Goal: Information Seeking & Learning: Check status

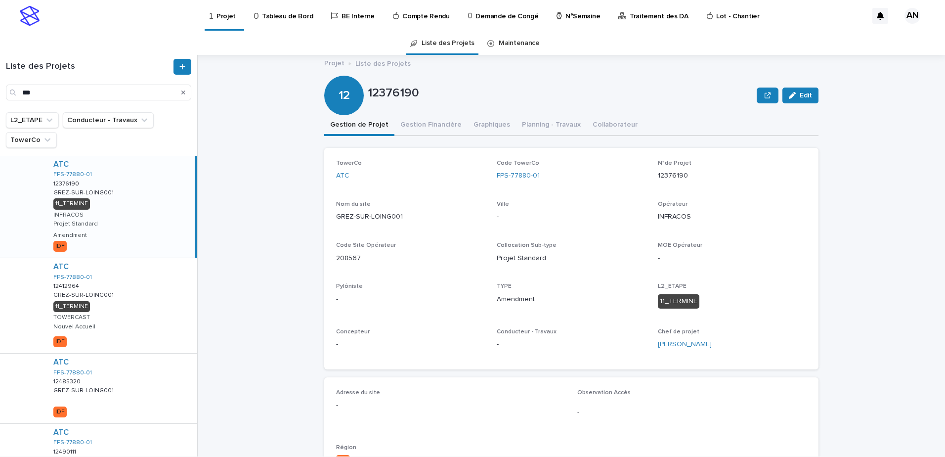
drag, startPoint x: 112, startPoint y: 93, endPoint x: 4, endPoint y: 89, distance: 108.4
click at [4, 89] on div "Liste des Projets ***" at bounding box center [98, 80] width 197 height 42
type input "****"
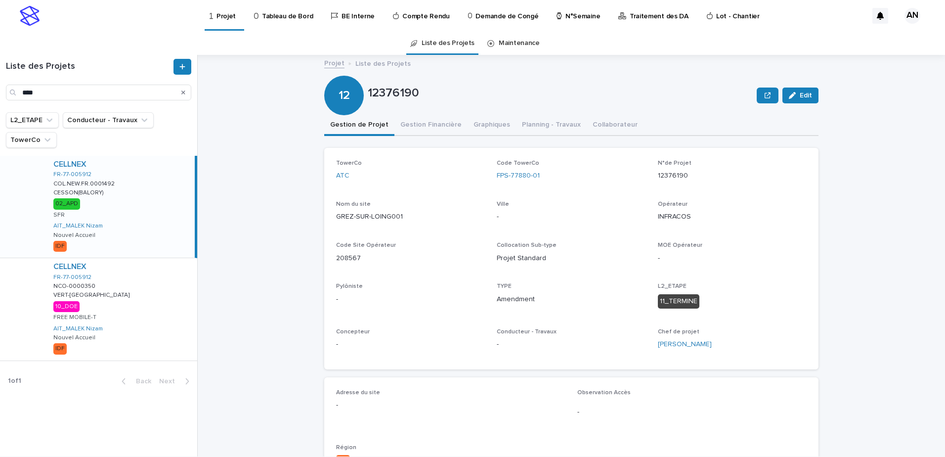
click at [145, 221] on div "CELLNEX FR-77-005912 COL.NEW.FR.0001492 COL.NEW.FR.0001492 CESSON(BALORY) CESSO…" at bounding box center [119, 207] width 149 height 102
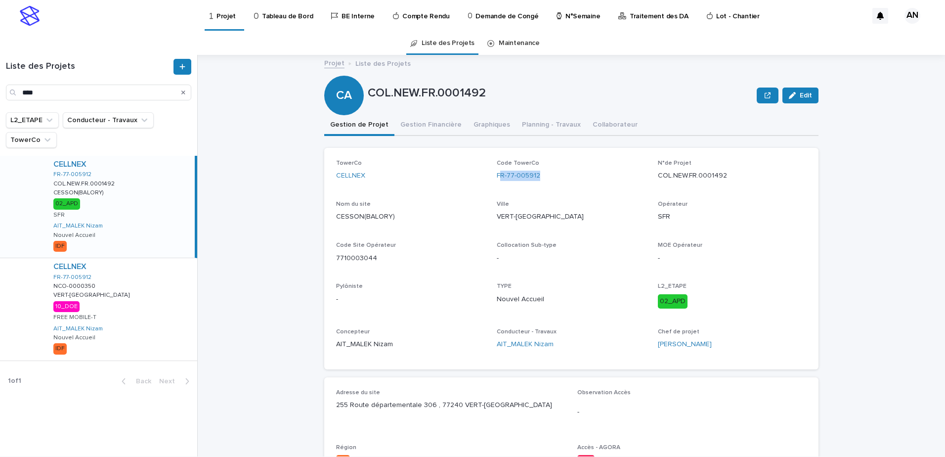
drag, startPoint x: 539, startPoint y: 178, endPoint x: 495, endPoint y: 184, distance: 43.9
click at [497, 184] on div "Code TowerCo FR-77-005912" at bounding box center [571, 174] width 149 height 29
drag, startPoint x: 495, startPoint y: 184, endPoint x: 512, endPoint y: 190, distance: 17.4
click at [506, 194] on div "TowerCo CELLNEX Code TowerCo FR-77-005912 N°de Projet COL.NEW.FR.0001492 Nom du…" at bounding box center [571, 259] width 471 height 198
click at [542, 190] on div "TowerCo CELLNEX Code TowerCo FR-77-005912 N°de Projet COL.NEW.FR.0001492 Nom du…" at bounding box center [571, 259] width 471 height 198
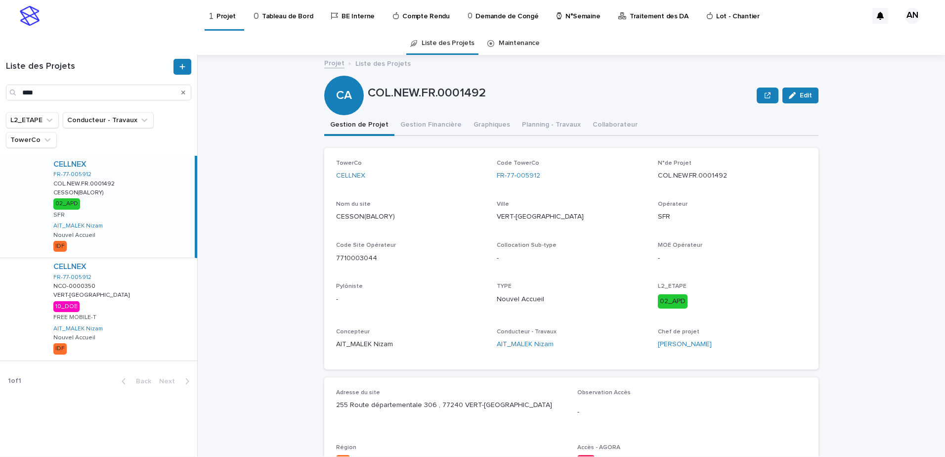
click at [551, 205] on p "Ville" at bounding box center [571, 204] width 149 height 7
drag, startPoint x: 545, startPoint y: 177, endPoint x: 489, endPoint y: 180, distance: 56.0
click at [489, 180] on div "TowerCo CELLNEX Code TowerCo FR-77-005912 N°de Projet COL.NEW.FR.0001492 Nom du…" at bounding box center [571, 259] width 471 height 198
copy link "FR-77-005912"
click at [135, 234] on div "CELLNEX FR-77-005912 COL.NEW.FR.0001492 COL.NEW.FR.0001492 CESSON(BALORY) CESSO…" at bounding box center [119, 207] width 149 height 102
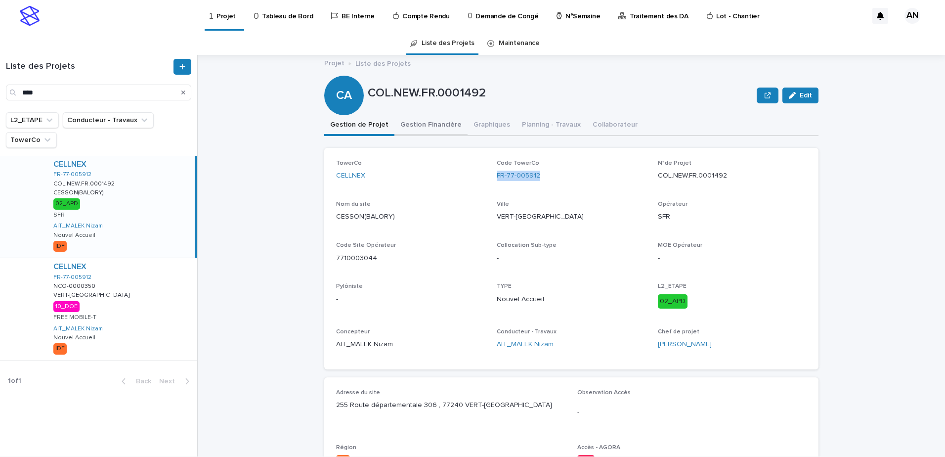
click at [420, 124] on button "Gestion Financière" at bounding box center [431, 125] width 73 height 21
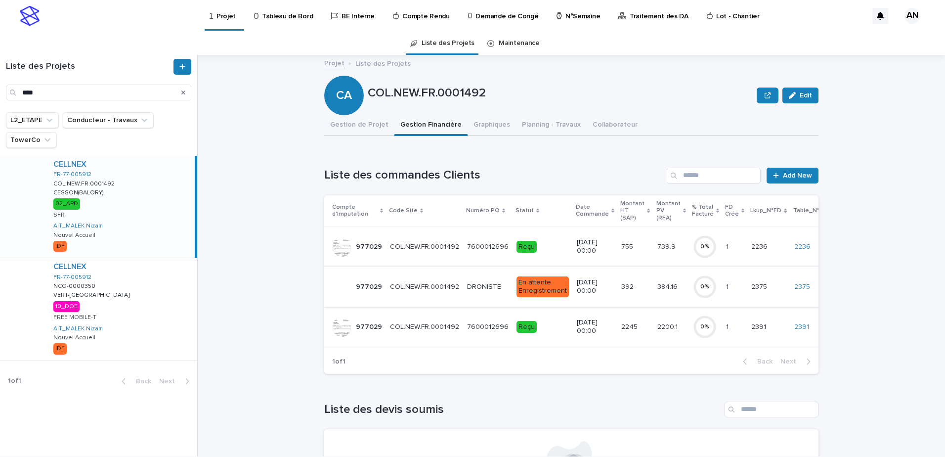
scroll to position [49, 0]
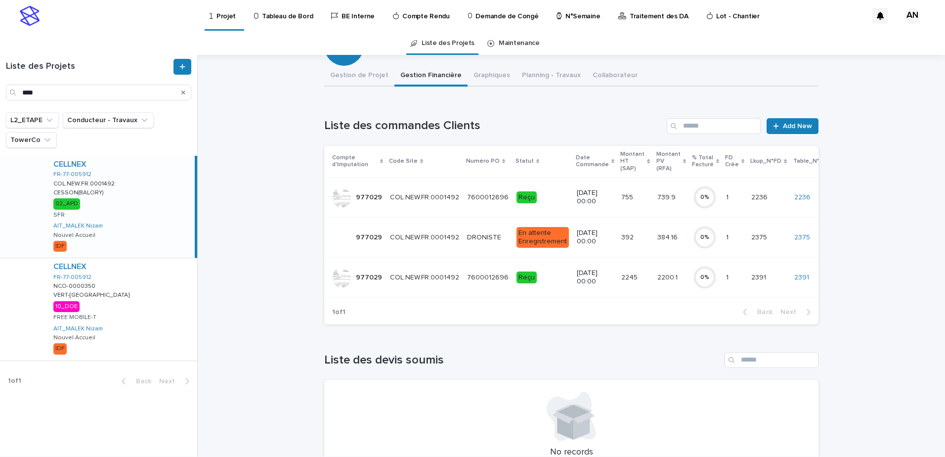
click at [474, 281] on p "7600012696" at bounding box center [489, 276] width 44 height 10
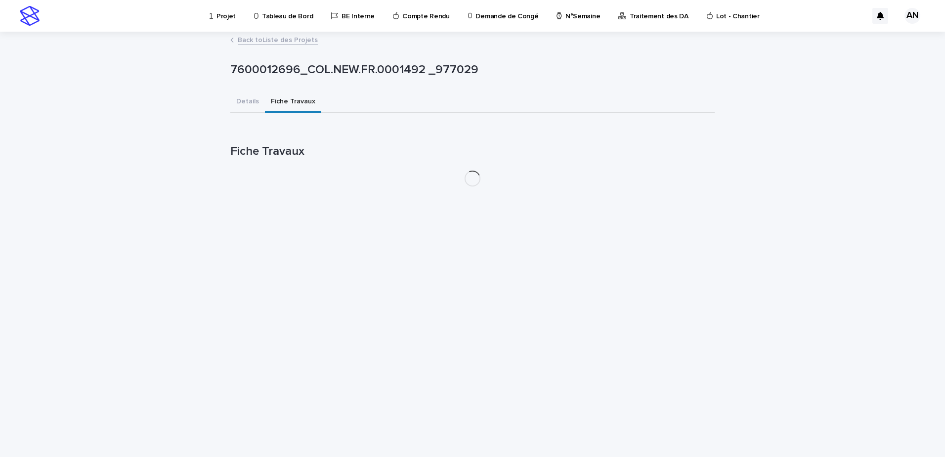
click at [281, 95] on button "Fiche Travaux" at bounding box center [293, 102] width 56 height 21
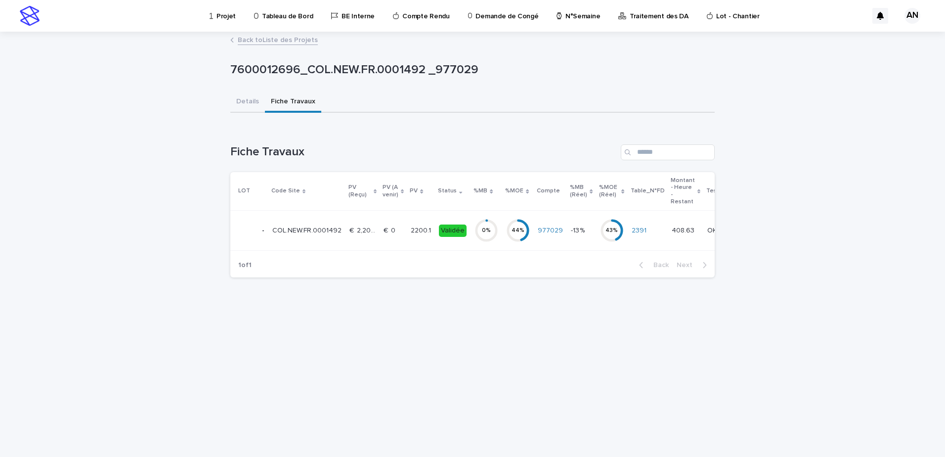
click at [374, 242] on td "€  2,200.10 €  2,200.10" at bounding box center [363, 231] width 34 height 40
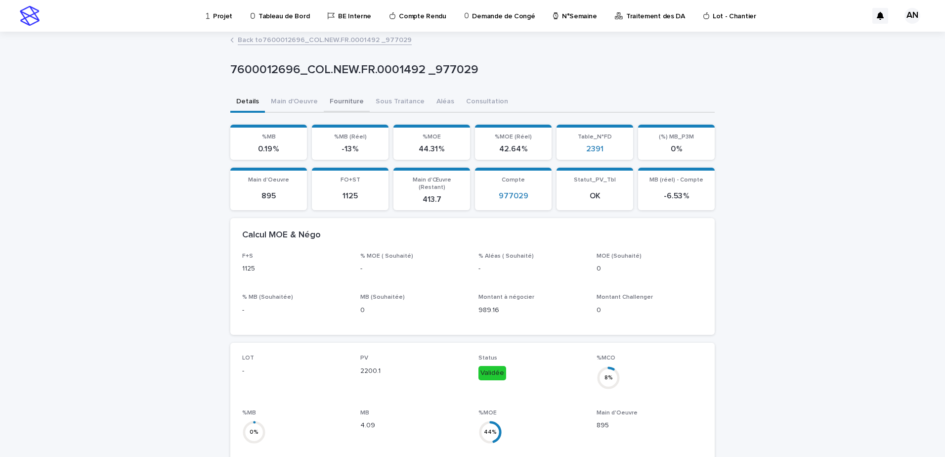
click at [336, 101] on button "Fourniture" at bounding box center [347, 102] width 46 height 21
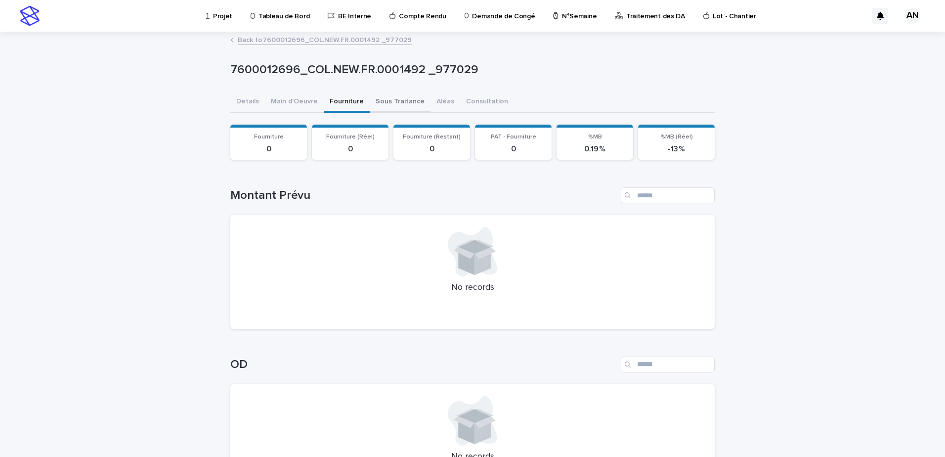
click at [376, 98] on button "Sous Traitance" at bounding box center [400, 102] width 61 height 21
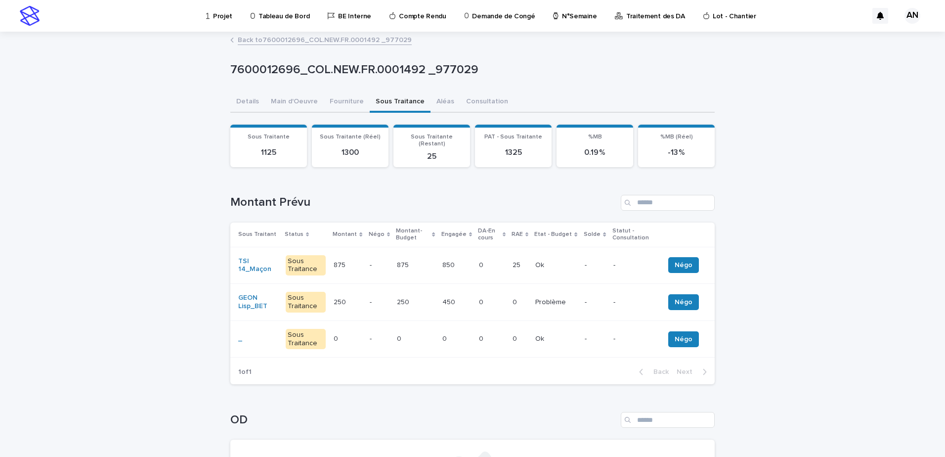
click at [415, 268] on td "875 875" at bounding box center [415, 265] width 45 height 37
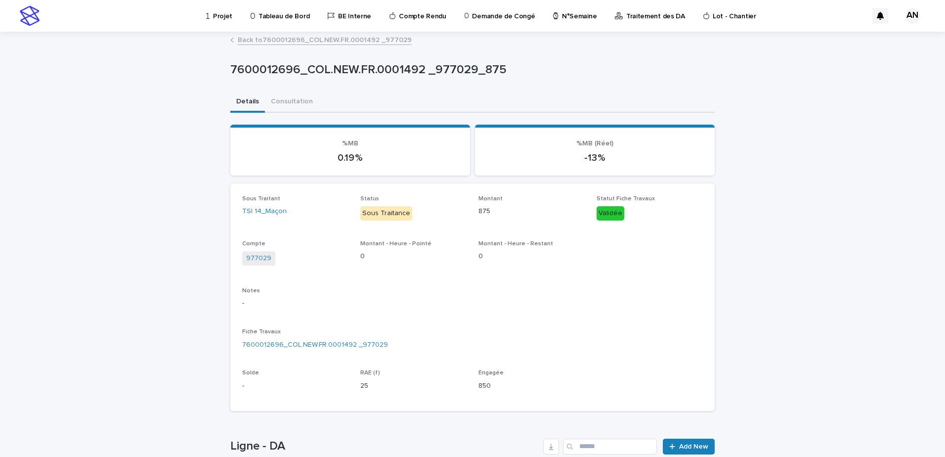
scroll to position [148, 0]
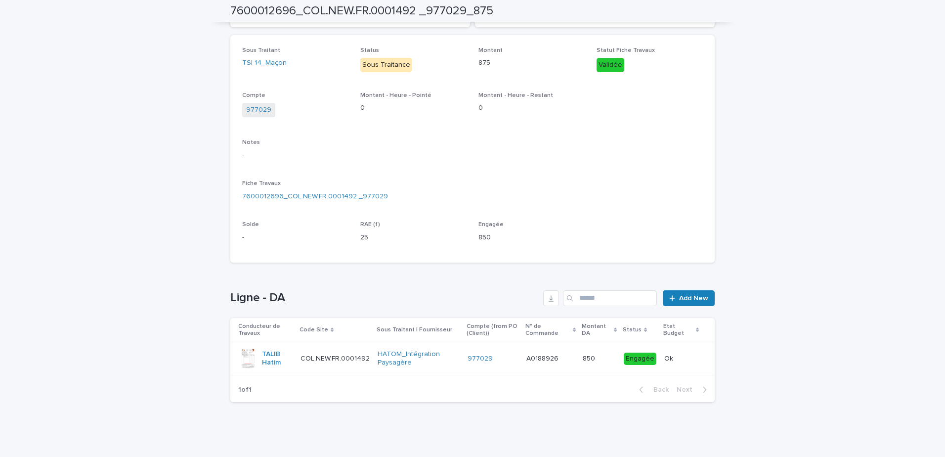
click at [435, 368] on div "HATOM_Intégration Paysagère" at bounding box center [419, 358] width 82 height 25
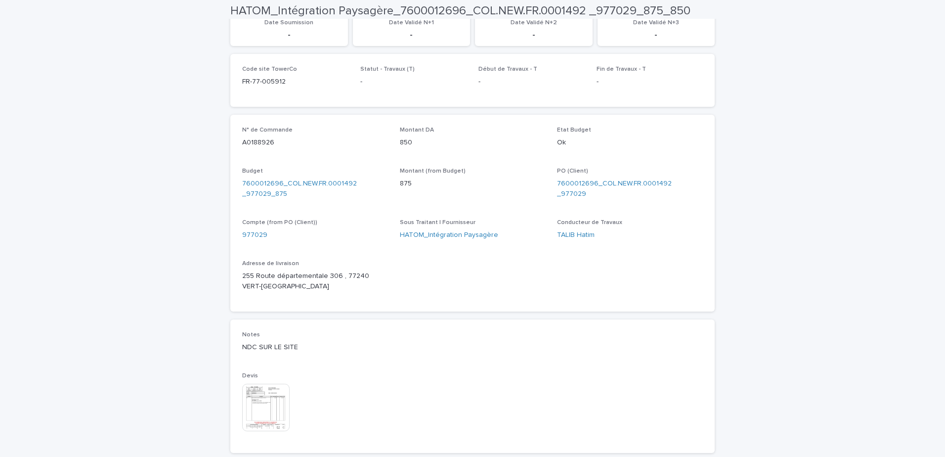
scroll to position [471, 0]
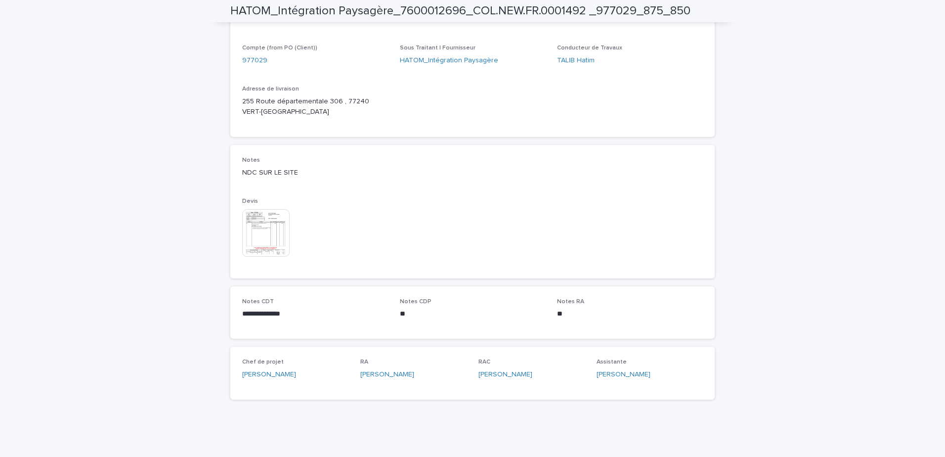
click at [280, 243] on img at bounding box center [265, 232] width 47 height 47
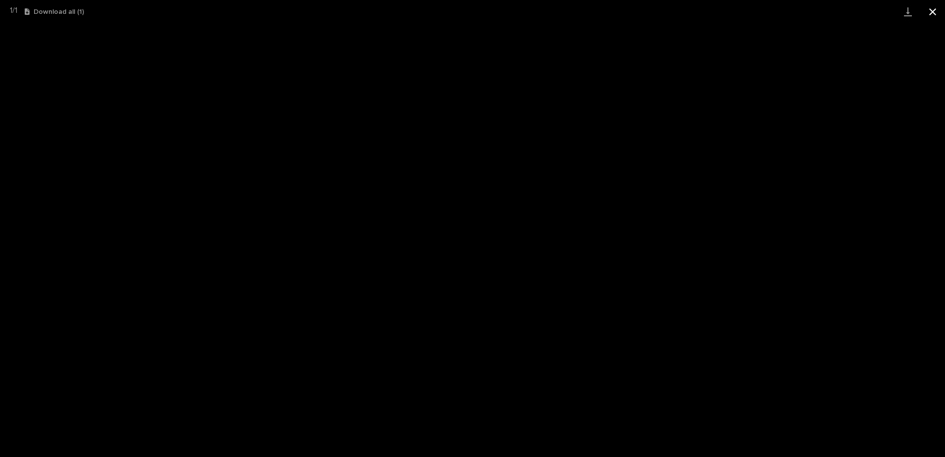
click at [934, 11] on button "Close gallery" at bounding box center [933, 11] width 25 height 23
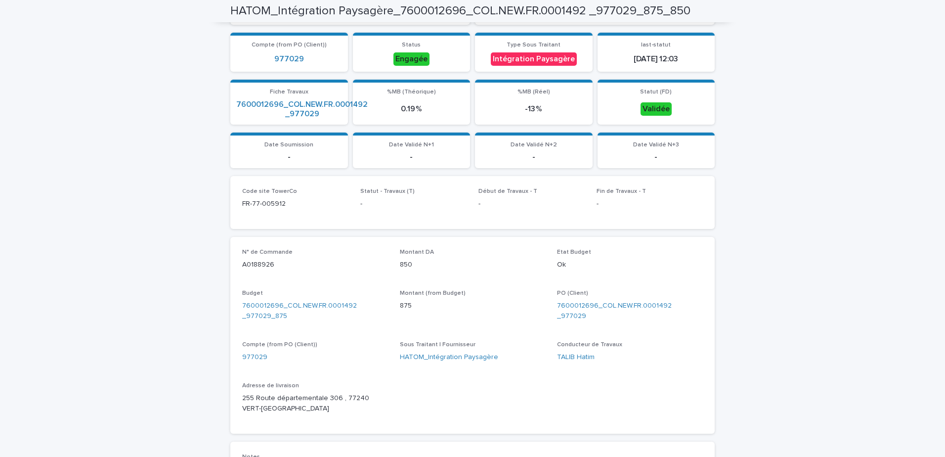
scroll to position [0, 0]
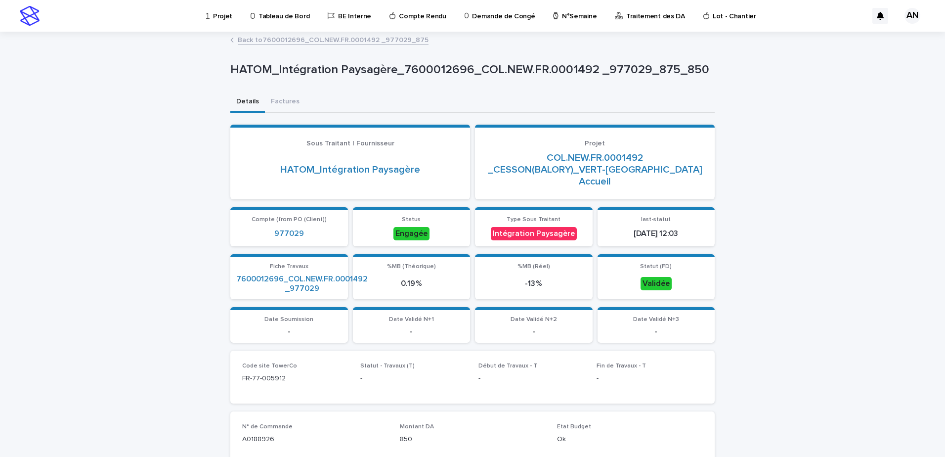
click at [243, 40] on link "Back to 7600012696_COL.NEW.FR.0001492 _977029_875" at bounding box center [333, 39] width 191 height 11
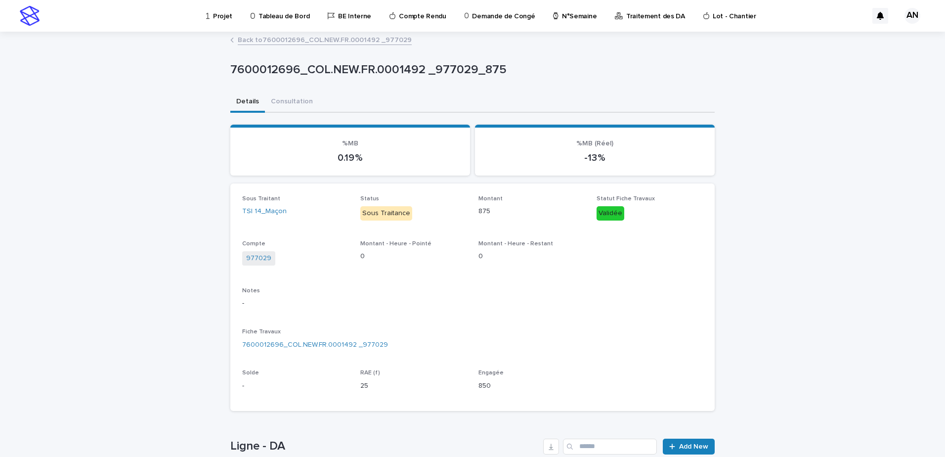
click at [277, 38] on link "Back to 7600012696_COL.NEW.FR.0001492 _977029" at bounding box center [325, 39] width 174 height 11
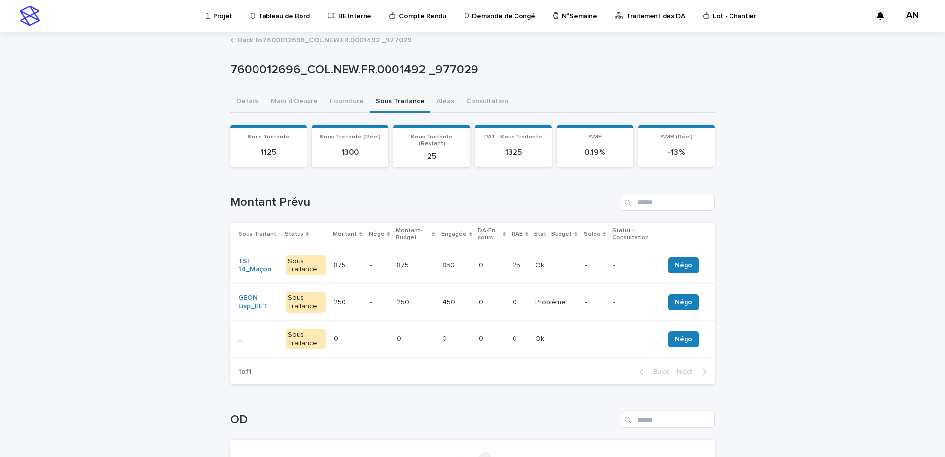
click at [312, 44] on link "Back to 7600012696_COL.NEW.FR.0001492 _977029" at bounding box center [325, 39] width 174 height 11
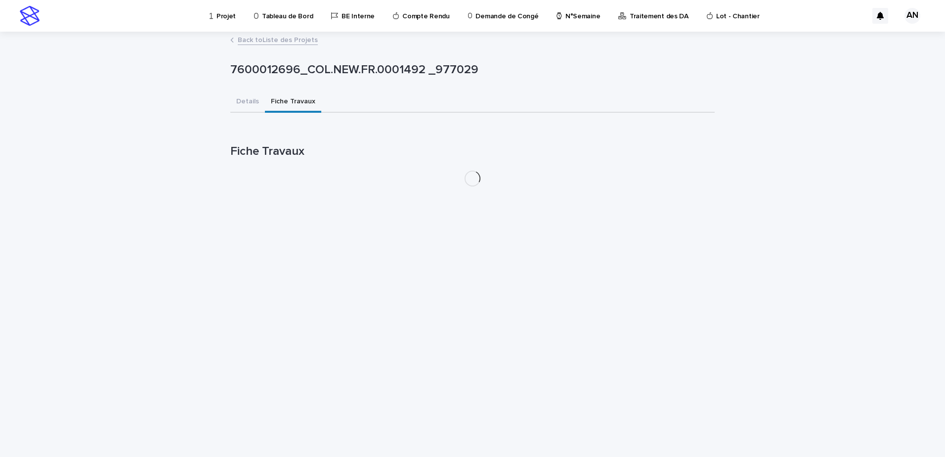
click at [296, 41] on link "Back to Liste des Projets" at bounding box center [278, 39] width 80 height 11
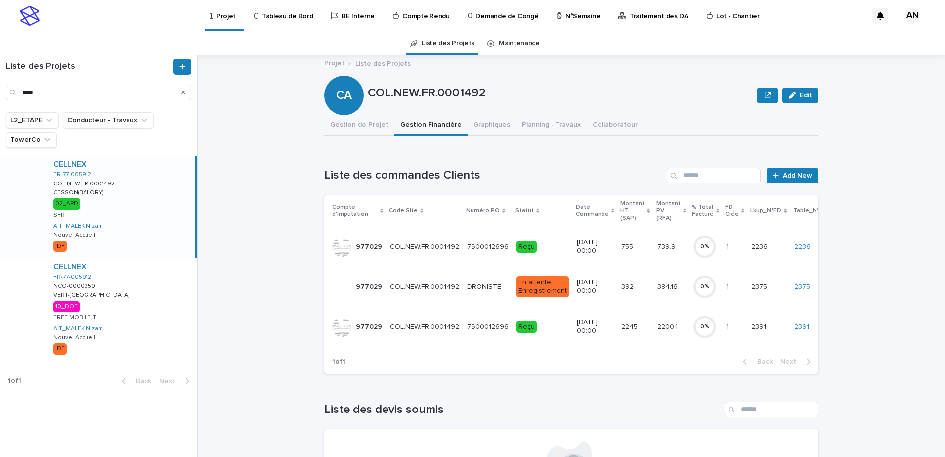
click at [513, 340] on td "Reçu" at bounding box center [543, 327] width 60 height 40
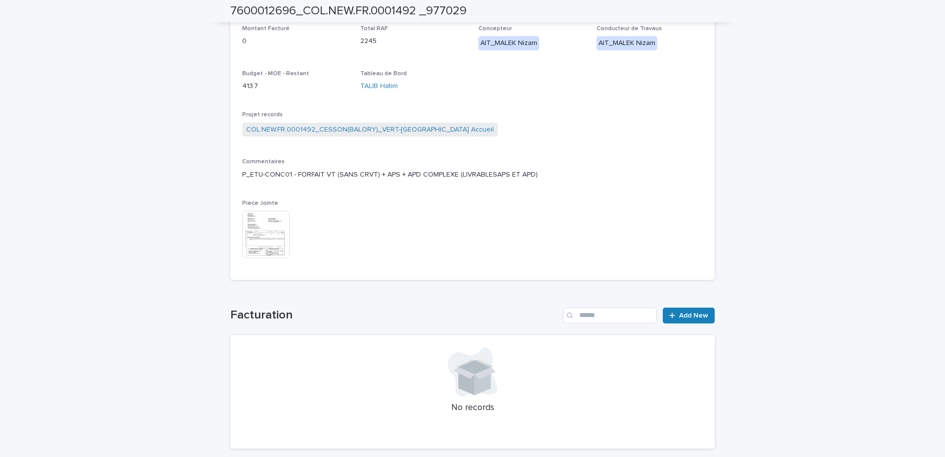
scroll to position [16, 0]
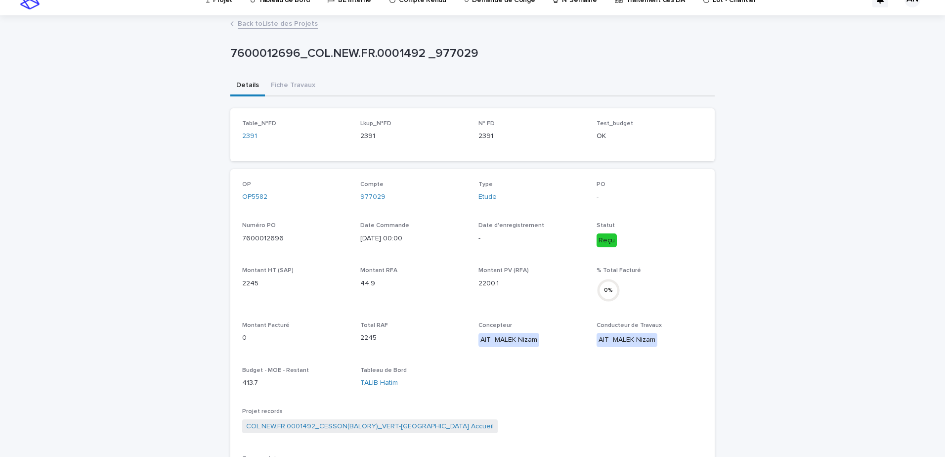
click at [272, 21] on link "Back to Liste des Projets" at bounding box center [278, 22] width 80 height 11
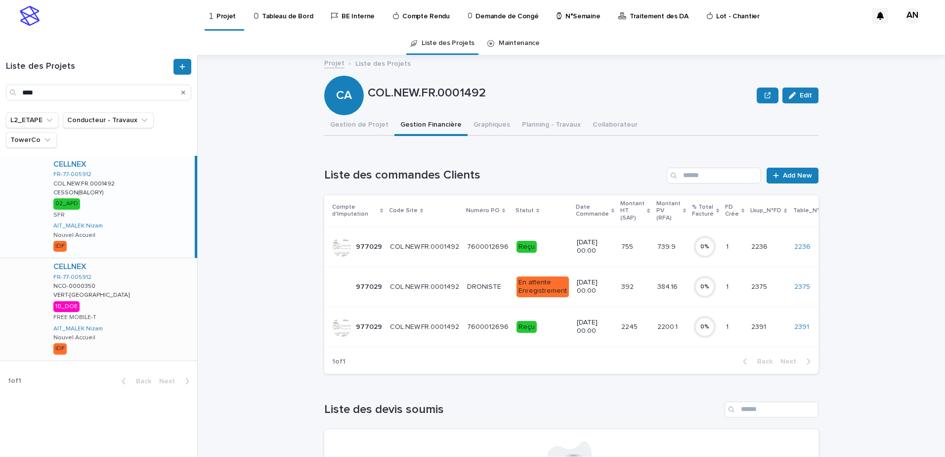
click at [159, 296] on div "CELLNEX FR-77-005912 NCO-0000350 NCO-0000350 VERT-[GEOGRAPHIC_DATA] 10_DOE FREE…" at bounding box center [121, 309] width 152 height 102
click at [151, 227] on div "CELLNEX FR-77-005912 COL.NEW.FR.0001492 COL.NEW.FR.0001492 CESSON(BALORY) CESSO…" at bounding box center [121, 207] width 152 height 102
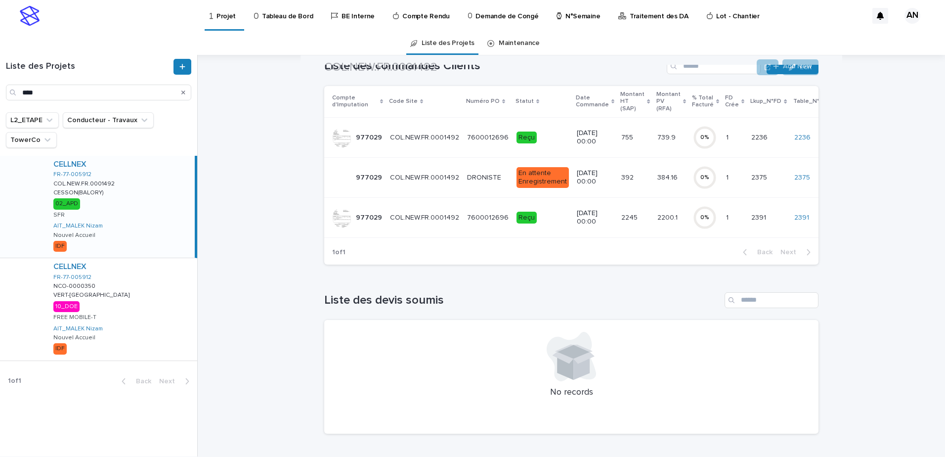
scroll to position [18, 0]
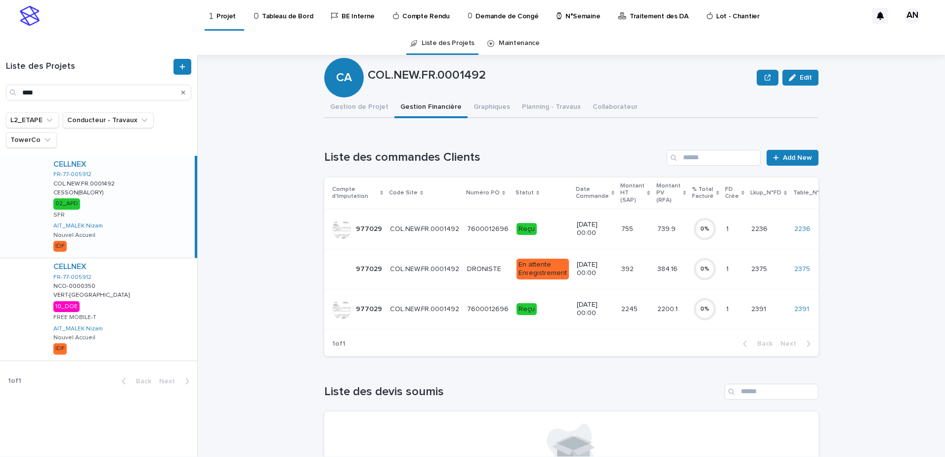
click at [484, 317] on td "7600012696 7600012696" at bounding box center [487, 309] width 49 height 40
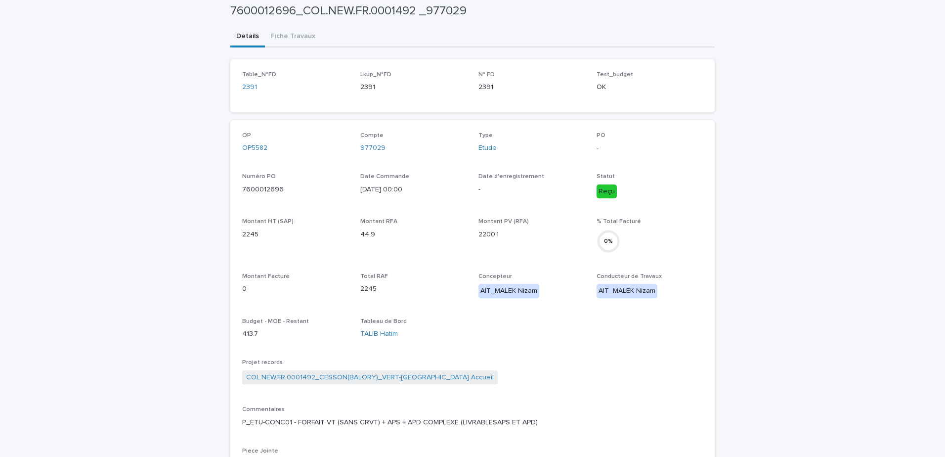
scroll to position [16, 0]
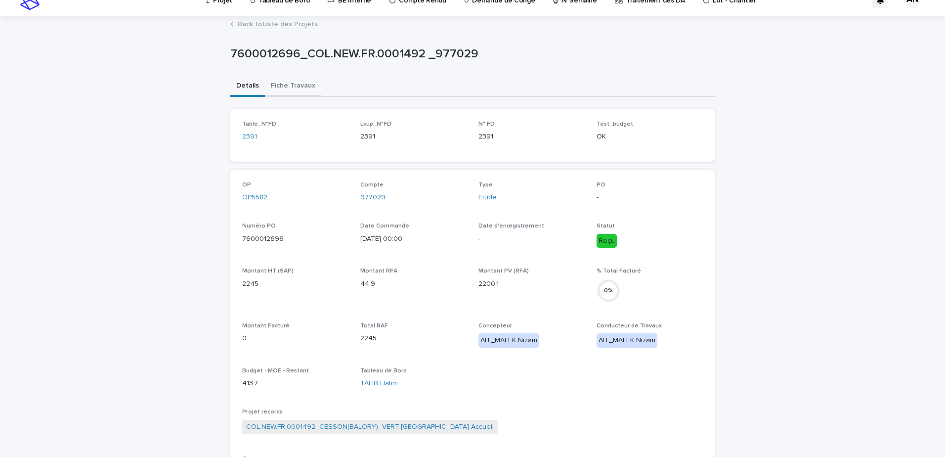
click at [283, 84] on div "7600012696_COL.NEW.FR.0001492 _977029 7600012696_COL.NEW.FR.0001492 _977029 Sor…" at bounding box center [472, 385] width 485 height 737
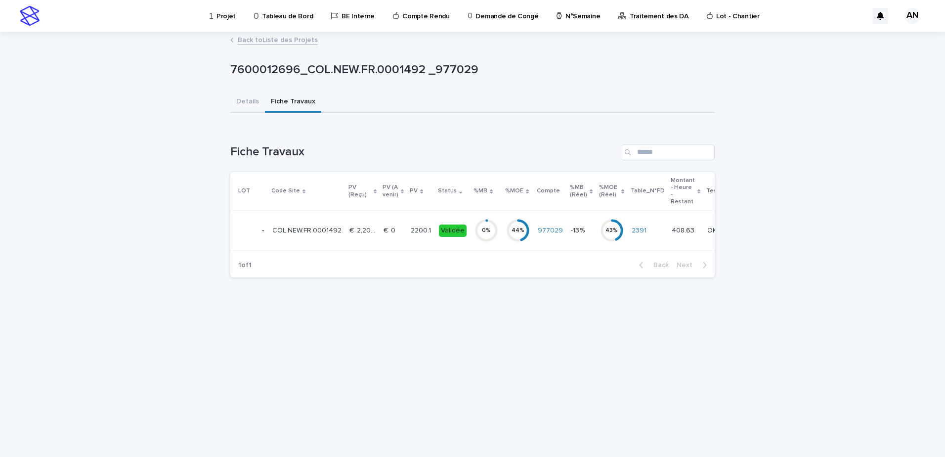
click at [362, 238] on div "€  2,200.10 €  2,200.10" at bounding box center [363, 230] width 26 height 16
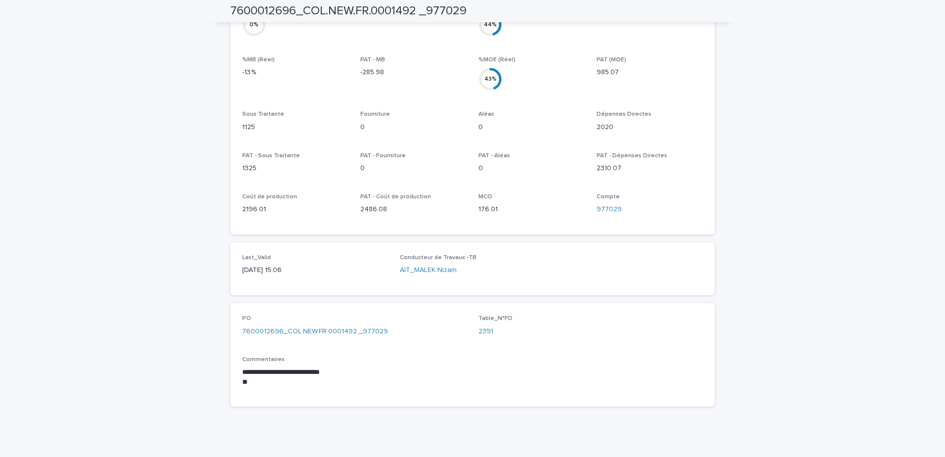
scroll to position [12, 0]
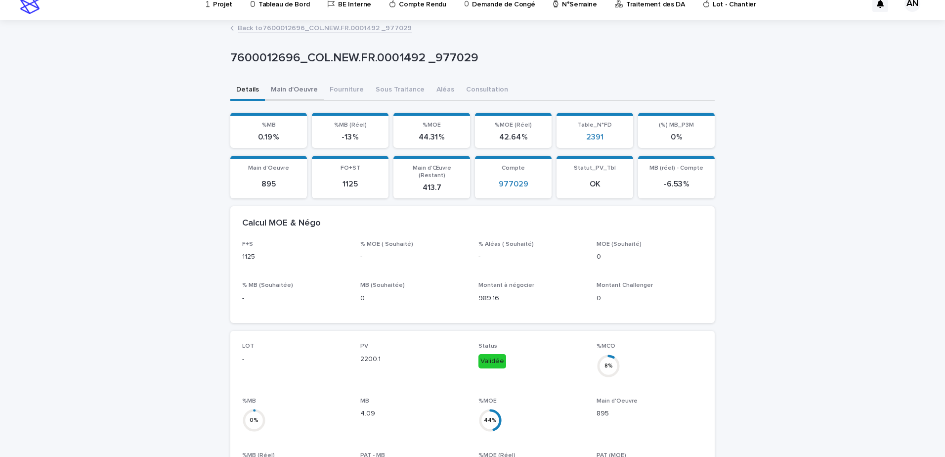
click at [297, 92] on button "Main d'Oeuvre" at bounding box center [294, 90] width 59 height 21
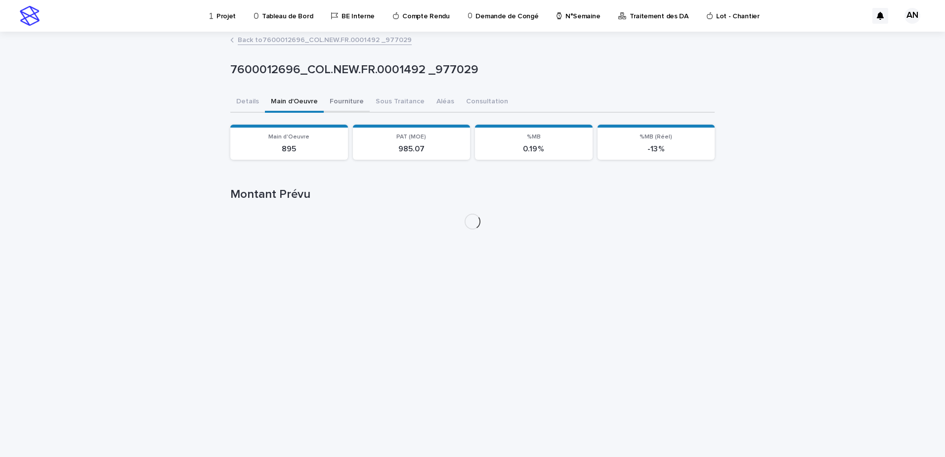
click at [355, 103] on button "Fourniture" at bounding box center [347, 102] width 46 height 21
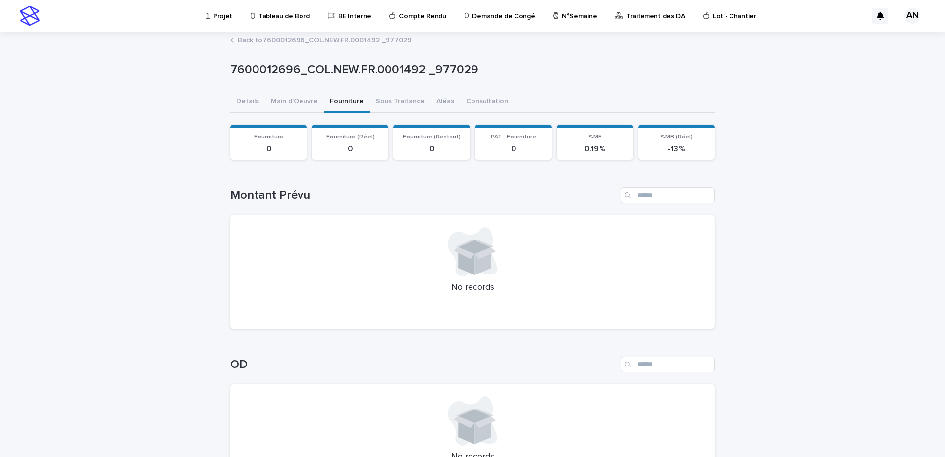
click at [224, 17] on p "Projet" at bounding box center [222, 10] width 19 height 21
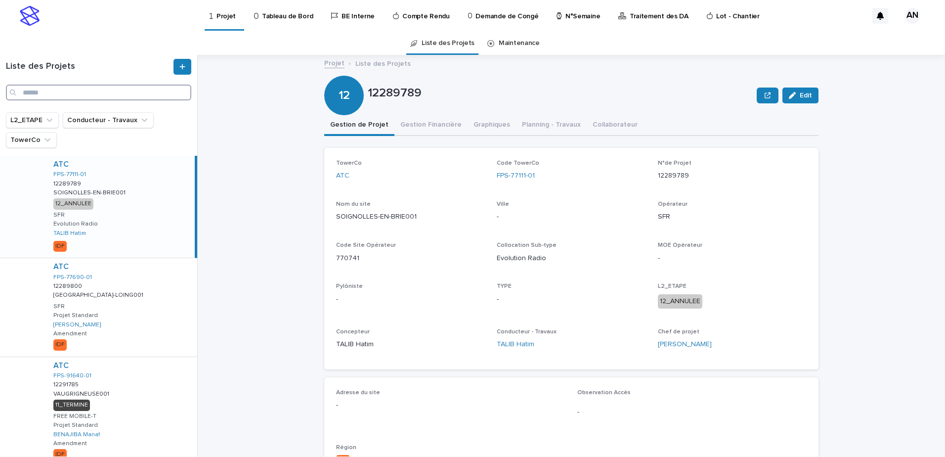
click at [102, 89] on input "Search" at bounding box center [98, 93] width 185 height 16
type input "***"
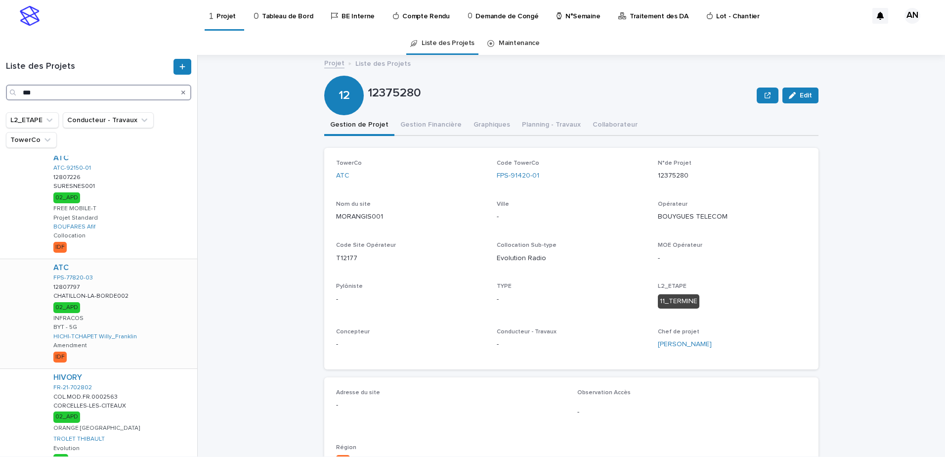
scroll to position [789, 0]
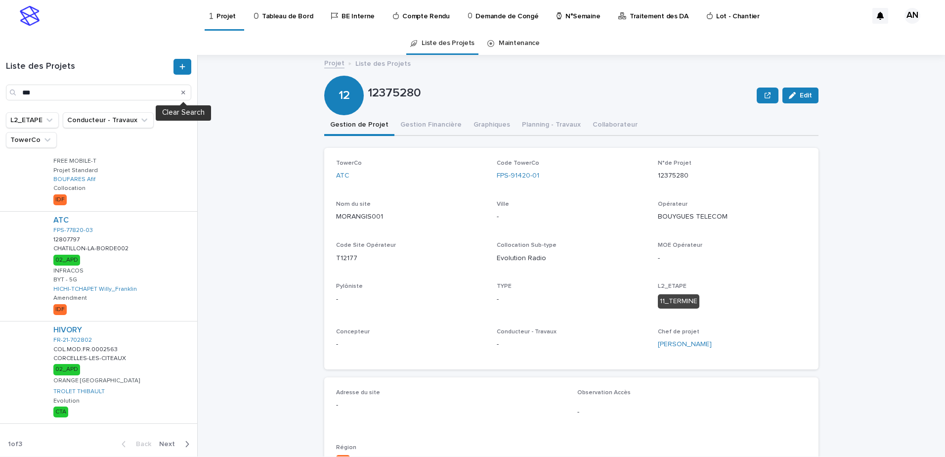
click at [182, 96] on button "Search" at bounding box center [183, 93] width 4 height 16
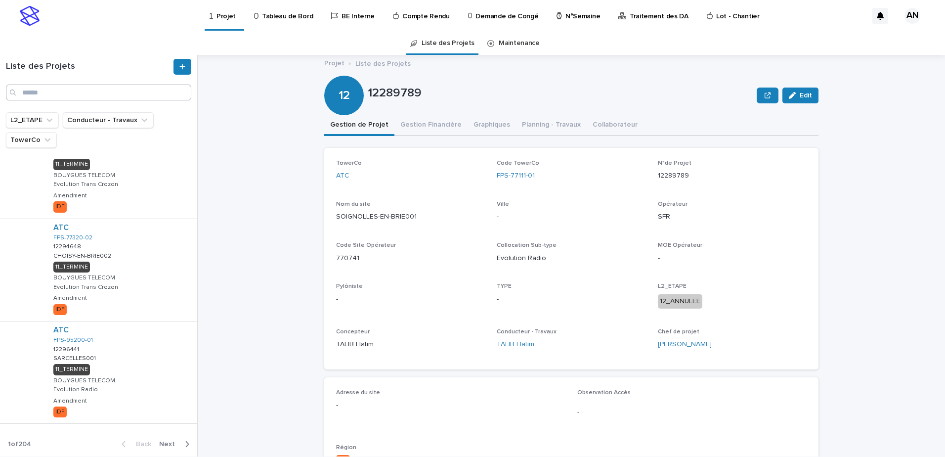
scroll to position [754, 0]
click at [120, 89] on input "Search" at bounding box center [98, 93] width 185 height 16
paste input "**********"
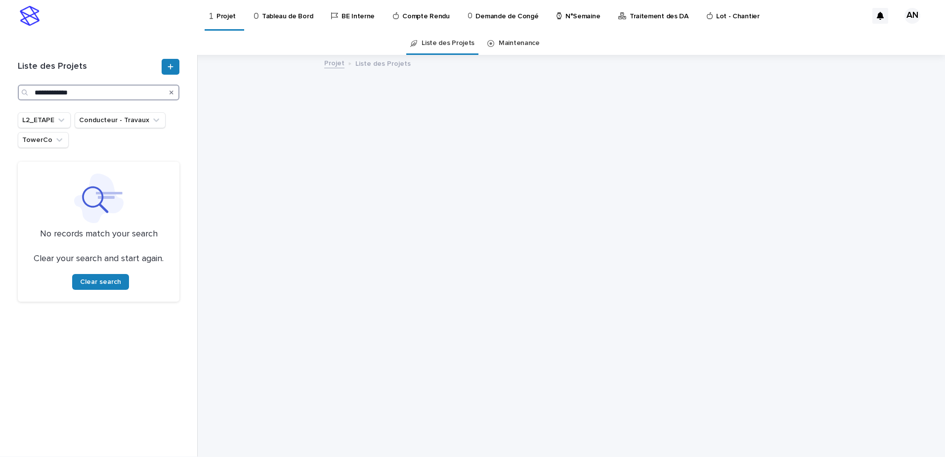
click at [37, 94] on input "**********" at bounding box center [99, 93] width 162 height 16
type input "**********"
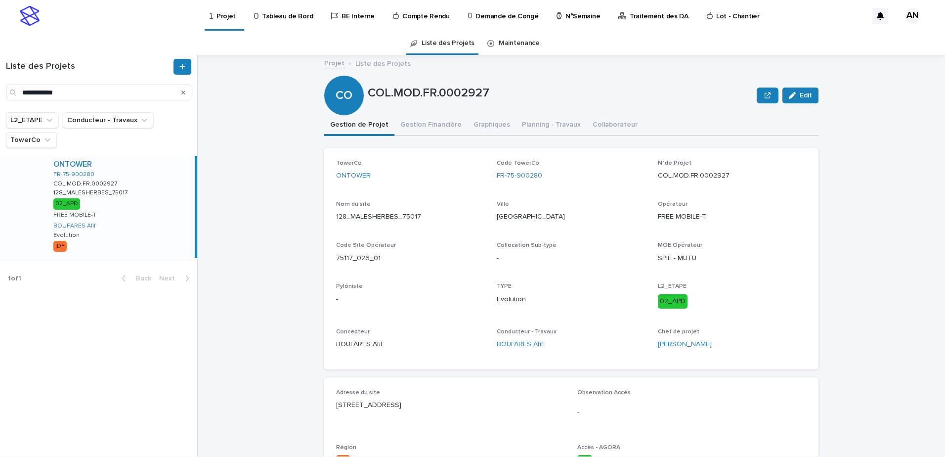
click at [153, 221] on div "ONTOWER FR-75-900280 COL.MOD.FR.0002927 COL.MOD.FR.0002927 128_MALESHERBES_7501…" at bounding box center [119, 207] width 149 height 102
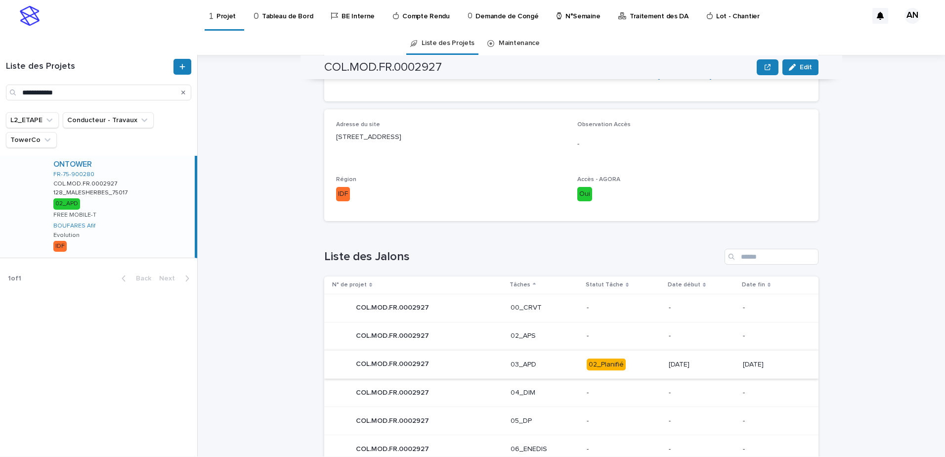
scroll to position [409, 0]
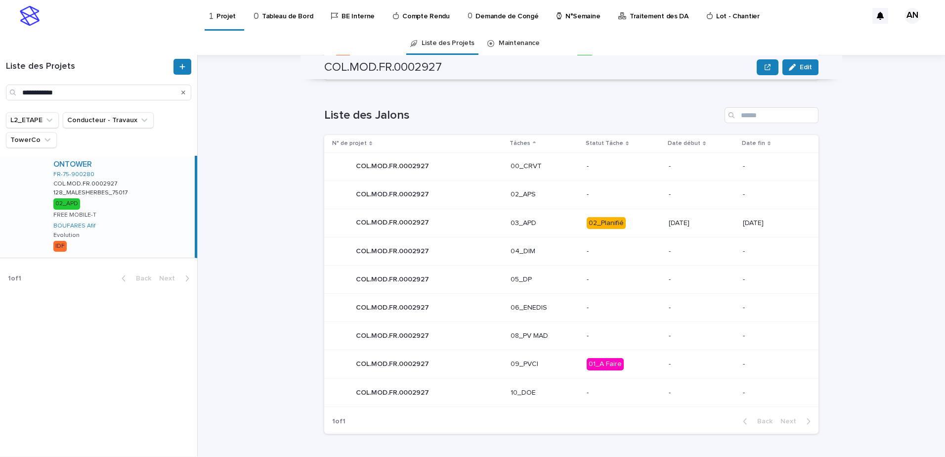
click at [549, 221] on p "03_APD" at bounding box center [545, 223] width 68 height 8
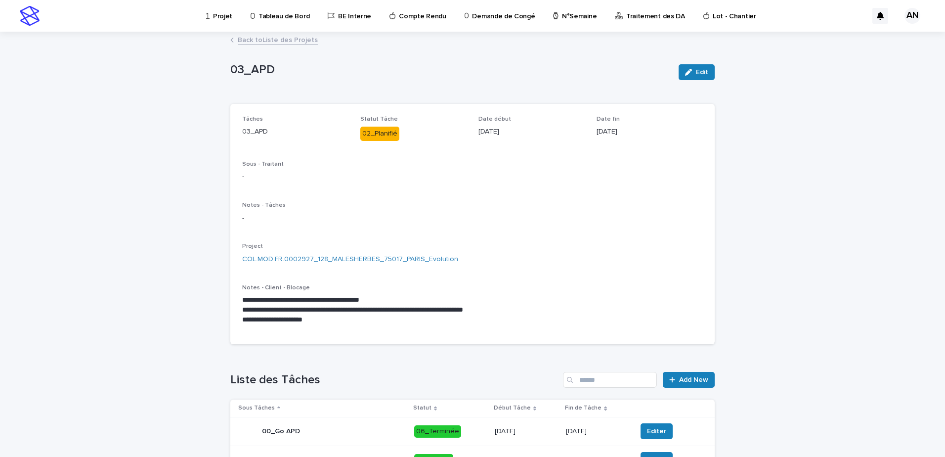
scroll to position [297, 0]
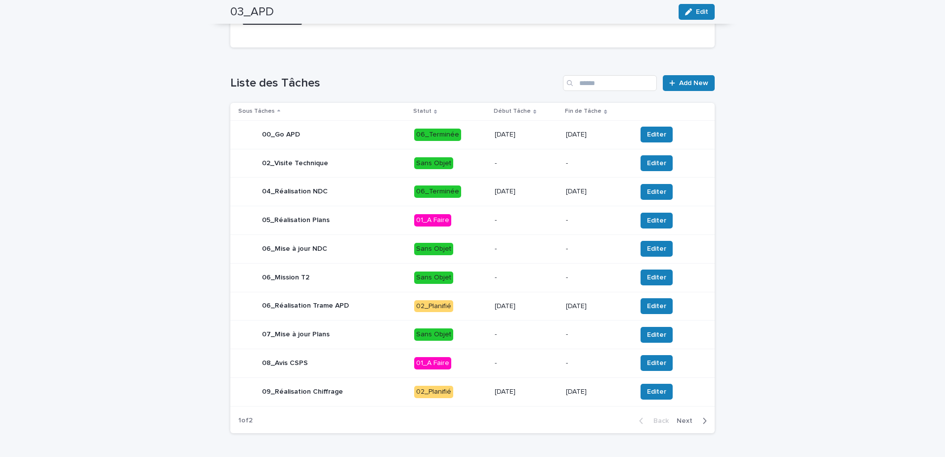
click at [470, 194] on p "06_Terminée" at bounding box center [450, 191] width 73 height 12
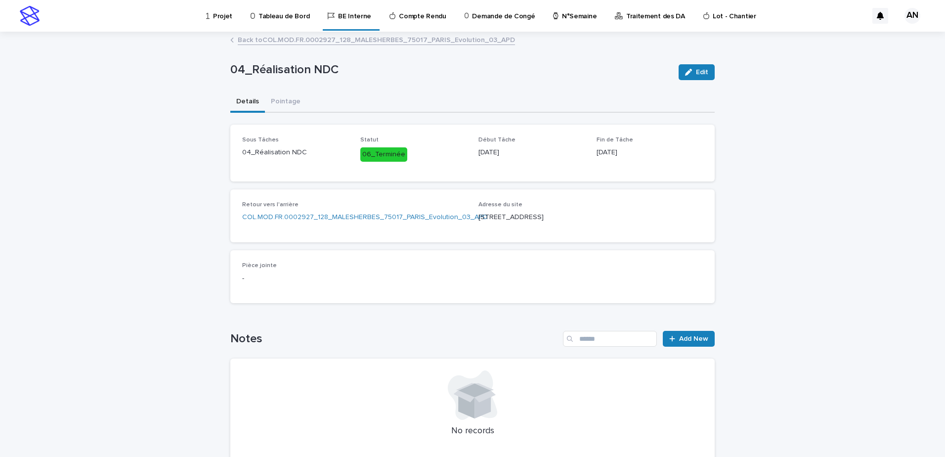
click at [290, 42] on link "Back to COL.MOD.FR.0002927_128_MALESHERBES_75017_PARIS_Evolution_03_APD" at bounding box center [376, 39] width 277 height 11
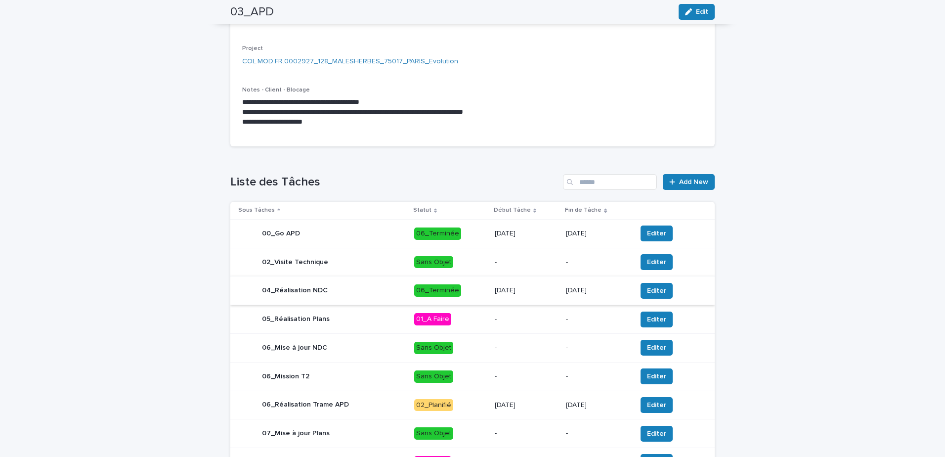
scroll to position [330, 0]
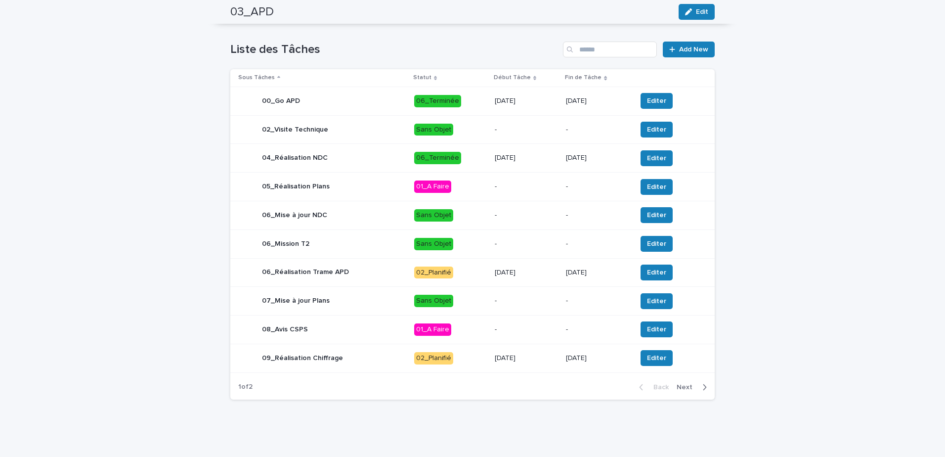
click at [682, 390] on span "Next" at bounding box center [688, 387] width 22 height 7
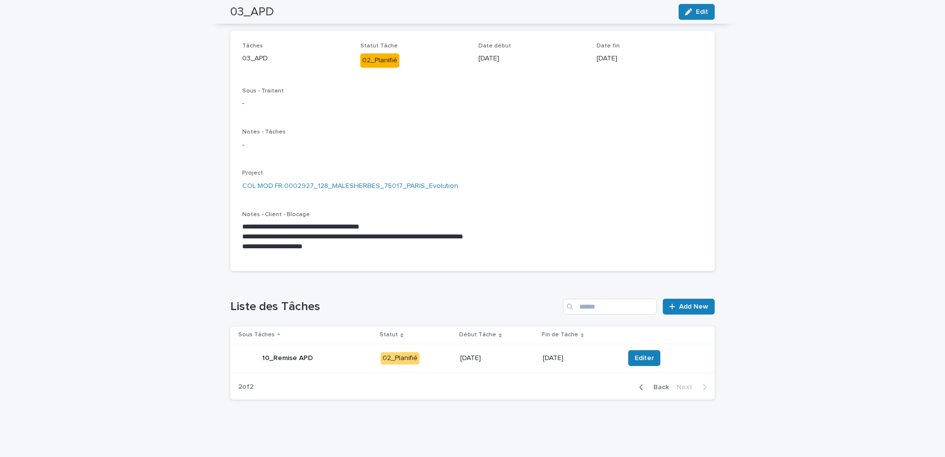
scroll to position [73, 0]
click at [325, 360] on div "10_Remise APD" at bounding box center [305, 358] width 134 height 20
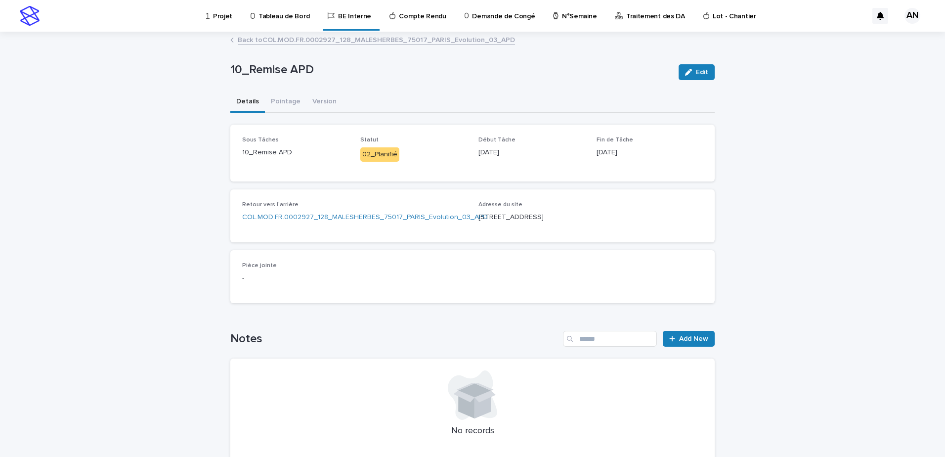
click at [238, 42] on link "Back to COL.MOD.FR.0002927_128_MALESHERBES_75017_PARIS_Evolution_03_APD" at bounding box center [376, 39] width 277 height 11
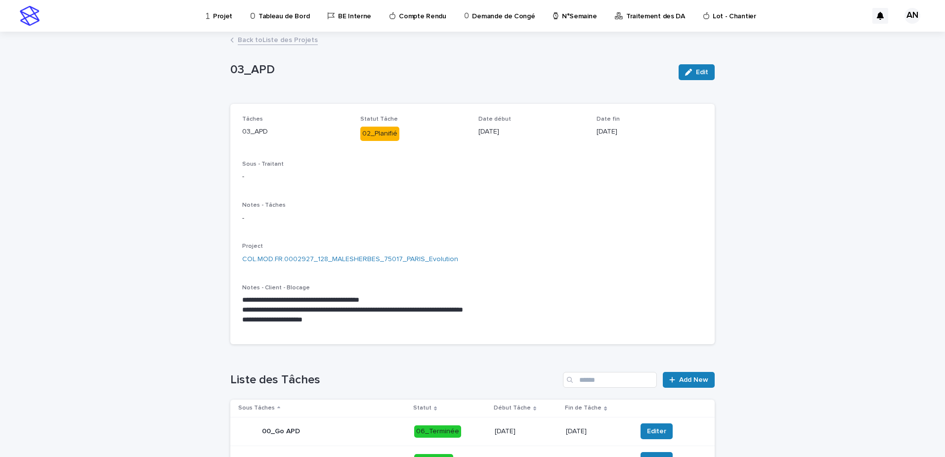
click at [288, 43] on link "Back to Liste des Projets" at bounding box center [278, 39] width 80 height 11
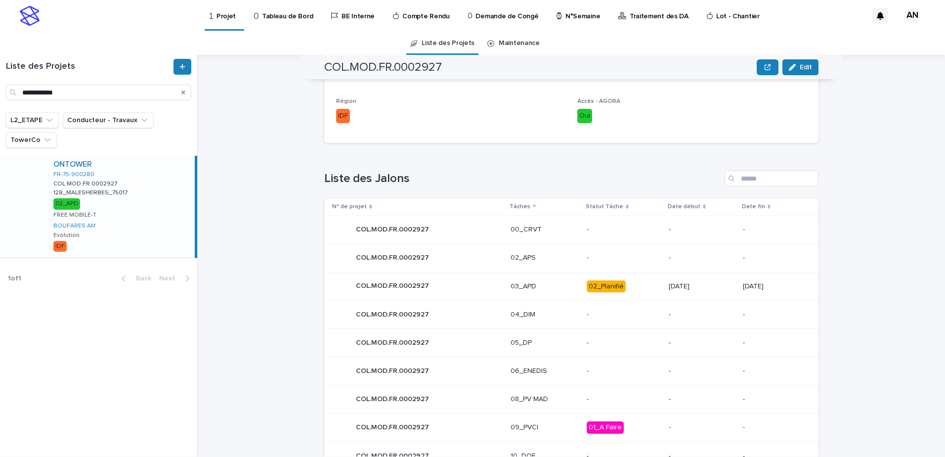
scroll to position [396, 0]
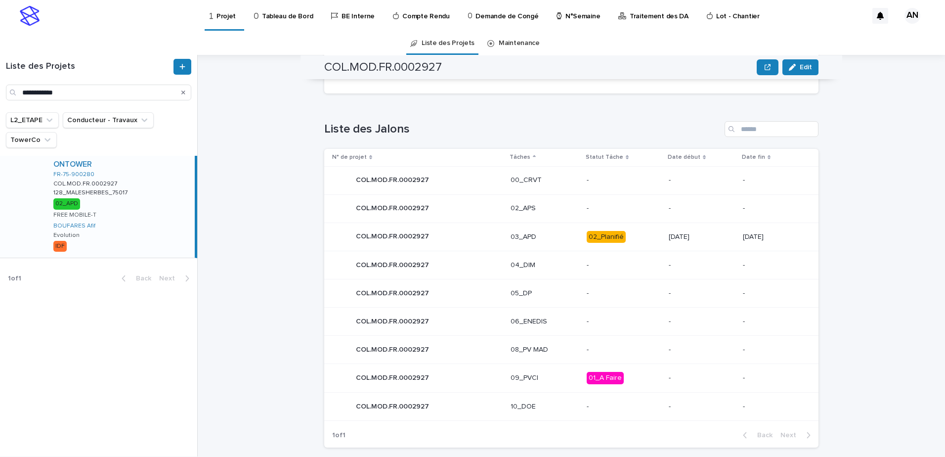
click at [476, 234] on div "COL.MOD.FR.0002927 COL.MOD.FR.0002927" at bounding box center [417, 237] width 171 height 20
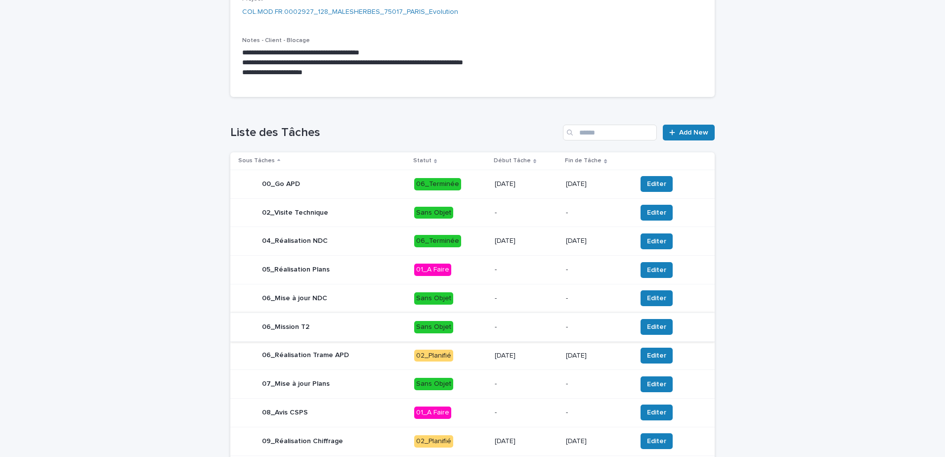
scroll to position [330, 0]
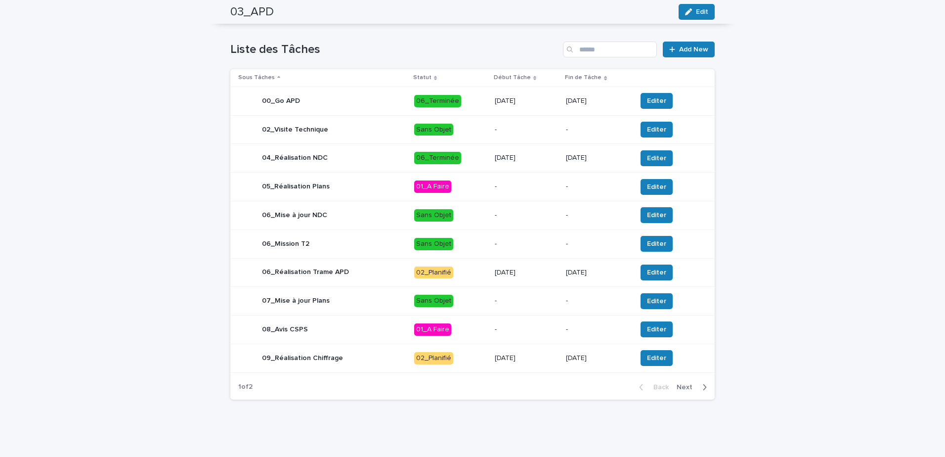
click at [681, 390] on span "Next" at bounding box center [688, 387] width 22 height 7
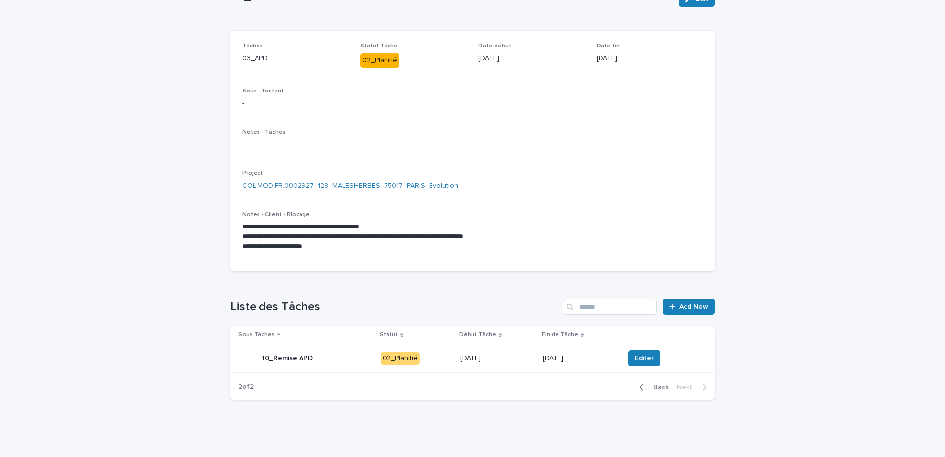
click at [660, 391] on button "Back" at bounding box center [652, 387] width 42 height 9
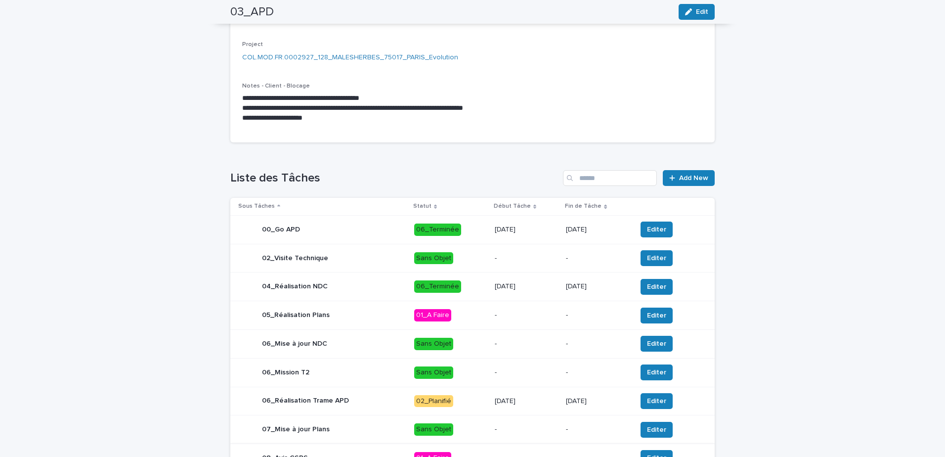
scroll to position [330, 0]
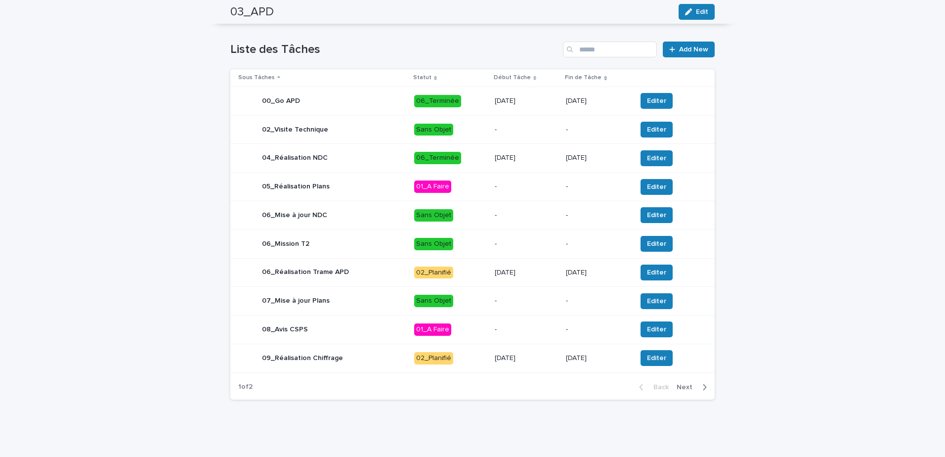
click at [343, 155] on div "04_Réalisation NDC" at bounding box center [322, 158] width 168 height 20
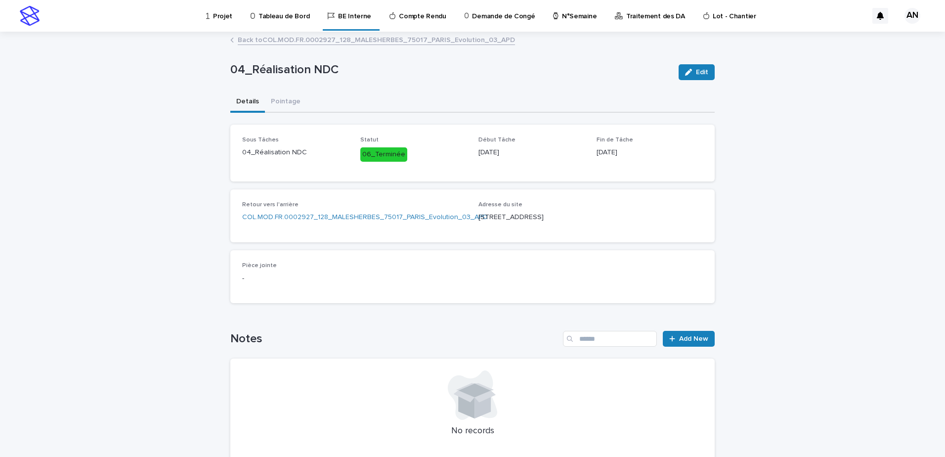
click at [292, 41] on link "Back to COL.MOD.FR.0002927_128_MALESHERBES_75017_PARIS_Evolution_03_APD" at bounding box center [376, 39] width 277 height 11
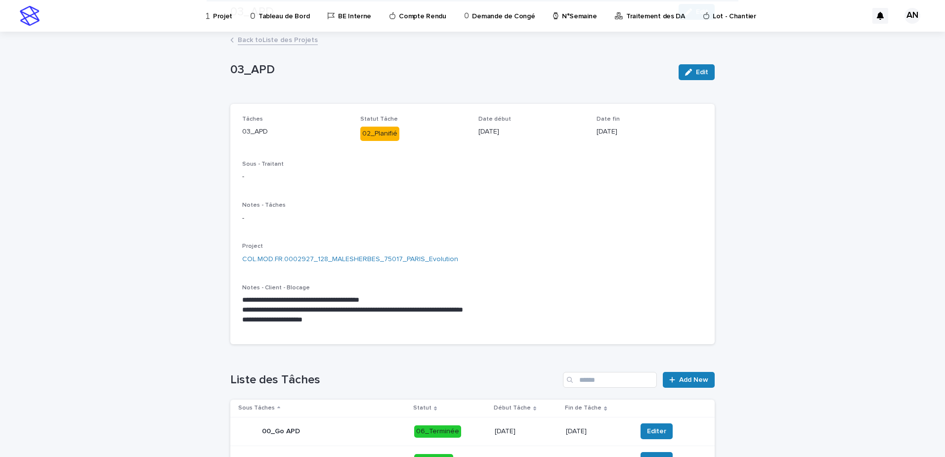
scroll to position [330, 0]
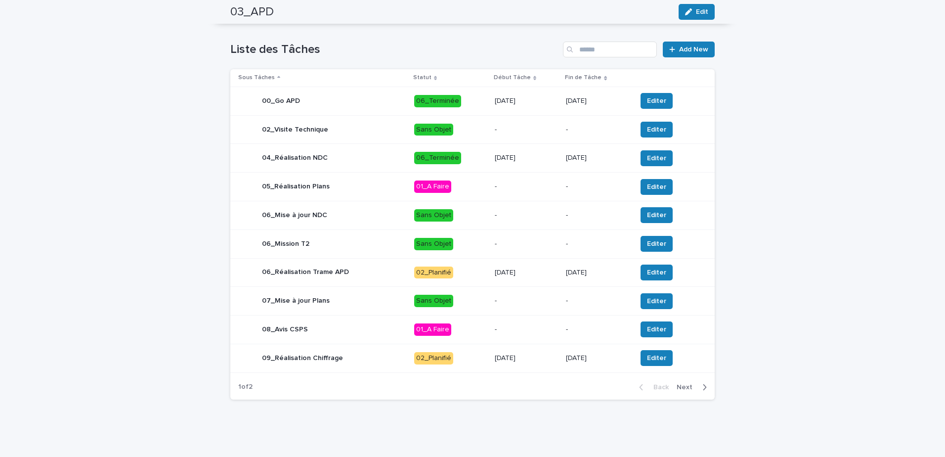
click at [465, 356] on p "02_Planifié" at bounding box center [450, 358] width 73 height 12
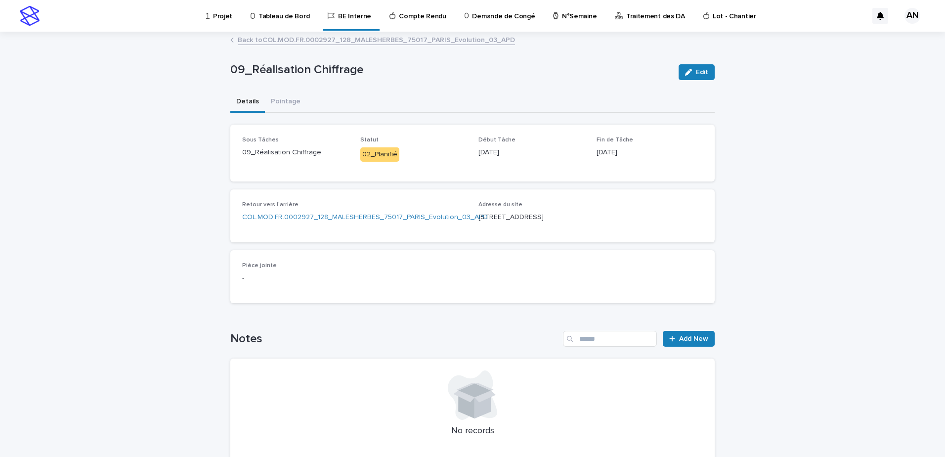
click at [309, 42] on link "Back to COL.MOD.FR.0002927_128_MALESHERBES_75017_PARIS_Evolution_03_APD" at bounding box center [376, 39] width 277 height 11
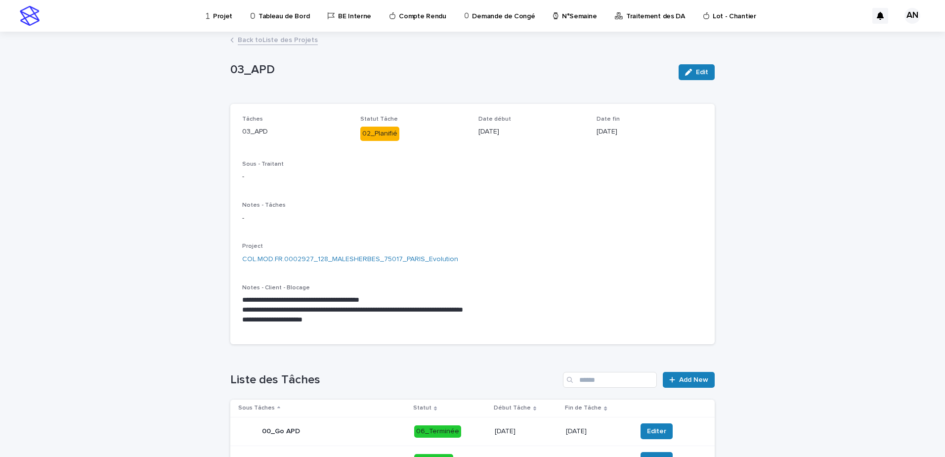
scroll to position [330, 0]
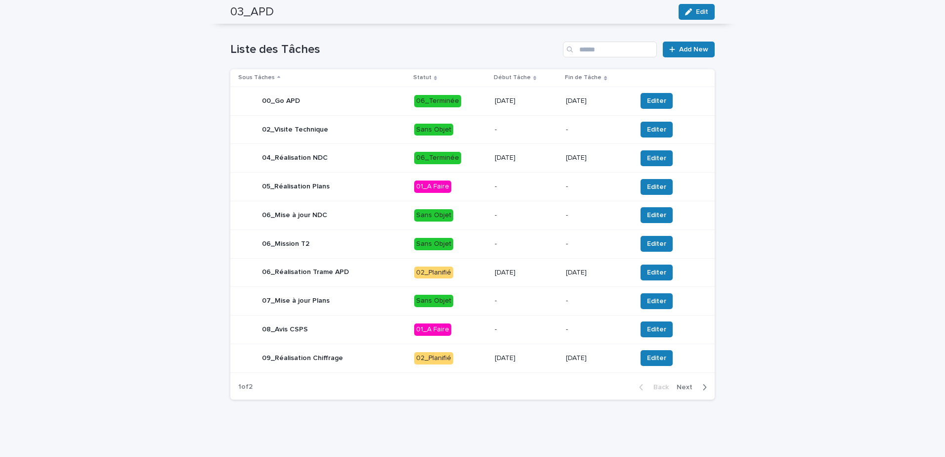
click at [679, 389] on span "Next" at bounding box center [688, 387] width 22 height 7
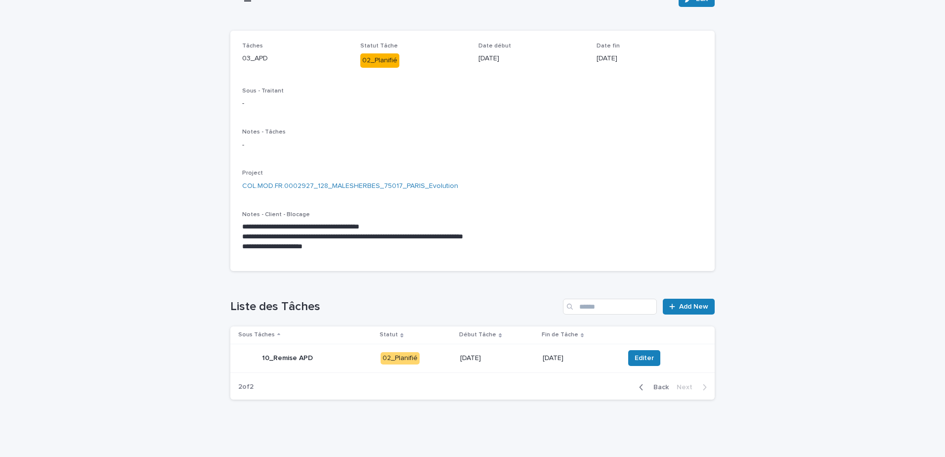
click at [651, 391] on button "Back" at bounding box center [652, 387] width 42 height 9
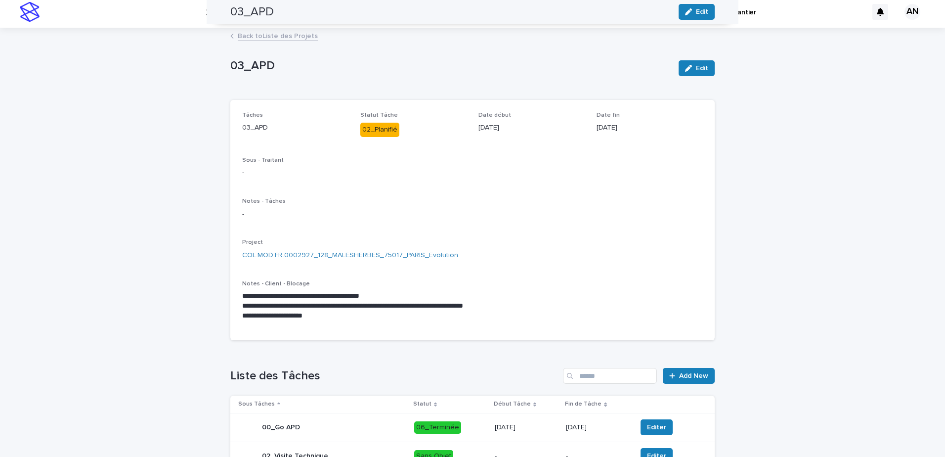
scroll to position [0, 0]
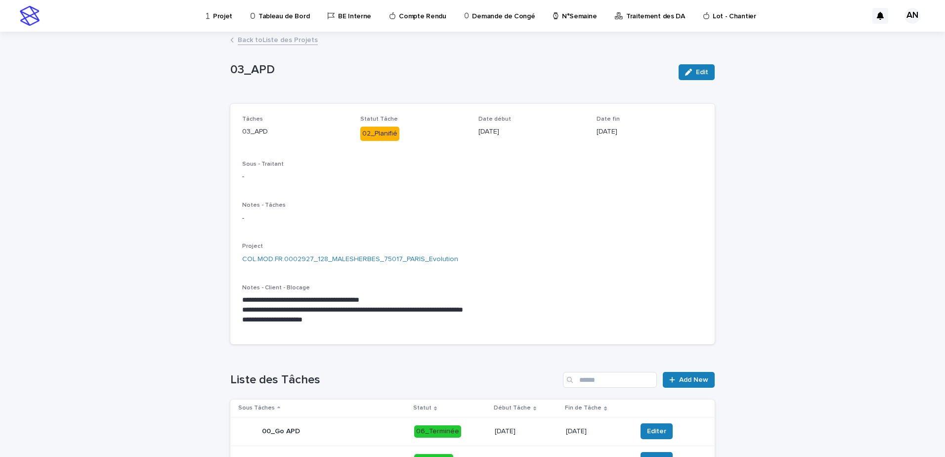
click at [222, 17] on p "Projet" at bounding box center [222, 10] width 19 height 21
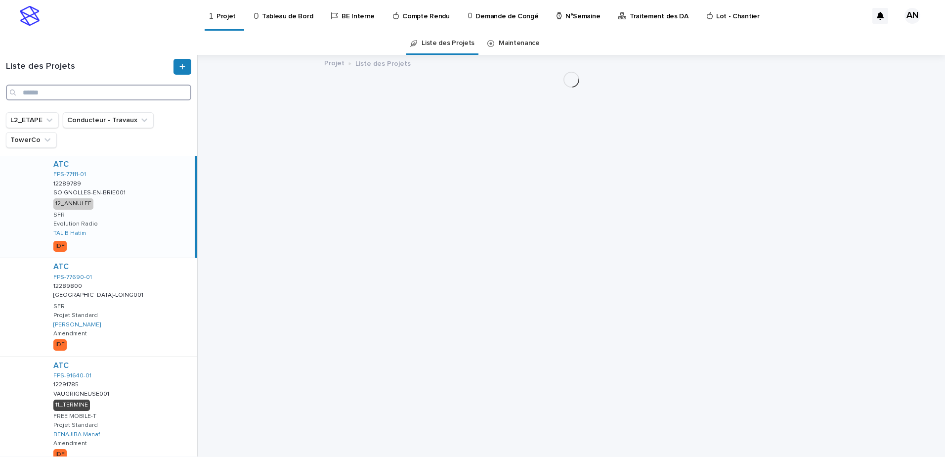
click at [131, 89] on input "Search" at bounding box center [98, 93] width 185 height 16
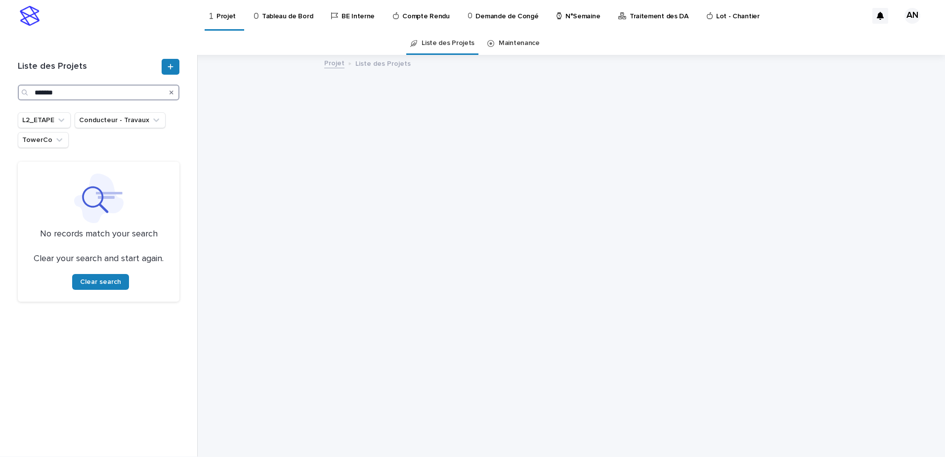
click at [45, 90] on input "*******" at bounding box center [99, 93] width 162 height 16
type input "******"
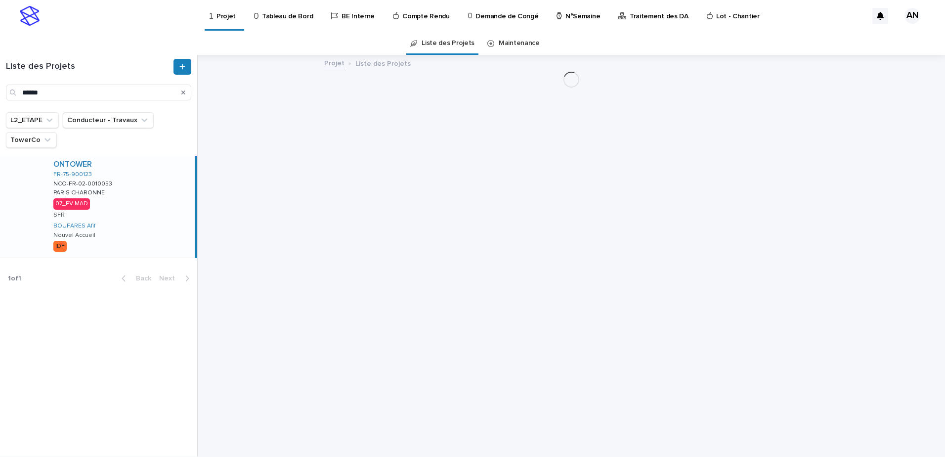
click at [149, 201] on div "ONTOWER FR-75-900123 NCO-FR-02-0010053 NCO-FR-02-0010053 [GEOGRAPHIC_DATA] 07_P…" at bounding box center [119, 207] width 149 height 102
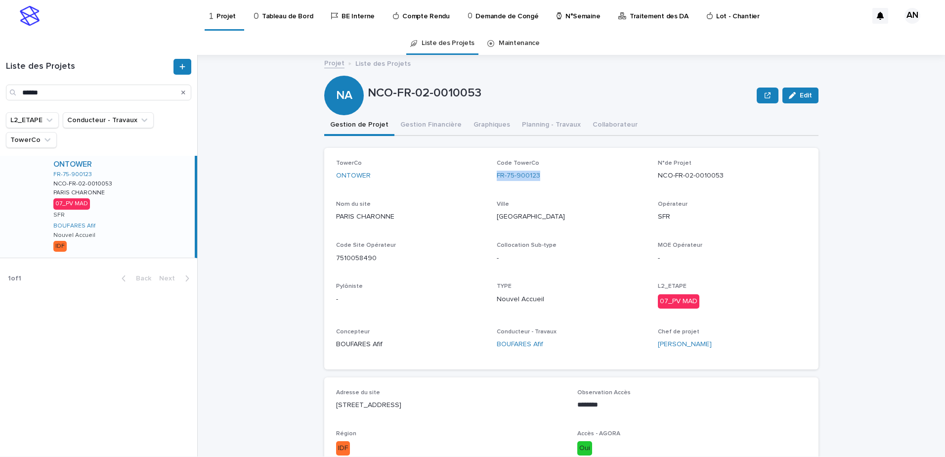
drag, startPoint x: 539, startPoint y: 176, endPoint x: 492, endPoint y: 183, distance: 47.1
click at [492, 183] on div "TowerCo ONTOWER Code TowerCo FR-75-900123 N°de Projet NCO-FR-02-0010053 Nom du …" at bounding box center [571, 259] width 471 height 198
copy link "FR-75-900123"
click at [180, 94] on div "Search" at bounding box center [184, 93] width 16 height 16
click at [183, 91] on icon "Search" at bounding box center [183, 92] width 4 height 6
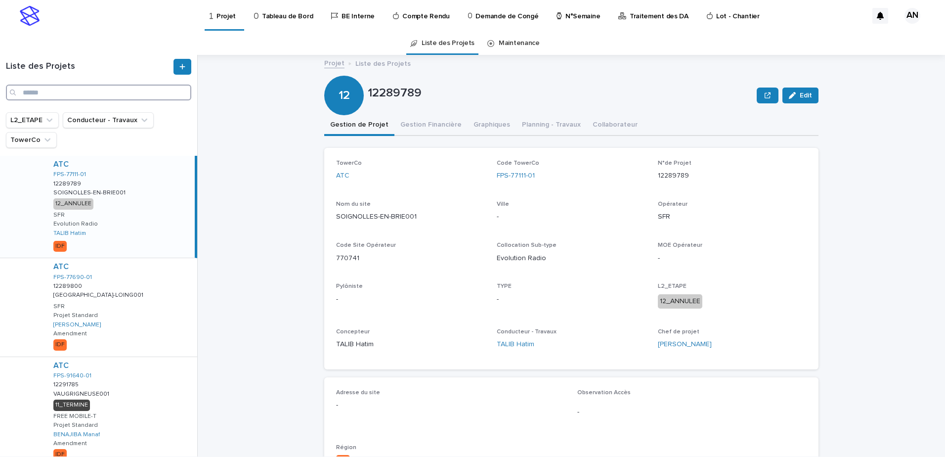
click at [74, 88] on input "Search" at bounding box center [98, 93] width 185 height 16
paste input "**********"
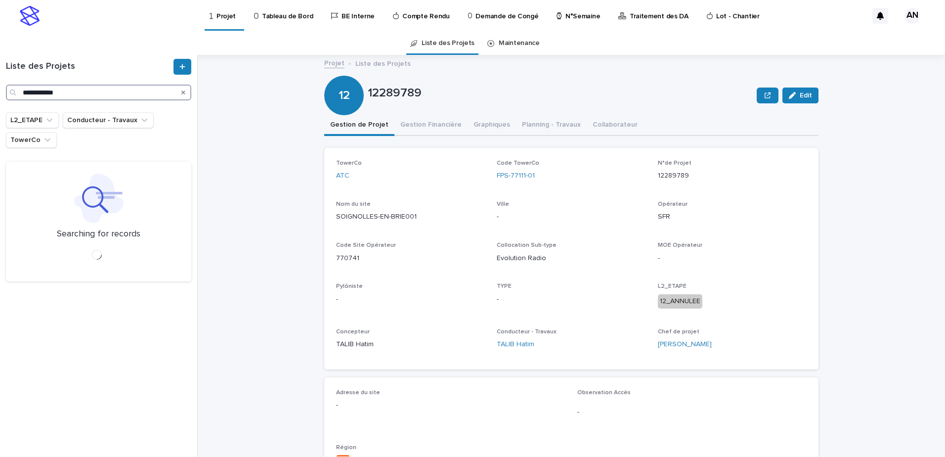
type input "**********"
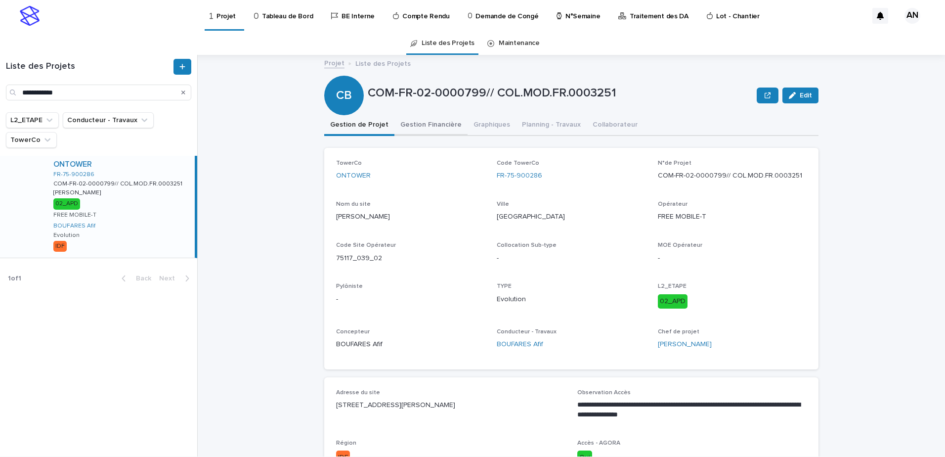
click at [419, 127] on button "Gestion Financière" at bounding box center [431, 125] width 73 height 21
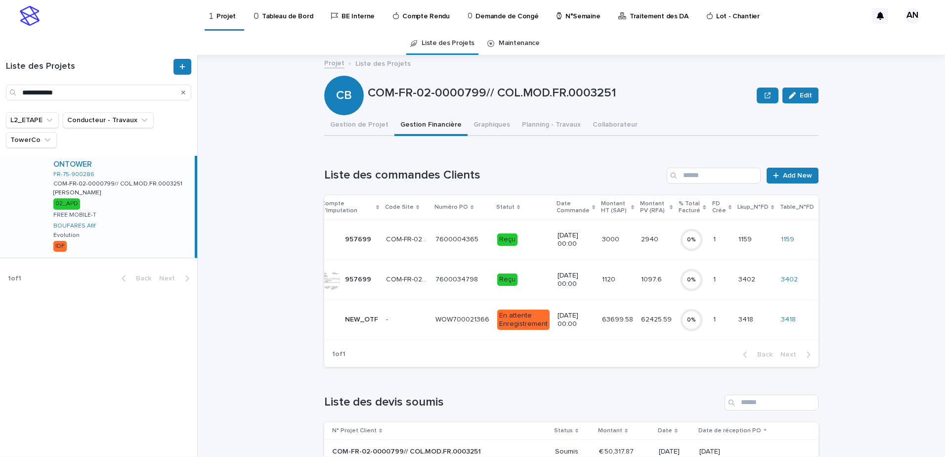
scroll to position [0, 6]
click at [405, 283] on p "COM-FR-02-0000799" at bounding box center [413, 278] width 44 height 10
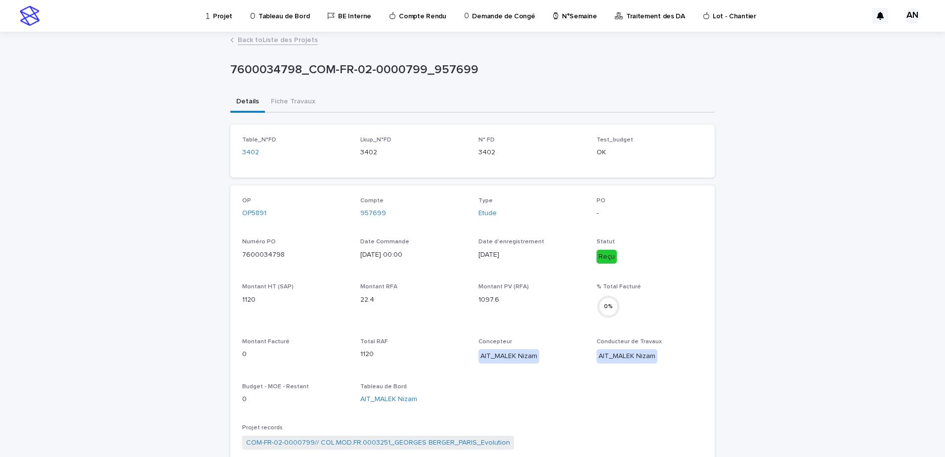
click at [284, 41] on link "Back to Liste des Projets" at bounding box center [278, 39] width 80 height 11
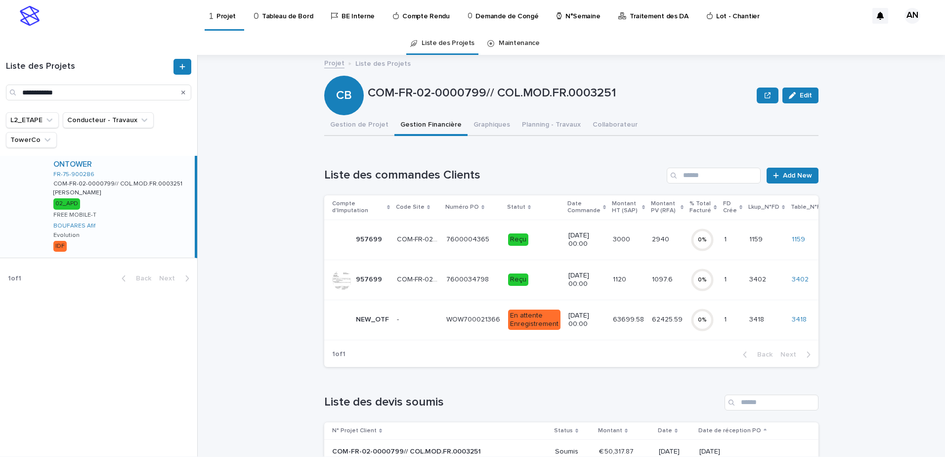
scroll to position [65, 0]
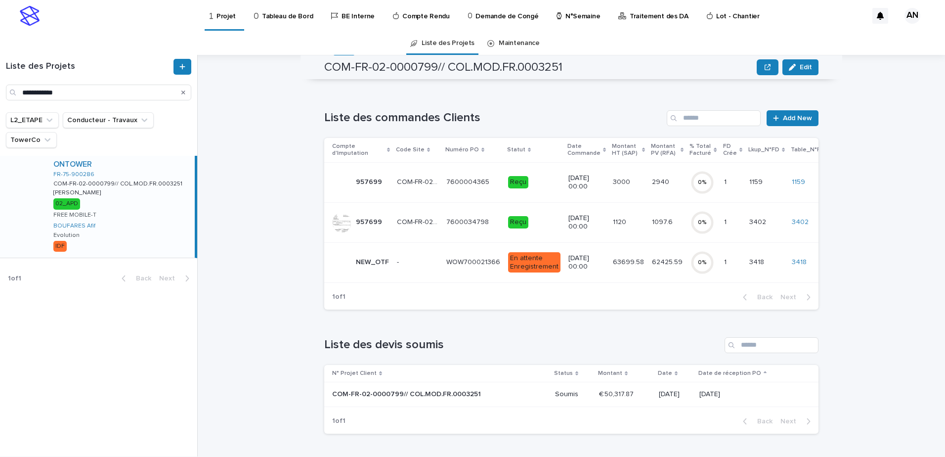
click at [443, 224] on td "7600034798 7600034798" at bounding box center [474, 222] width 62 height 40
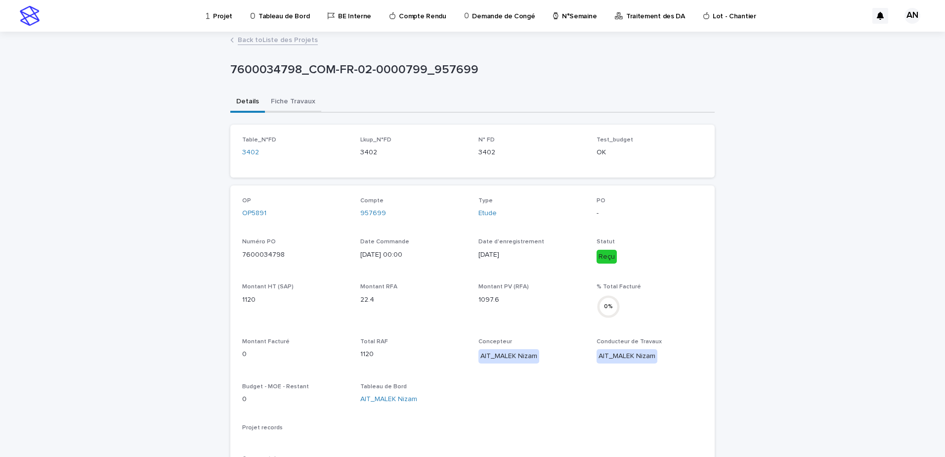
click at [303, 100] on button "Fiche Travaux" at bounding box center [293, 102] width 56 height 21
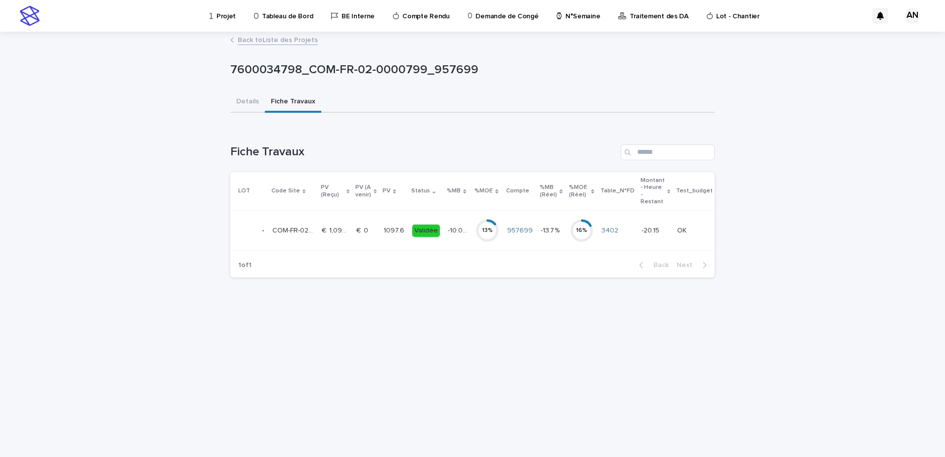
click at [369, 233] on p at bounding box center [365, 230] width 19 height 8
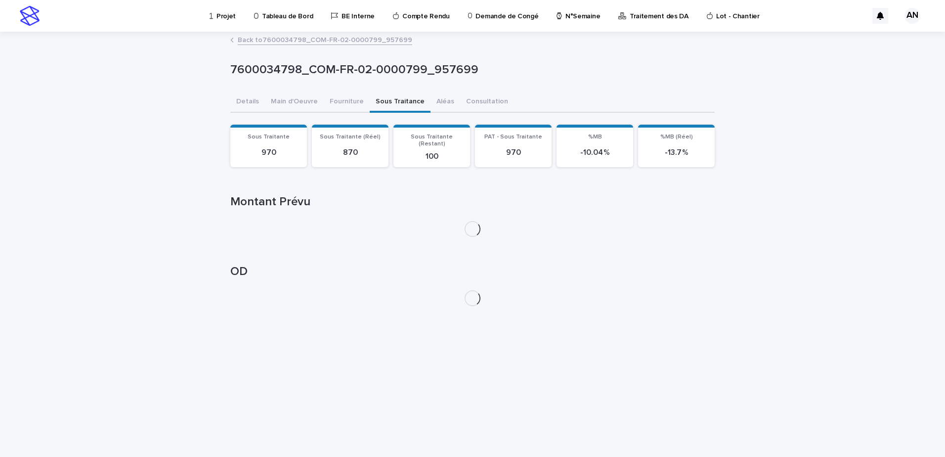
click at [375, 104] on button "Sous Traitance" at bounding box center [400, 102] width 61 height 21
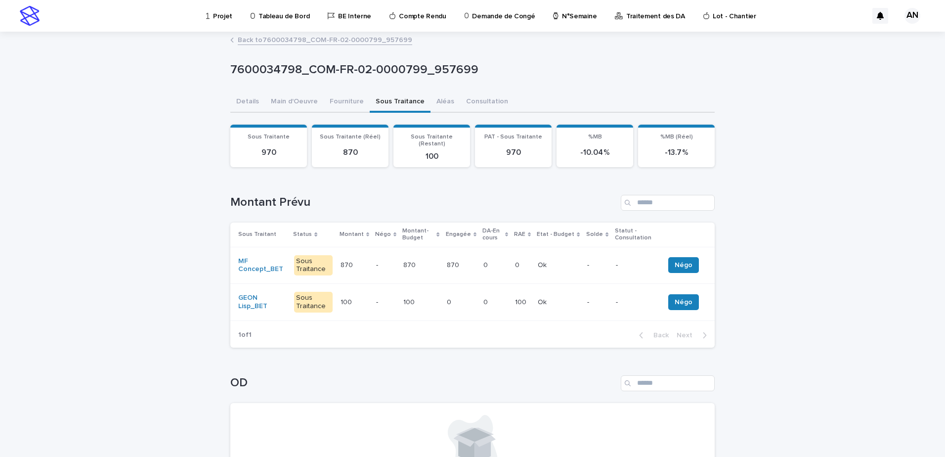
click at [376, 262] on p "-" at bounding box center [385, 265] width 19 height 8
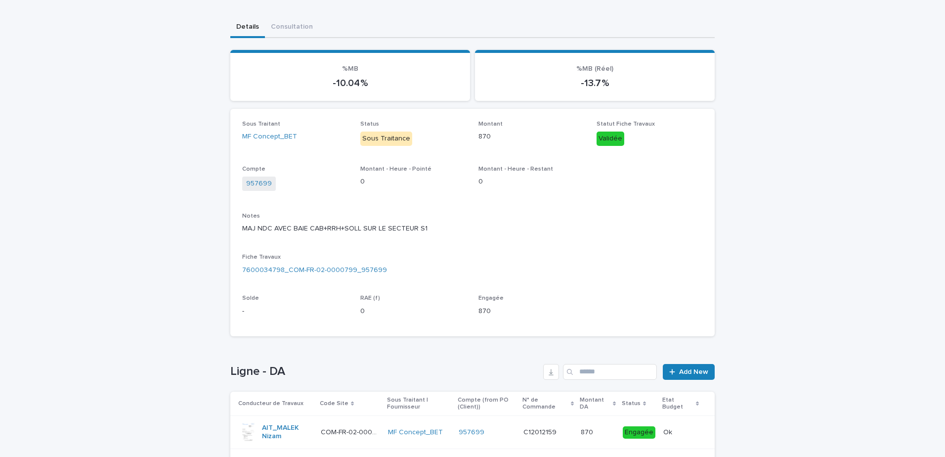
scroll to position [113, 0]
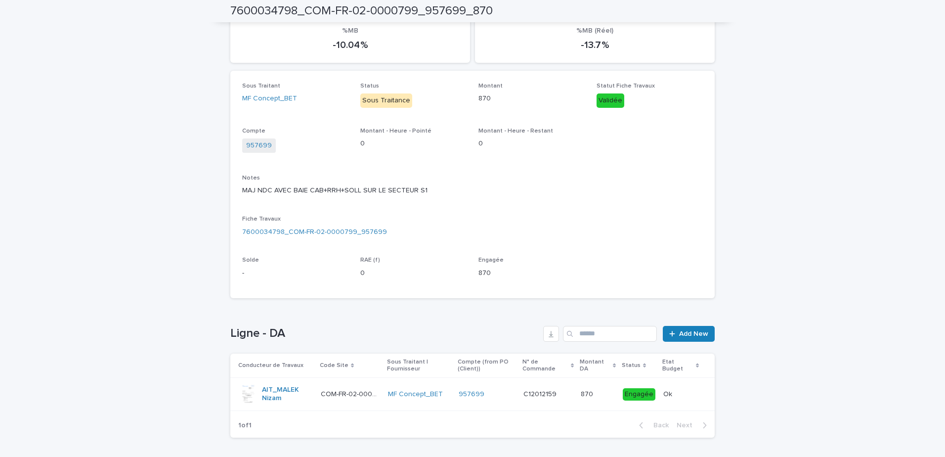
click at [372, 404] on td "COM-FR-02-0000799 COM-FR-02-0000799" at bounding box center [350, 394] width 67 height 33
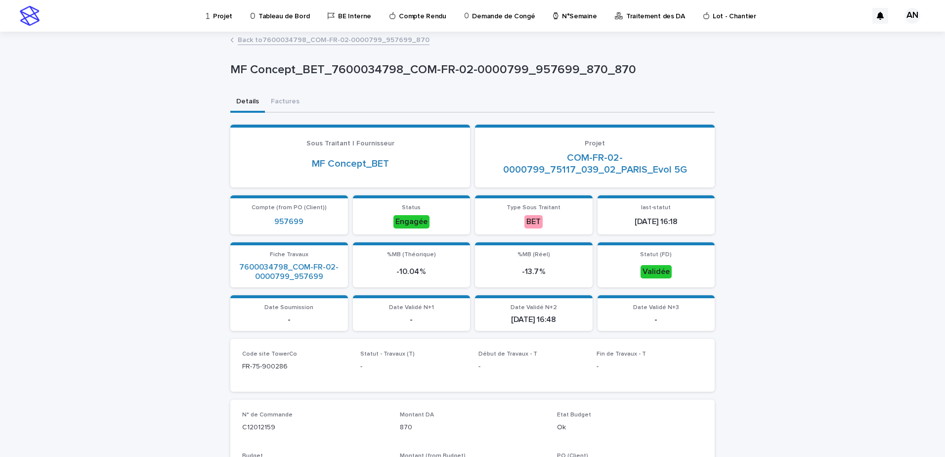
click at [276, 41] on link "Back to 7600034798_COM-FR-02-0000799_957699_870" at bounding box center [334, 39] width 192 height 11
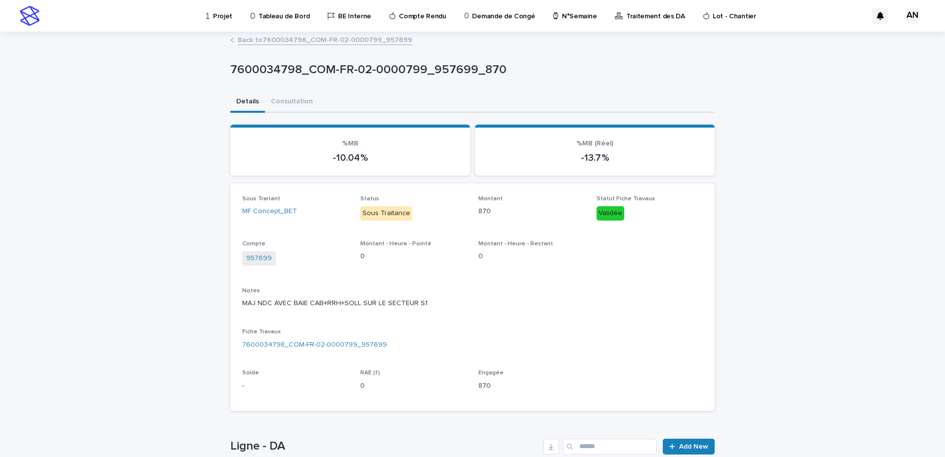
click at [341, 40] on link "Back to 7600034798_COM-FR-02-0000799_957699" at bounding box center [325, 39] width 175 height 11
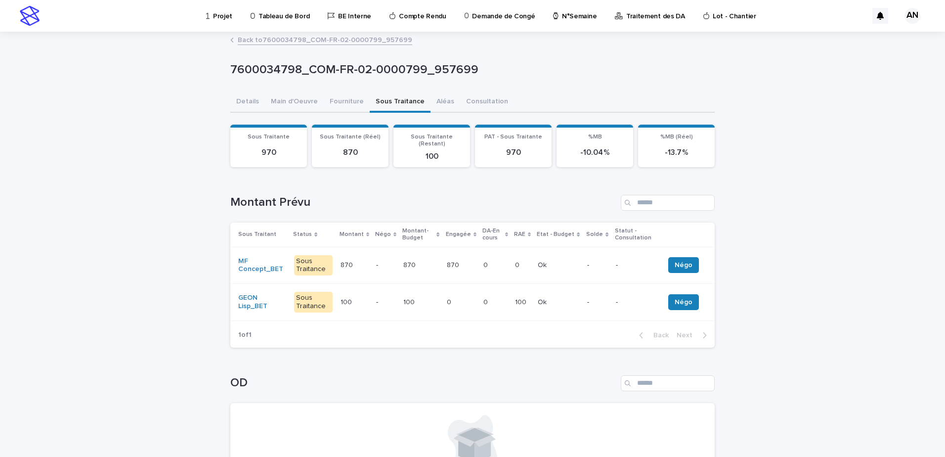
click at [228, 18] on p "Projet" at bounding box center [222, 10] width 19 height 21
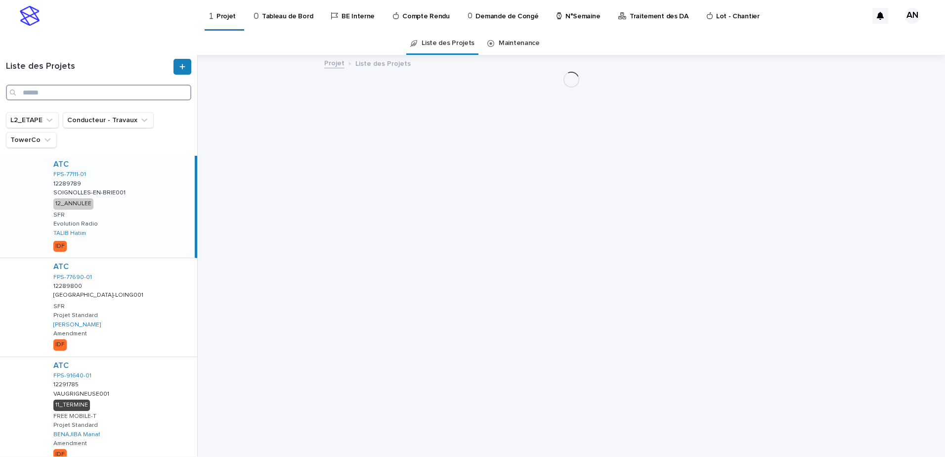
click at [102, 92] on input "Search" at bounding box center [98, 93] width 185 height 16
paste input "**********"
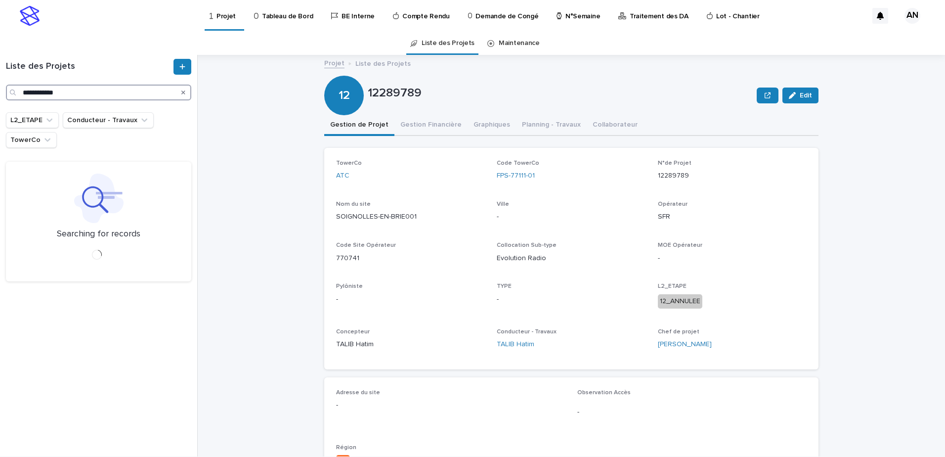
type input "**********"
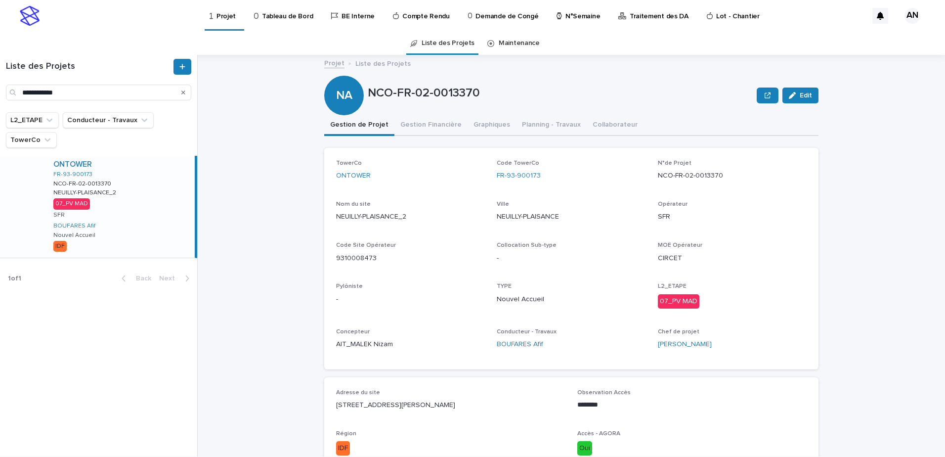
click at [147, 230] on div "ONTOWER FR-93-900173 NCO-FR-02-0013370 NCO-FR-02-0013370 [GEOGRAPHIC_DATA]-PLAI…" at bounding box center [119, 207] width 149 height 102
click at [437, 130] on button "Gestion Financière" at bounding box center [431, 125] width 73 height 21
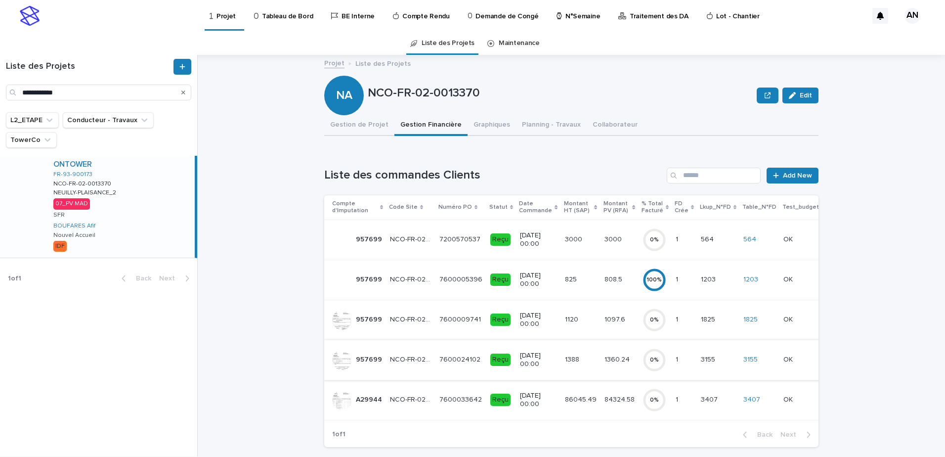
scroll to position [49, 0]
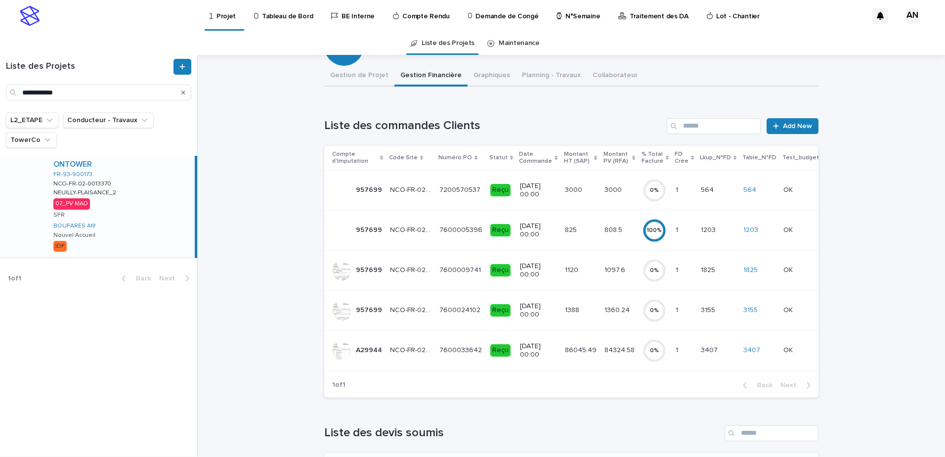
click at [545, 321] on div "[DATE] 00:00" at bounding box center [538, 310] width 37 height 25
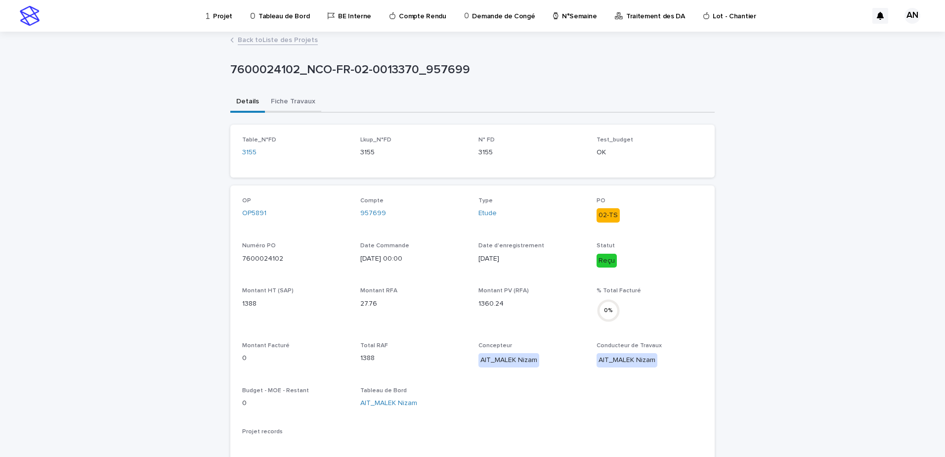
click at [287, 100] on button "Fiche Travaux" at bounding box center [293, 102] width 56 height 21
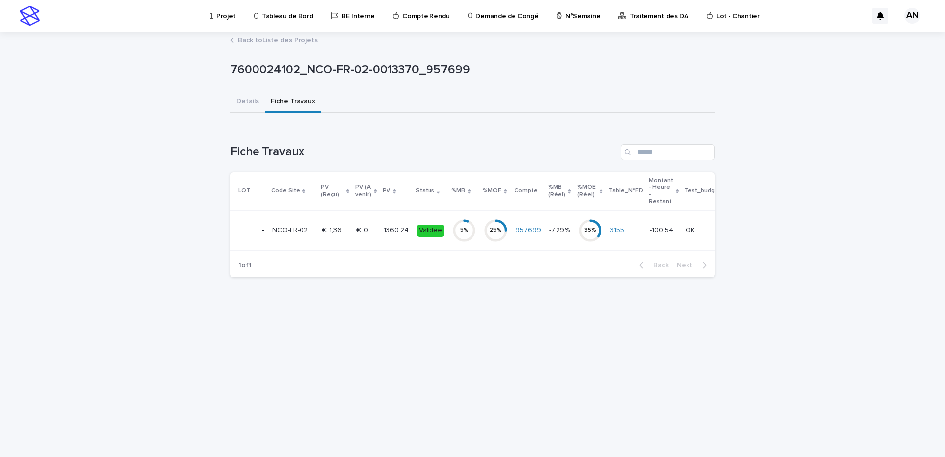
click at [349, 240] on td "€  1,360.24 €  1,360.24" at bounding box center [335, 231] width 35 height 40
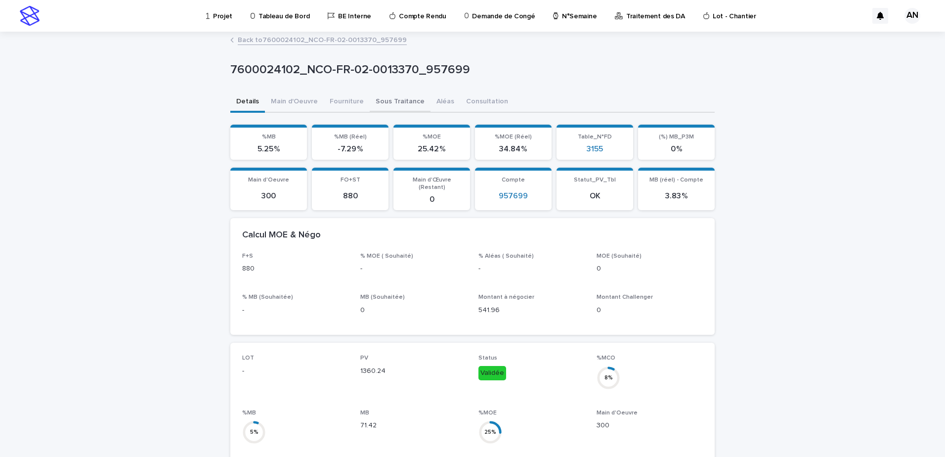
click at [381, 97] on button "Sous Traitance" at bounding box center [400, 102] width 61 height 21
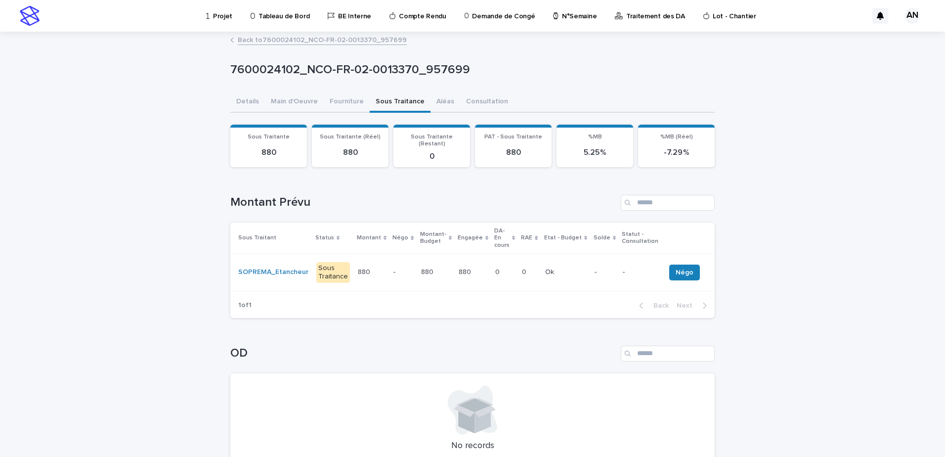
click at [373, 266] on div "880 880" at bounding box center [372, 272] width 28 height 16
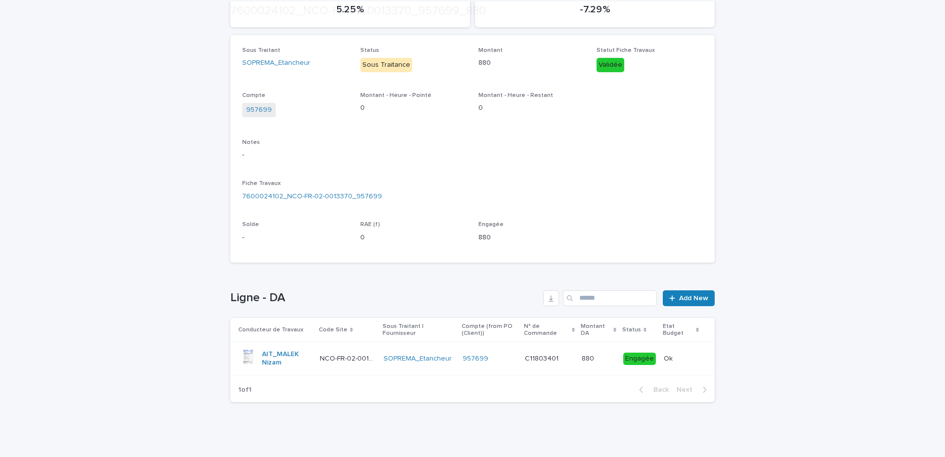
scroll to position [151, 0]
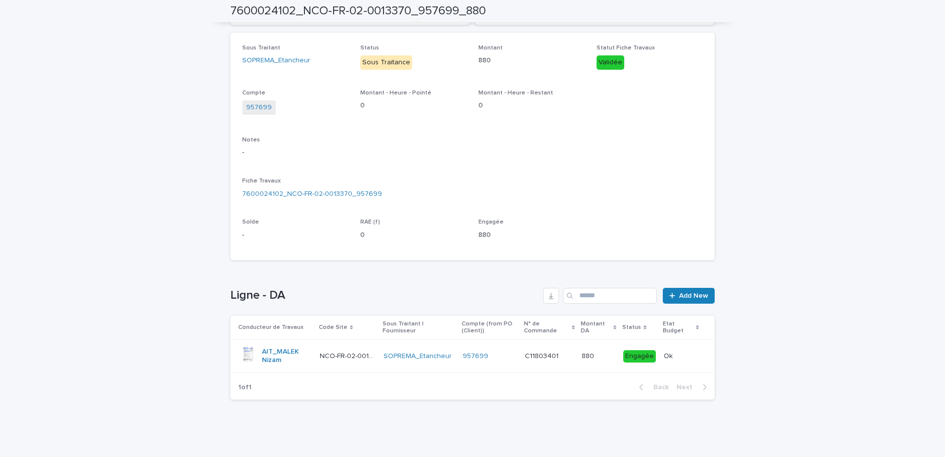
click at [383, 362] on td "SOPREMA_Etancheur" at bounding box center [420, 356] width 80 height 33
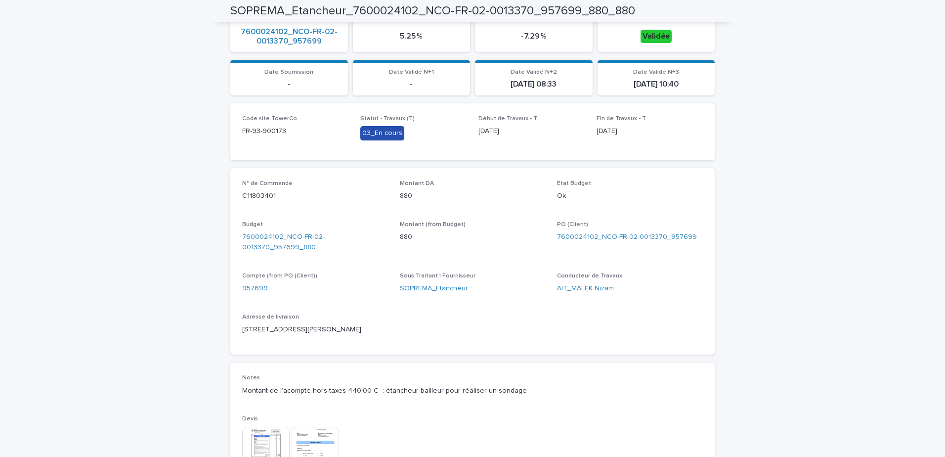
scroll to position [485, 0]
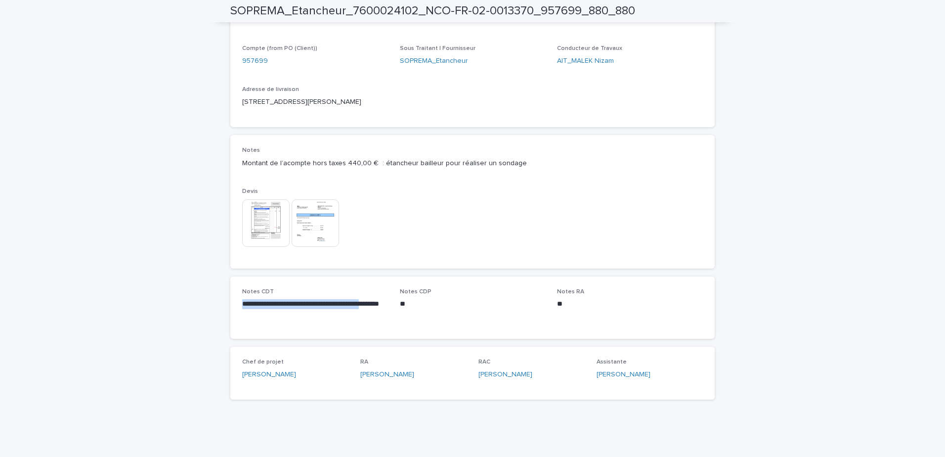
drag, startPoint x: 237, startPoint y: 299, endPoint x: 376, endPoint y: 309, distance: 139.3
click at [376, 309] on div "**********" at bounding box center [472, 307] width 485 height 62
click at [260, 310] on p "**********" at bounding box center [315, 309] width 146 height 20
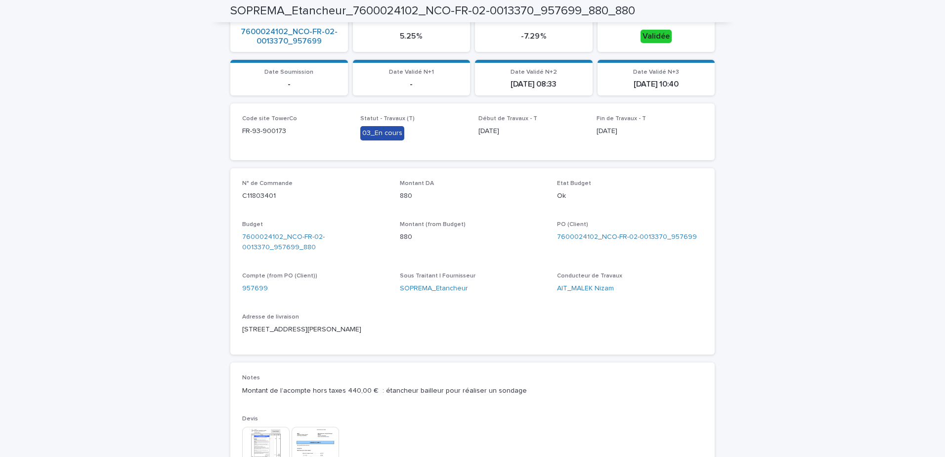
scroll to position [396, 0]
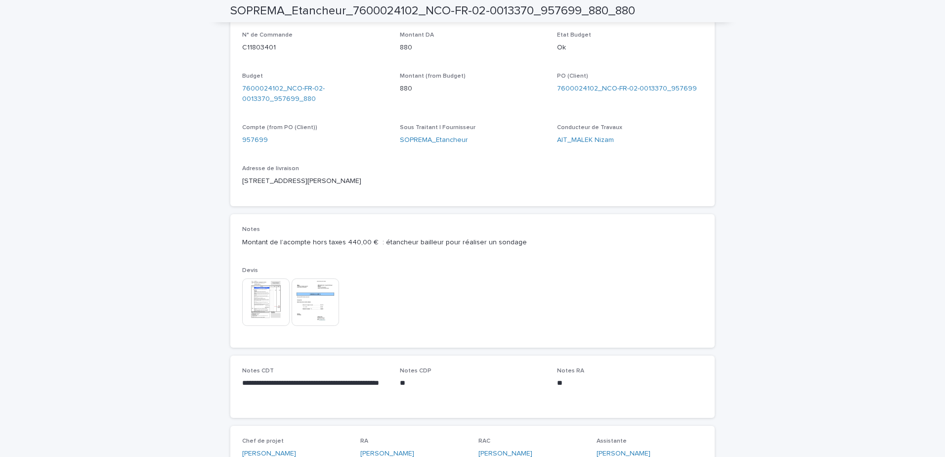
click at [861, 264] on div "Loading... Saving… Loading... Saving… SOPREMA_Etancheur_7600024102_NCO-FR-02-00…" at bounding box center [472, 86] width 945 height 899
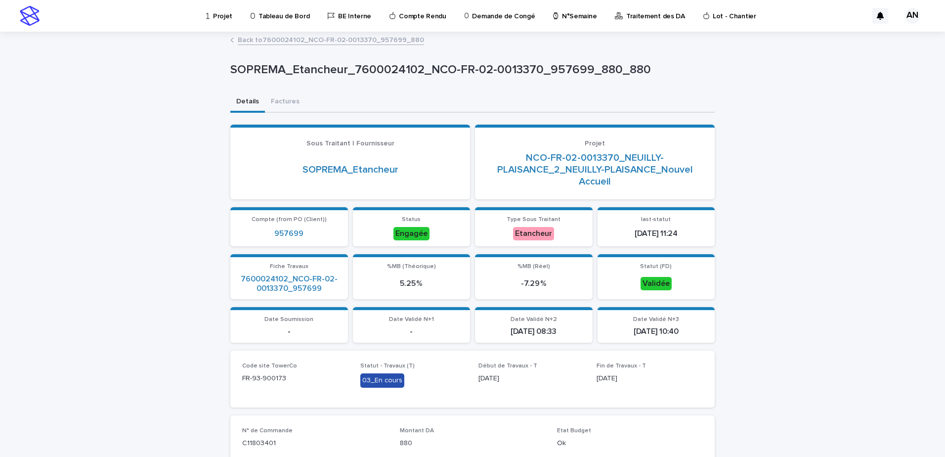
click at [215, 22] on link "Projet" at bounding box center [221, 15] width 32 height 31
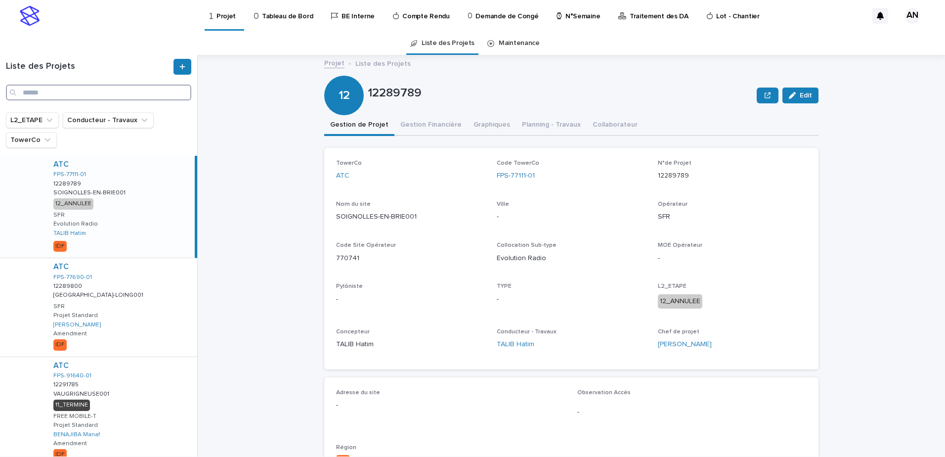
click at [87, 94] on input "Search" at bounding box center [98, 93] width 185 height 16
paste input "**********"
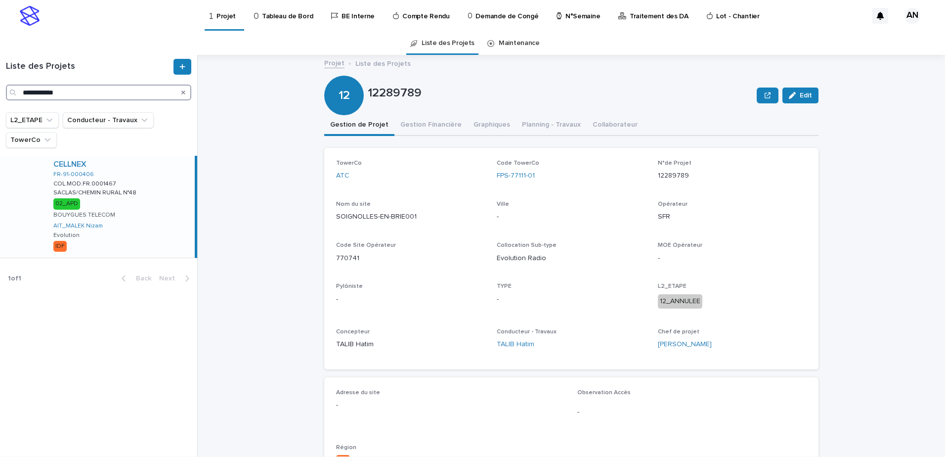
type input "**********"
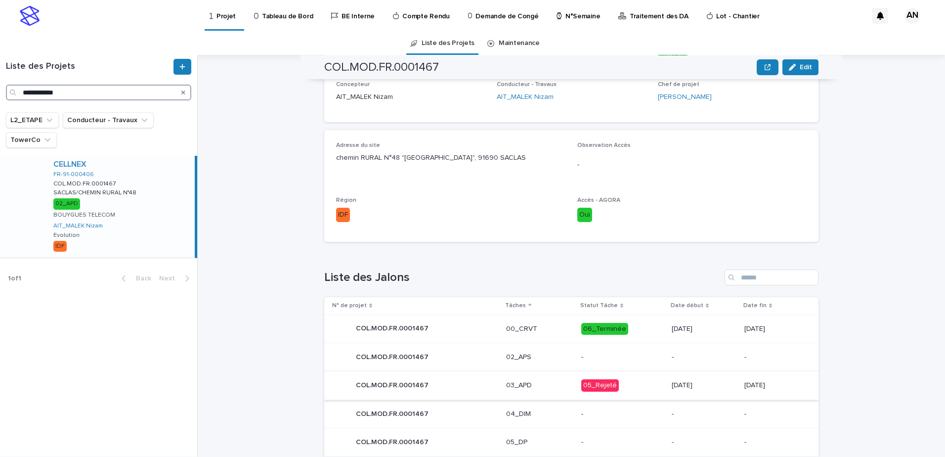
scroll to position [410, 0]
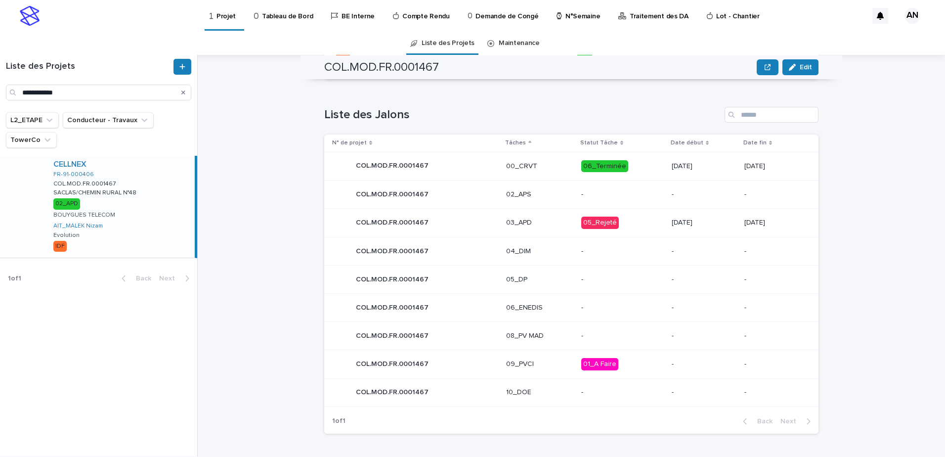
click at [182, 92] on icon "Search" at bounding box center [183, 92] width 4 height 4
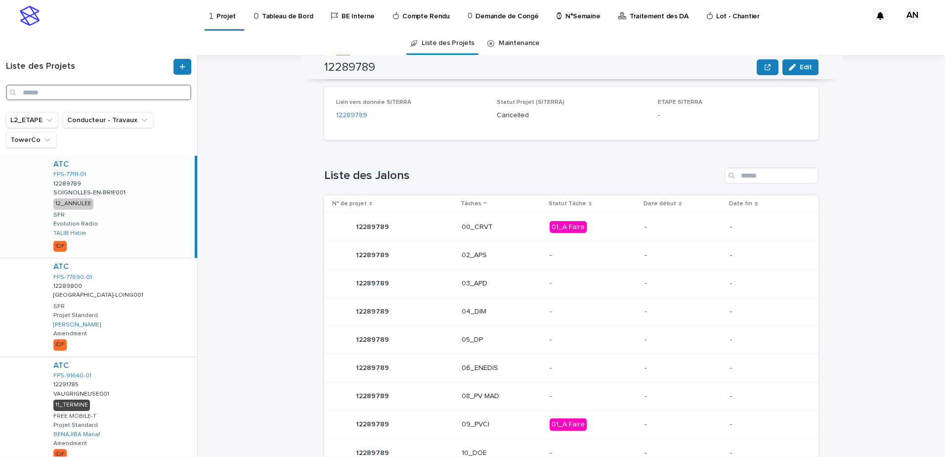
click at [143, 92] on input "Search" at bounding box center [98, 93] width 185 height 16
paste input "**********"
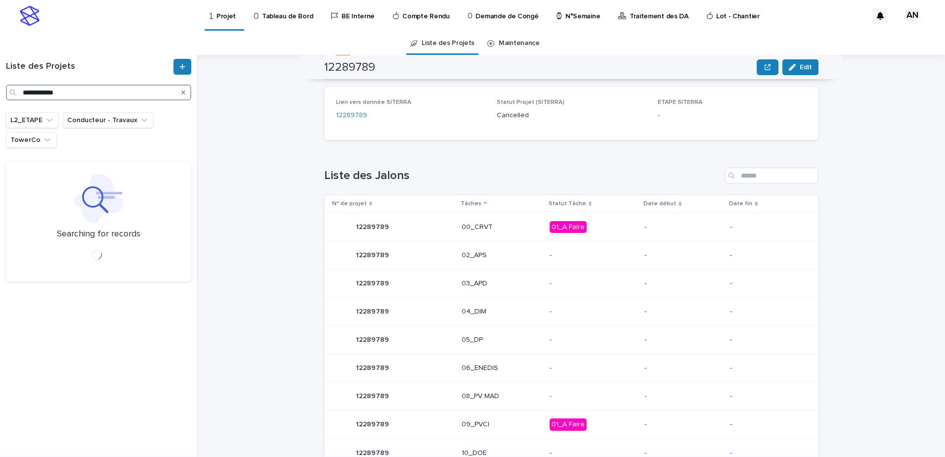
type input "**********"
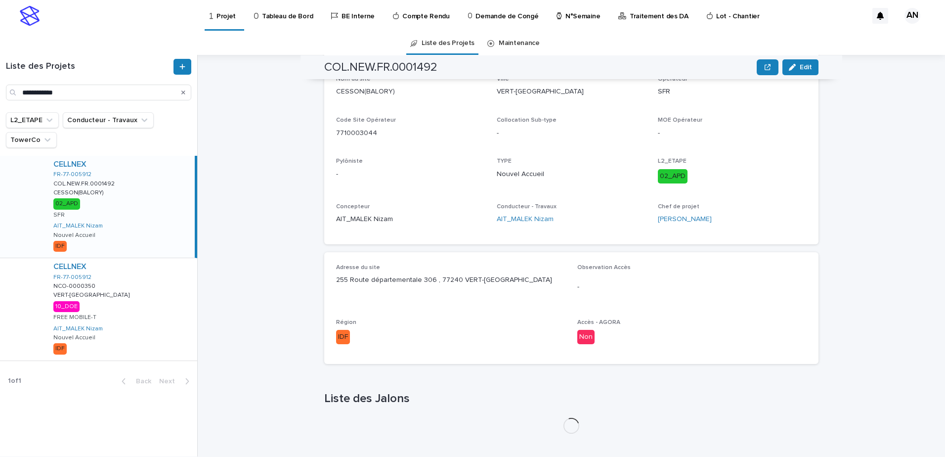
click at [137, 230] on div "CELLNEX FR-77-005912 COL.NEW.FR.0001492 COL.NEW.FR.0001492 CESSON(BALORY) CESSO…" at bounding box center [119, 207] width 149 height 102
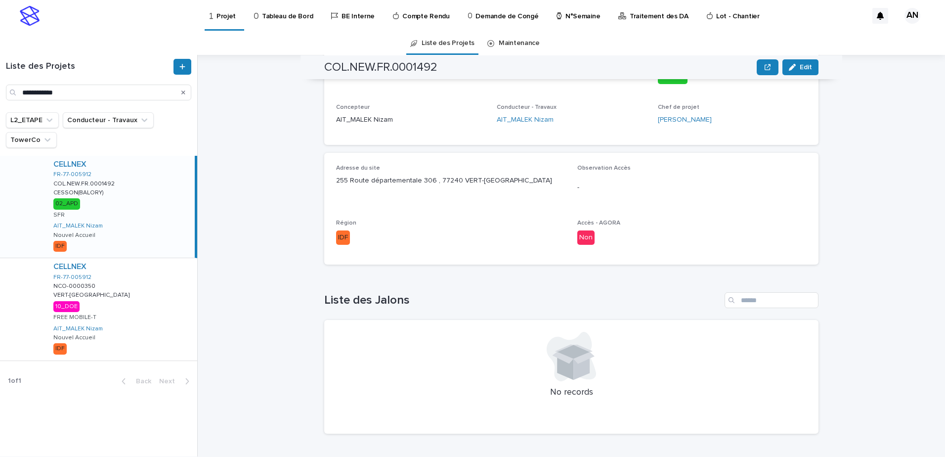
scroll to position [410, 0]
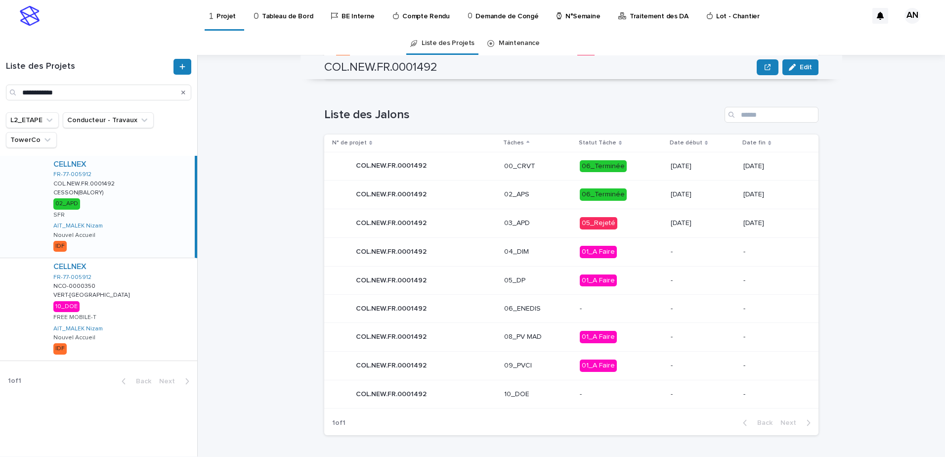
click at [533, 227] on div "03_APD" at bounding box center [537, 223] width 67 height 16
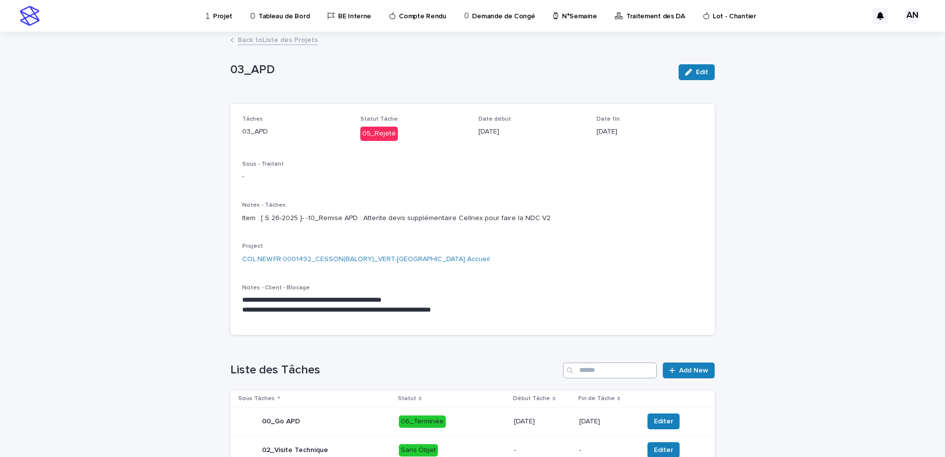
scroll to position [297, 0]
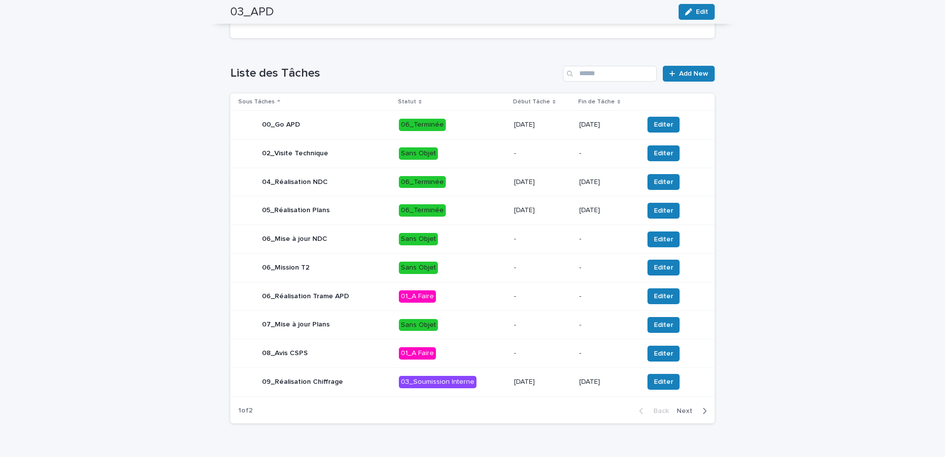
click at [699, 415] on div "button" at bounding box center [703, 410] width 8 height 9
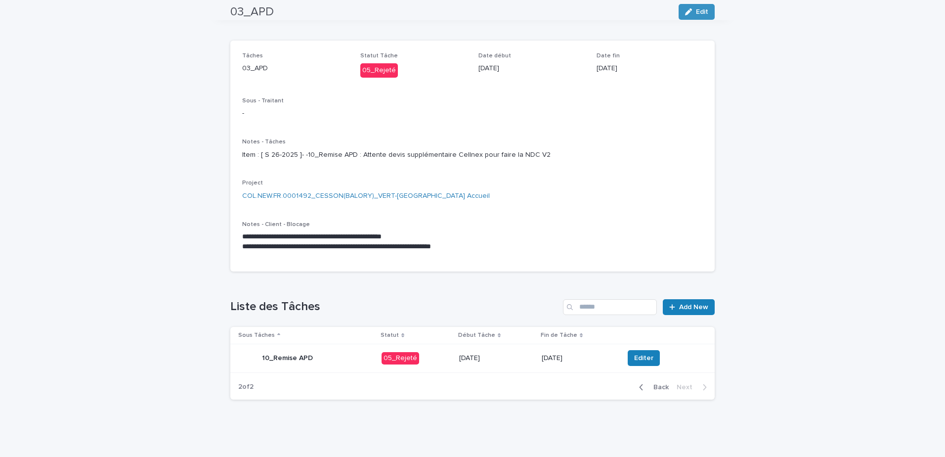
scroll to position [74, 0]
click at [656, 359] on div "Editer" at bounding box center [661, 358] width 75 height 16
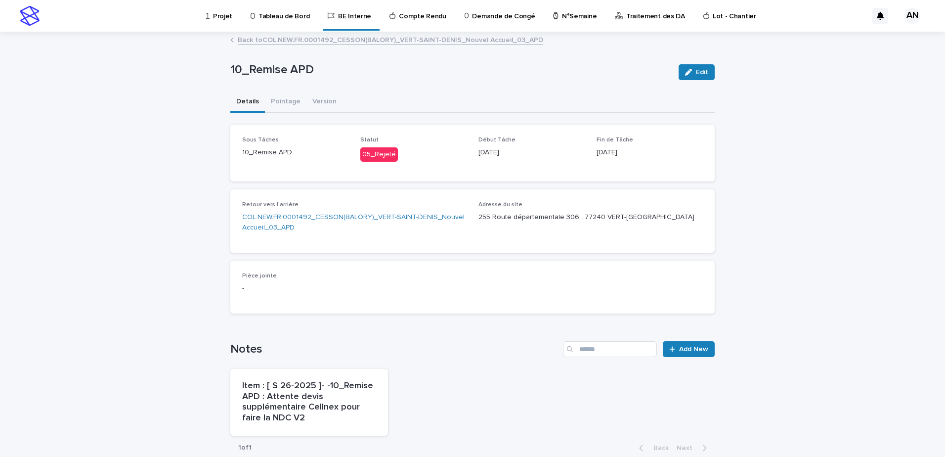
click at [300, 42] on link "Back to COL.NEW.FR.0001492_CESSON(BALORY)_VERT-SAINT-DENIS_Nouvel Accueil_03_APD" at bounding box center [391, 39] width 306 height 11
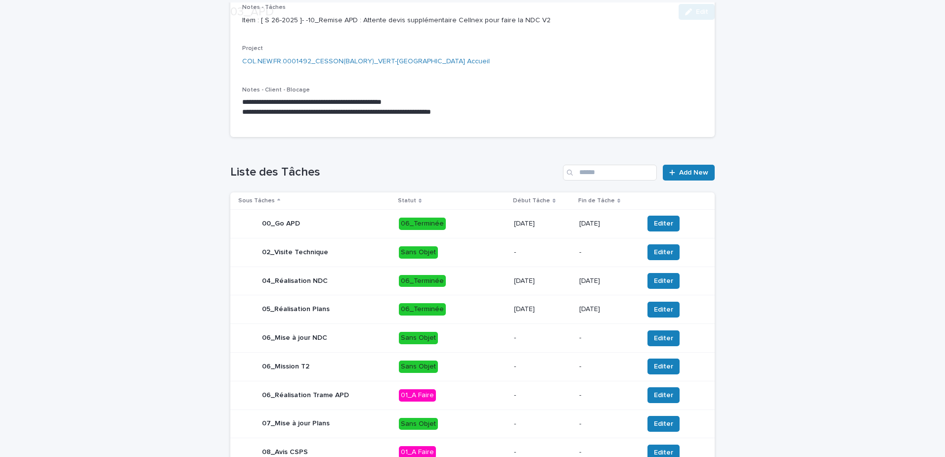
scroll to position [331, 0]
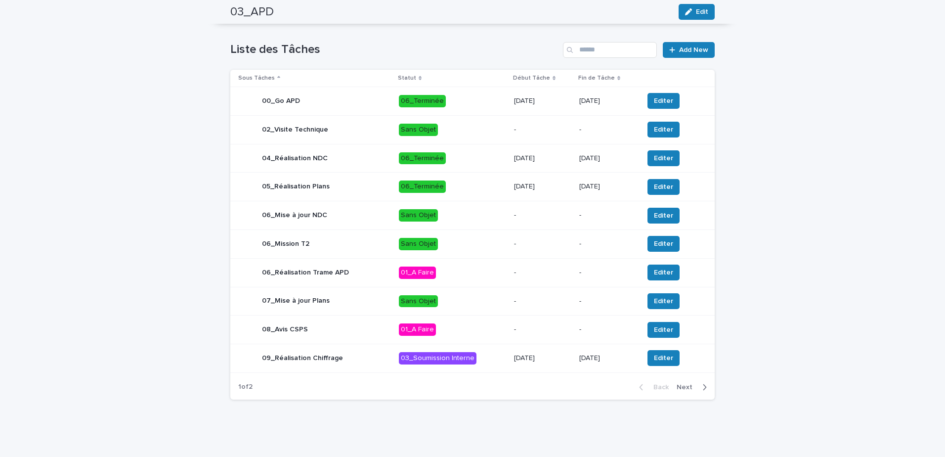
click at [699, 388] on div "button" at bounding box center [703, 387] width 8 height 9
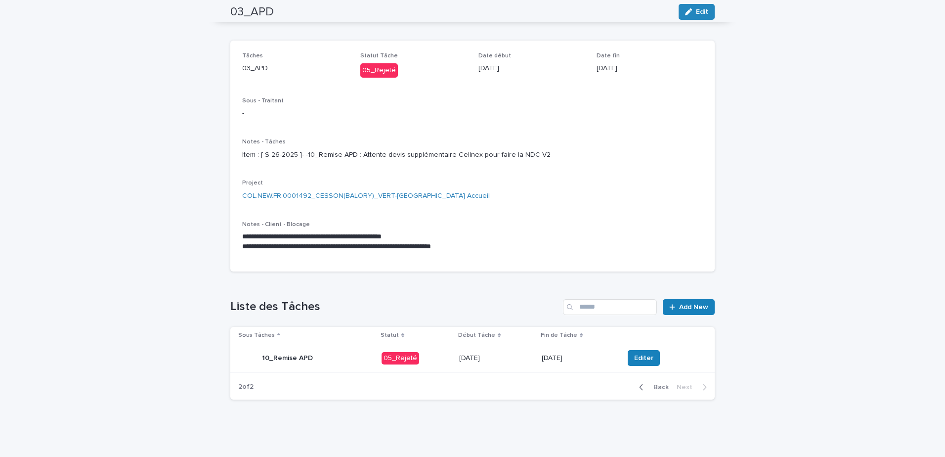
scroll to position [74, 0]
click at [638, 356] on span "Editer" at bounding box center [643, 358] width 19 height 10
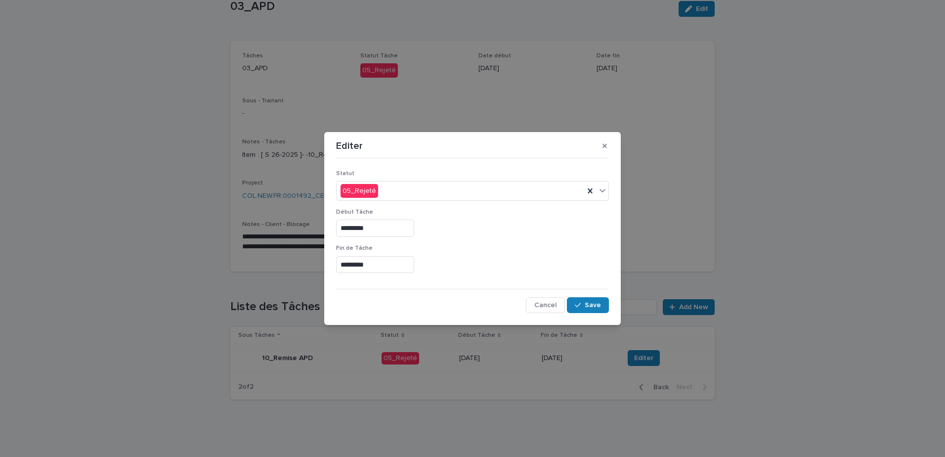
click at [351, 266] on input "*********" at bounding box center [375, 264] width 78 height 17
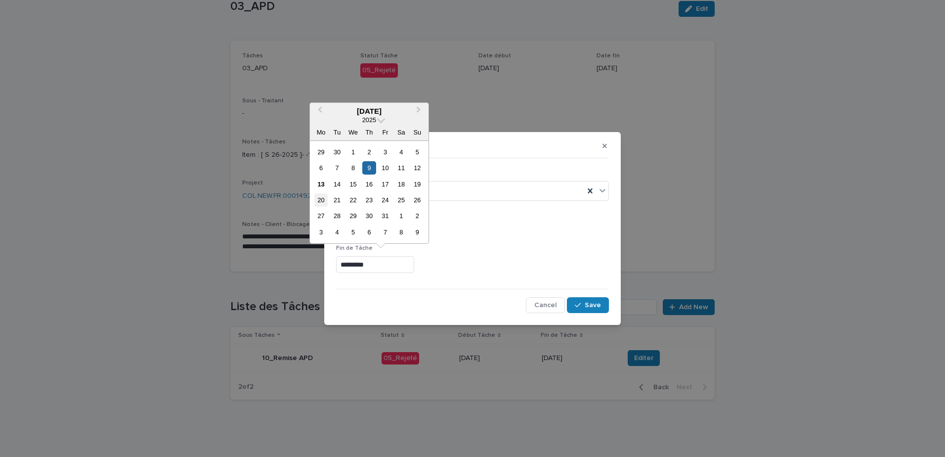
click at [324, 200] on div "20" at bounding box center [320, 199] width 13 height 13
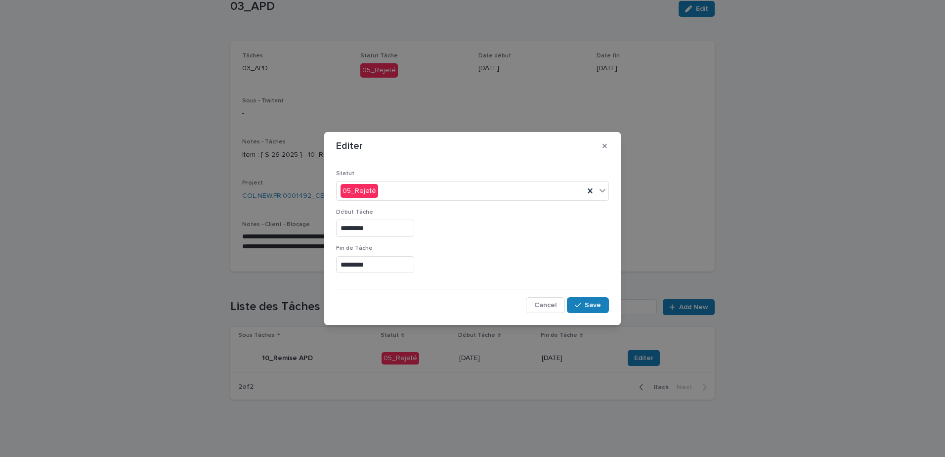
type input "**********"
click at [586, 308] on span "Save" at bounding box center [593, 305] width 16 height 7
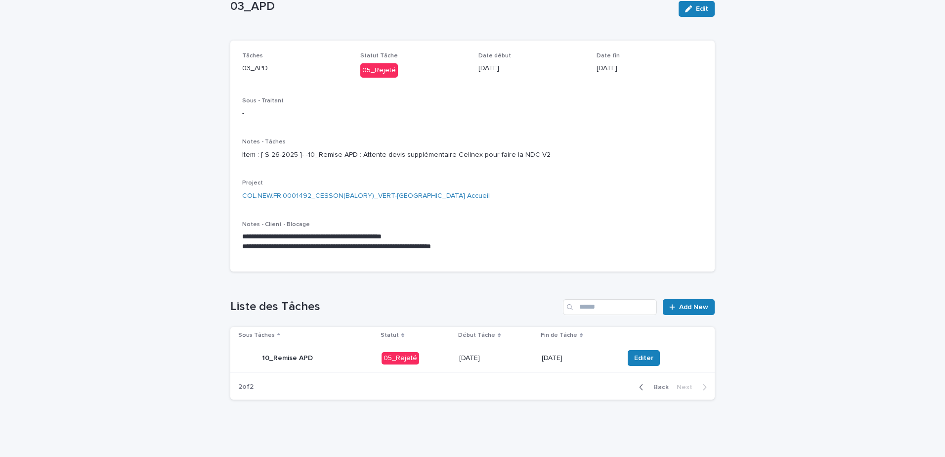
scroll to position [0, 0]
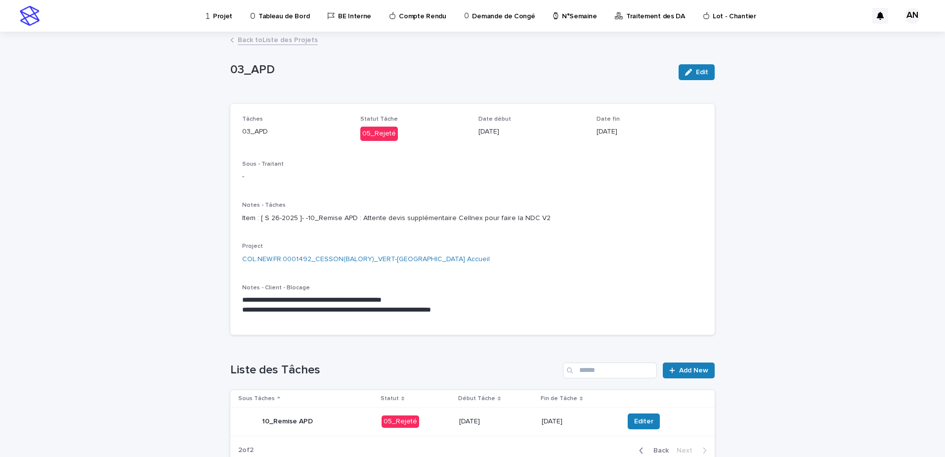
click at [278, 44] on link "Back to Liste des Projets" at bounding box center [278, 39] width 80 height 11
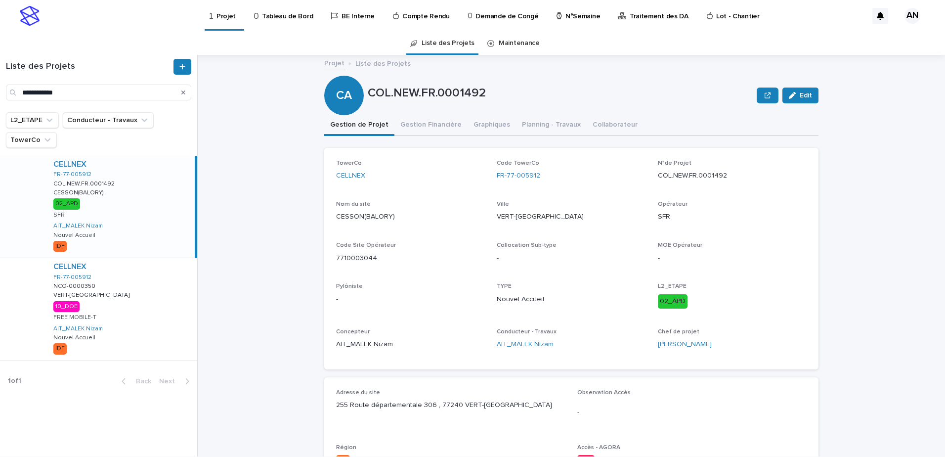
click at [182, 92] on icon "Search" at bounding box center [183, 92] width 4 height 4
click at [134, 95] on input "Search" at bounding box center [98, 93] width 185 height 16
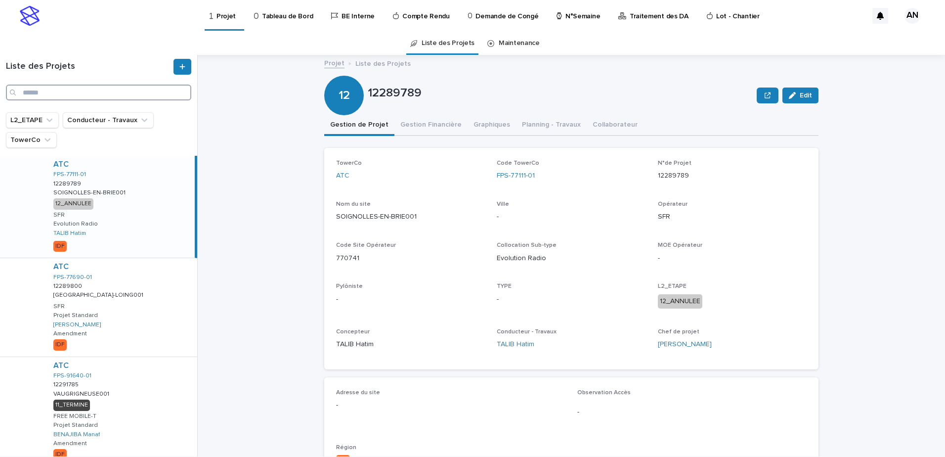
paste input "**********"
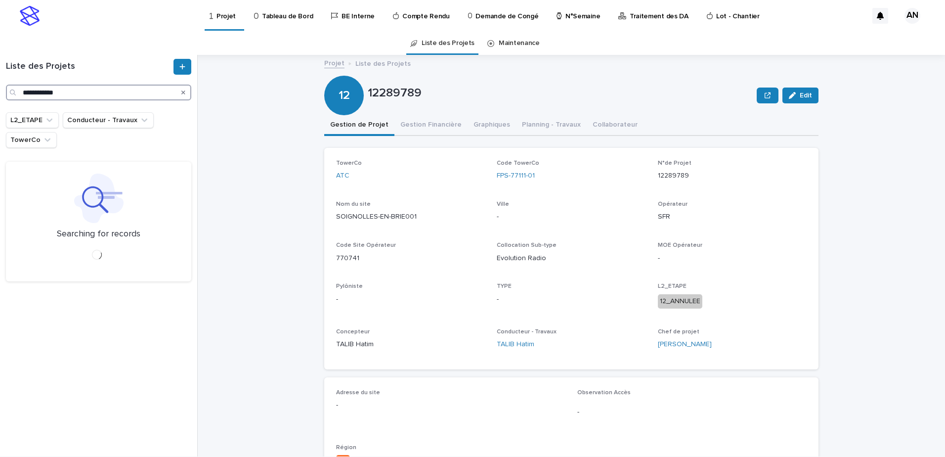
type input "**********"
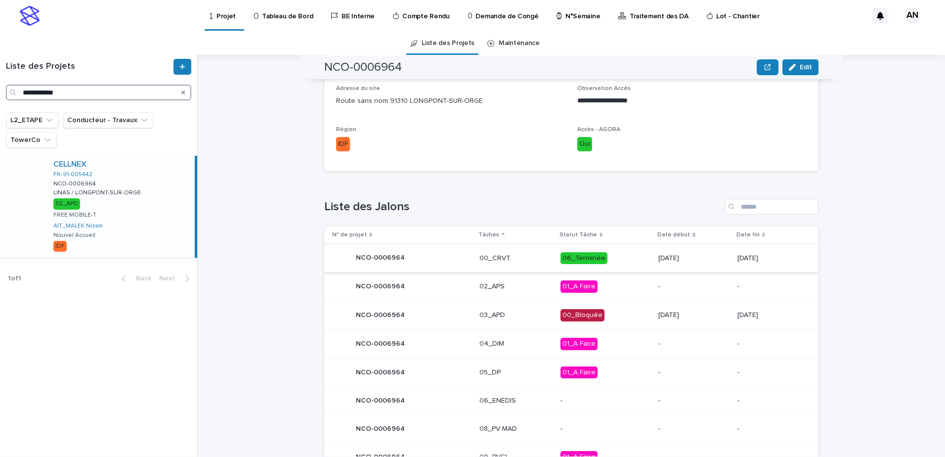
scroll to position [397, 0]
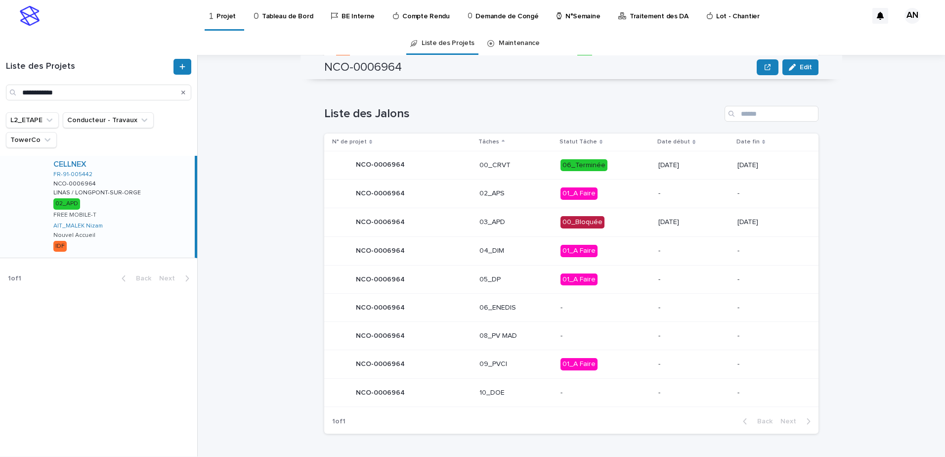
click at [182, 92] on icon "Search" at bounding box center [183, 92] width 4 height 6
click at [116, 89] on input "Search" at bounding box center [98, 93] width 185 height 16
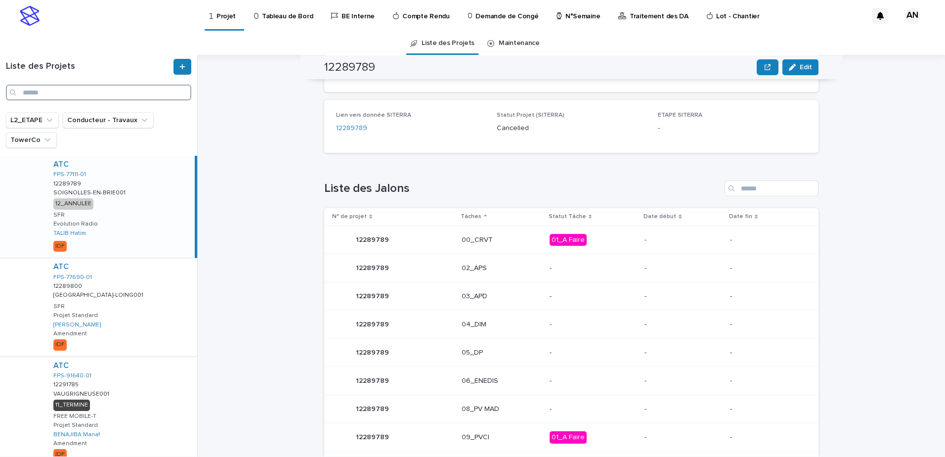
paste input "**********"
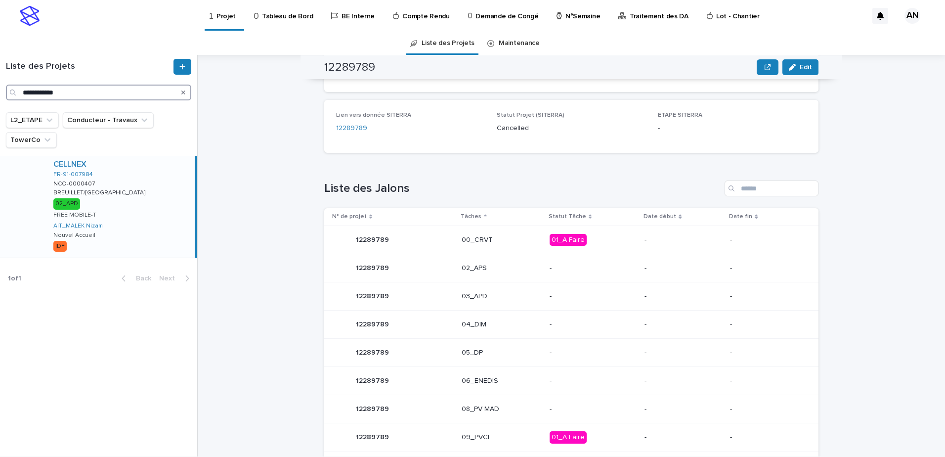
type input "**********"
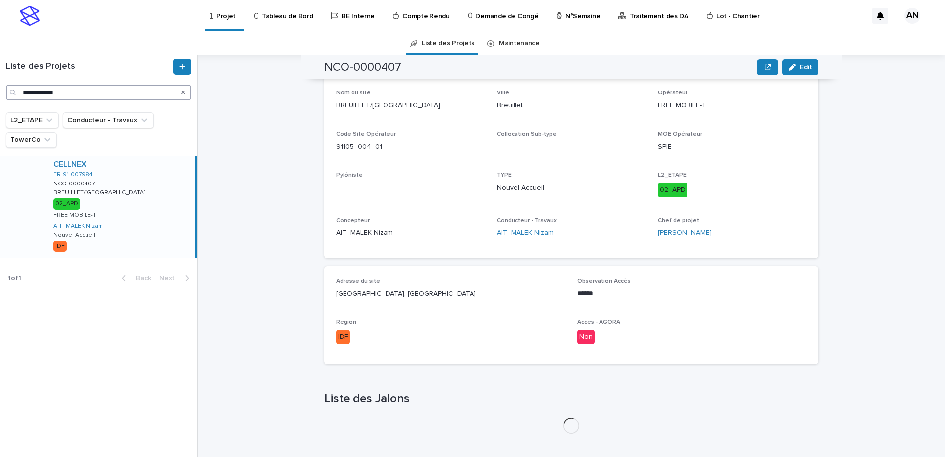
scroll to position [111, 0]
click at [145, 190] on div "CELLNEX FR-91-007984 NCO-0000407 NCO-0000407 BREUILLET/[GEOGRAPHIC_DATA]/[GEOGR…" at bounding box center [119, 207] width 149 height 102
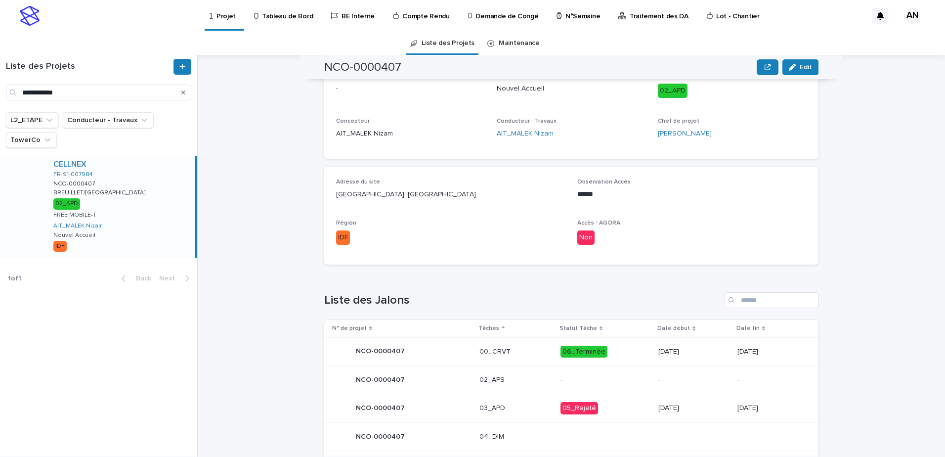
scroll to position [396, 0]
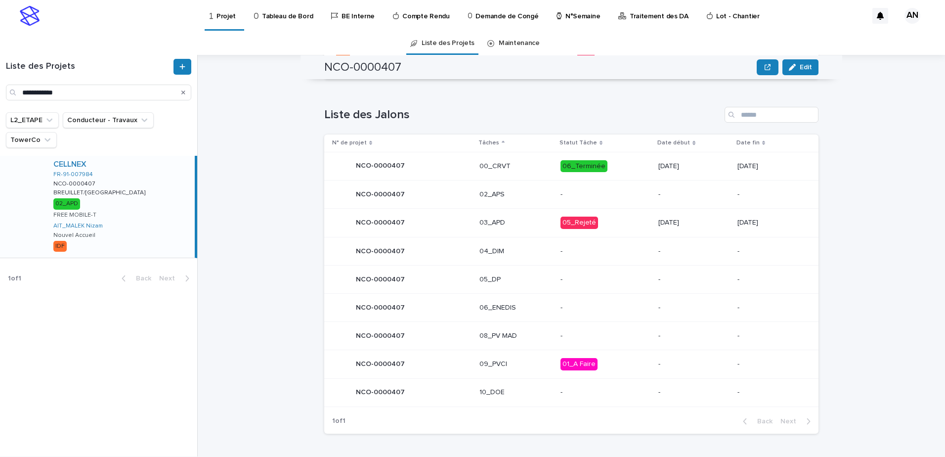
click at [528, 223] on p "03_APD" at bounding box center [516, 223] width 73 height 8
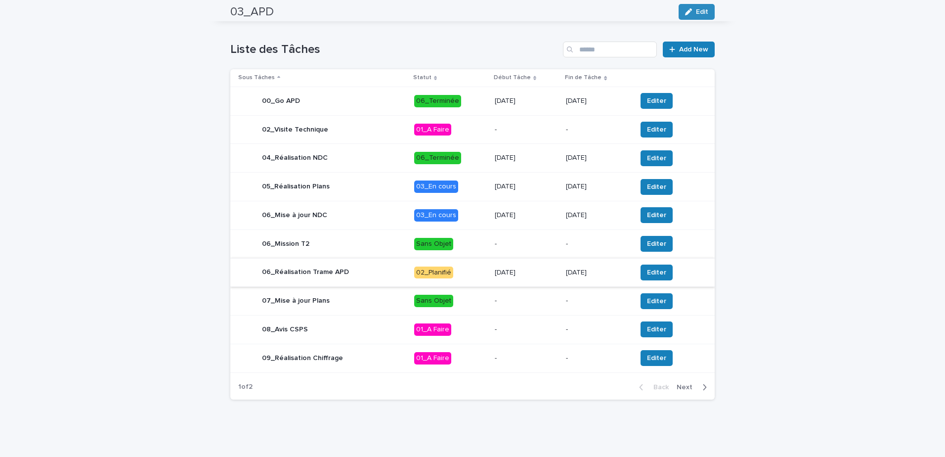
scroll to position [348, 0]
click at [687, 389] on span "Next" at bounding box center [688, 387] width 22 height 7
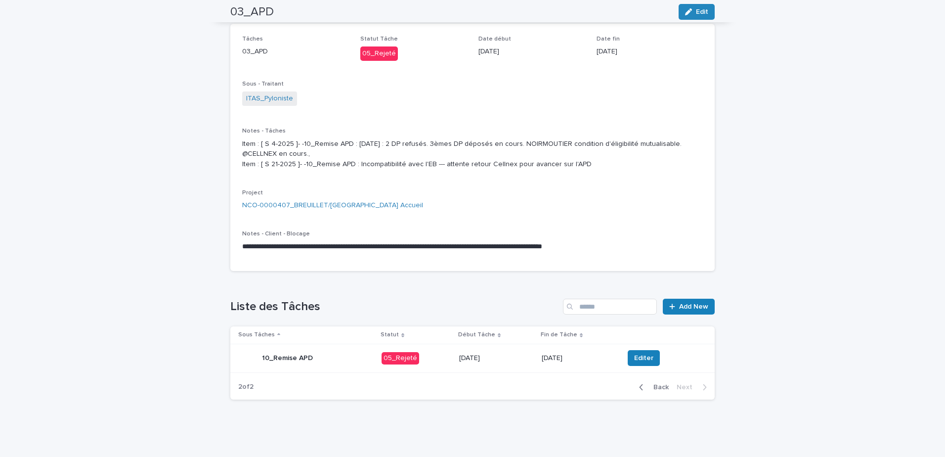
scroll to position [90, 0]
click at [640, 363] on button "Editer" at bounding box center [644, 358] width 32 height 16
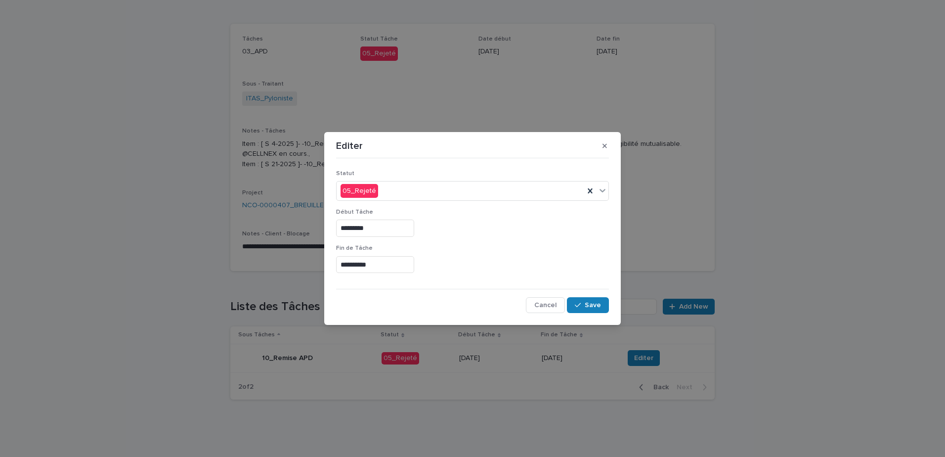
click at [393, 265] on input "**********" at bounding box center [375, 264] width 78 height 17
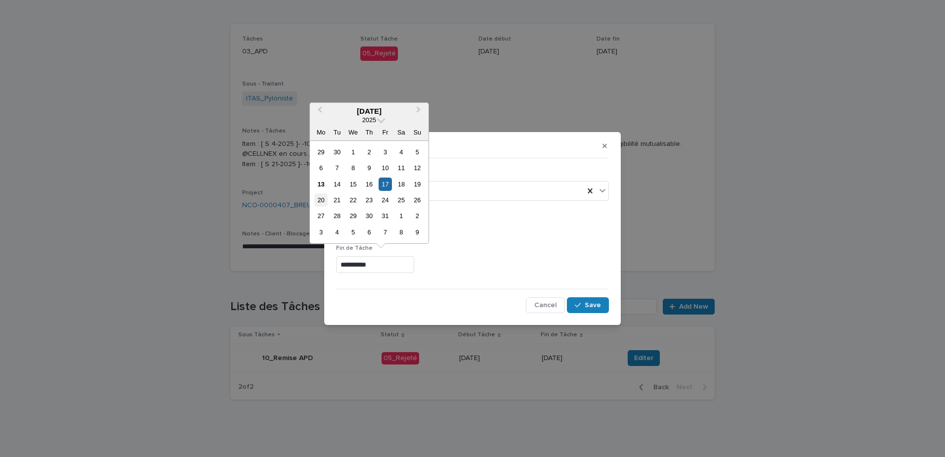
click at [320, 202] on div "20" at bounding box center [320, 199] width 13 height 13
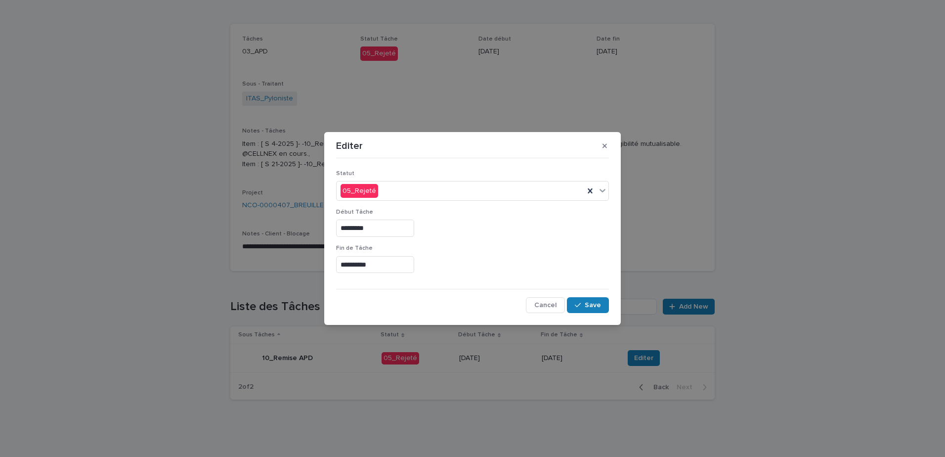
type input "**********"
click at [589, 307] on span "Save" at bounding box center [593, 305] width 16 height 7
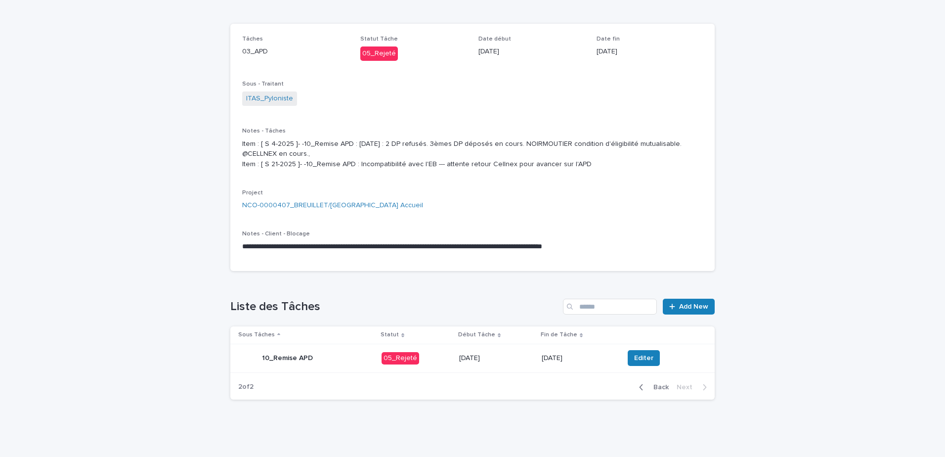
scroll to position [0, 0]
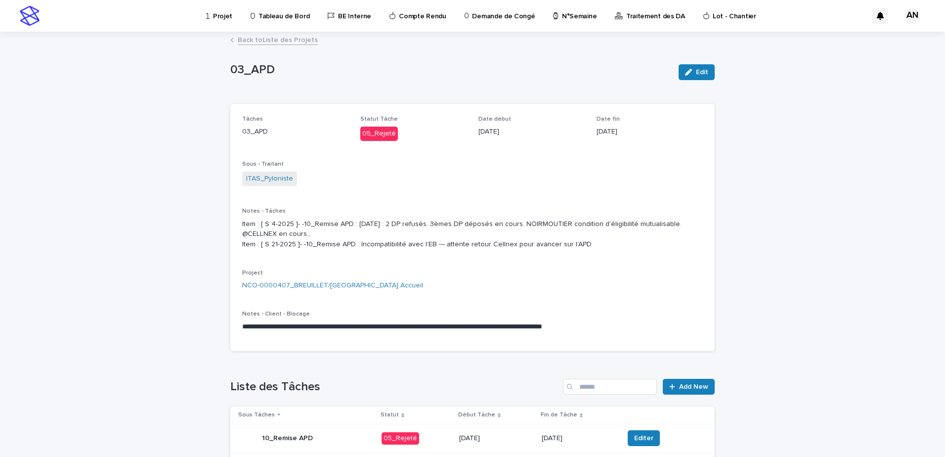
click at [291, 39] on link "Back to Liste des Projets" at bounding box center [278, 39] width 80 height 11
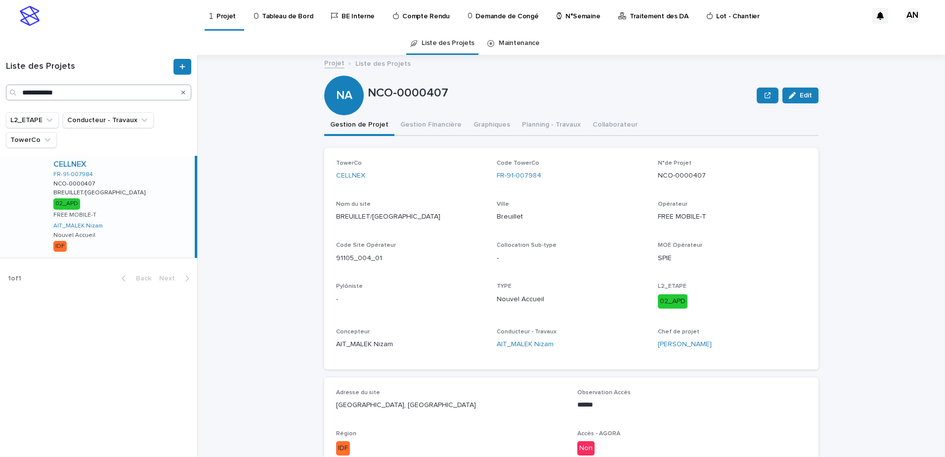
click at [184, 92] on icon "Search" at bounding box center [183, 92] width 4 height 4
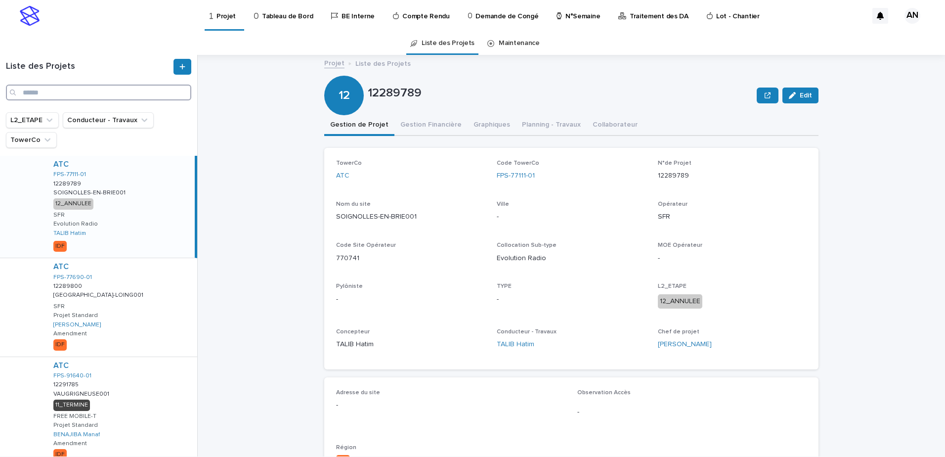
click at [138, 93] on input "Search" at bounding box center [98, 93] width 185 height 16
paste input "**********"
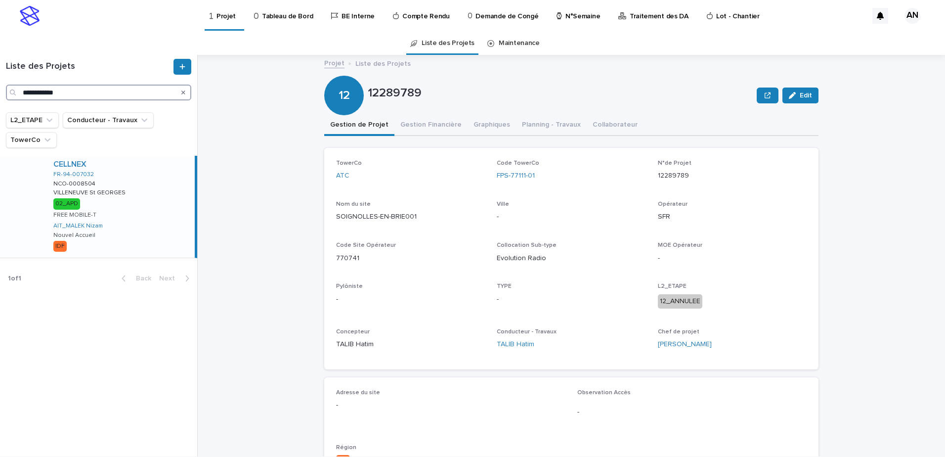
type input "**********"
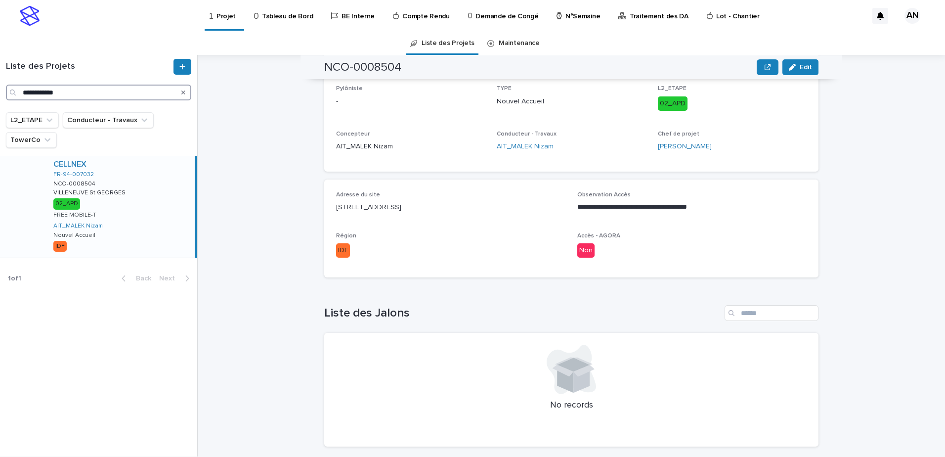
scroll to position [291, 0]
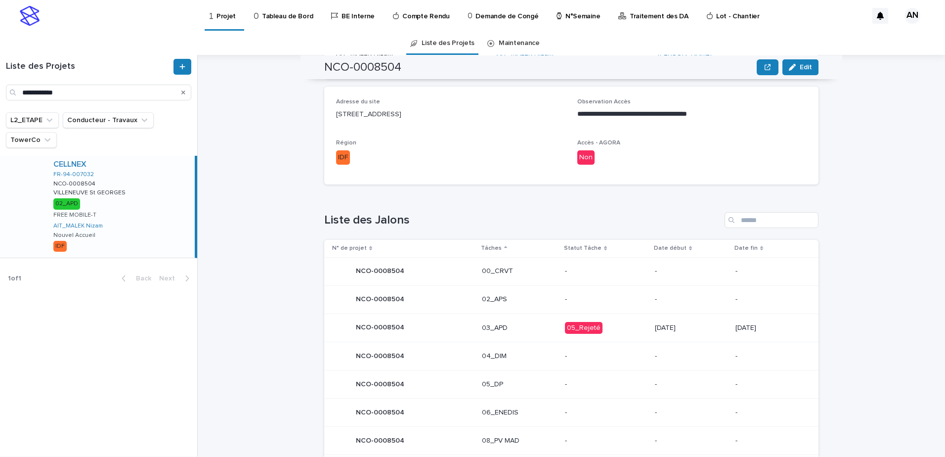
click at [529, 328] on p "03_APD" at bounding box center [519, 328] width 75 height 8
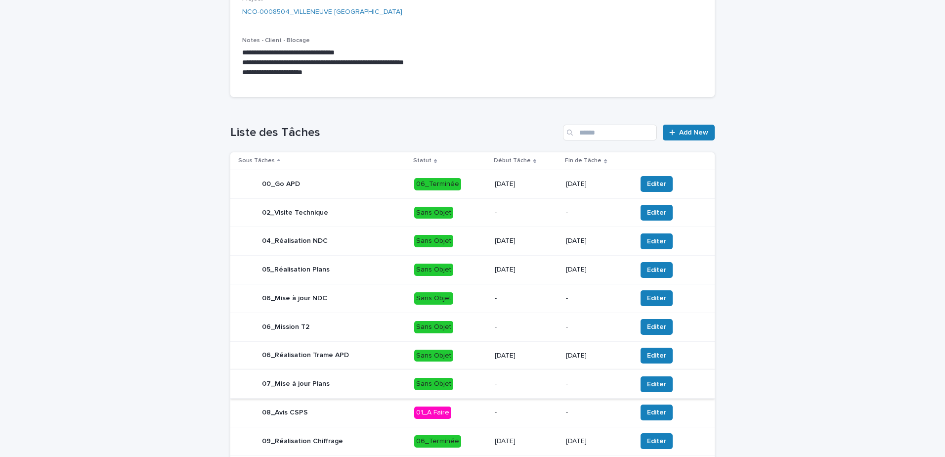
scroll to position [297, 0]
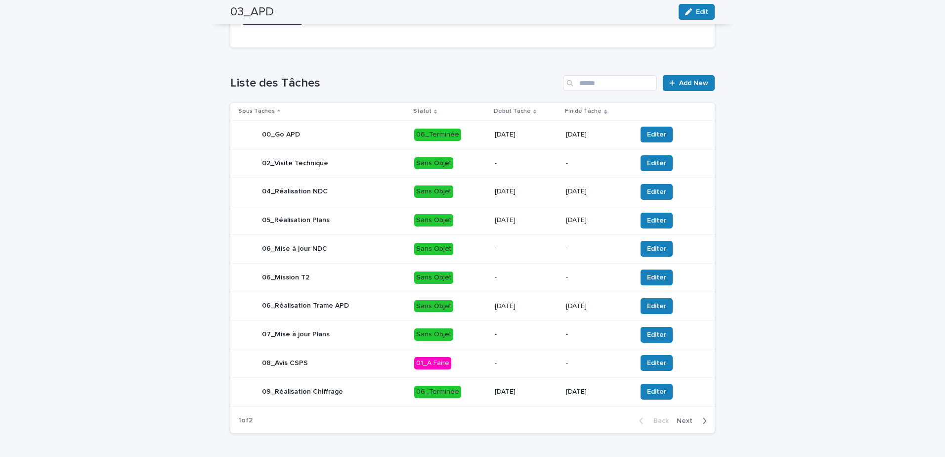
click at [699, 422] on div "button" at bounding box center [703, 420] width 8 height 9
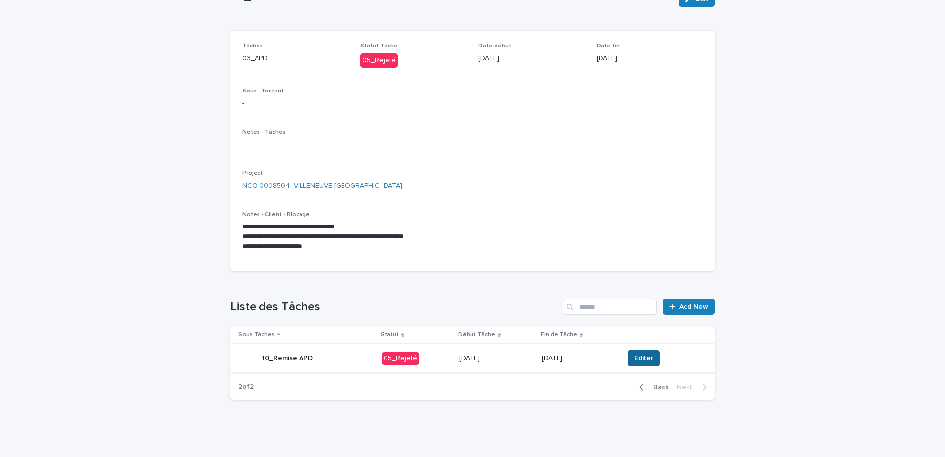
click at [637, 358] on span "Editer" at bounding box center [643, 358] width 19 height 10
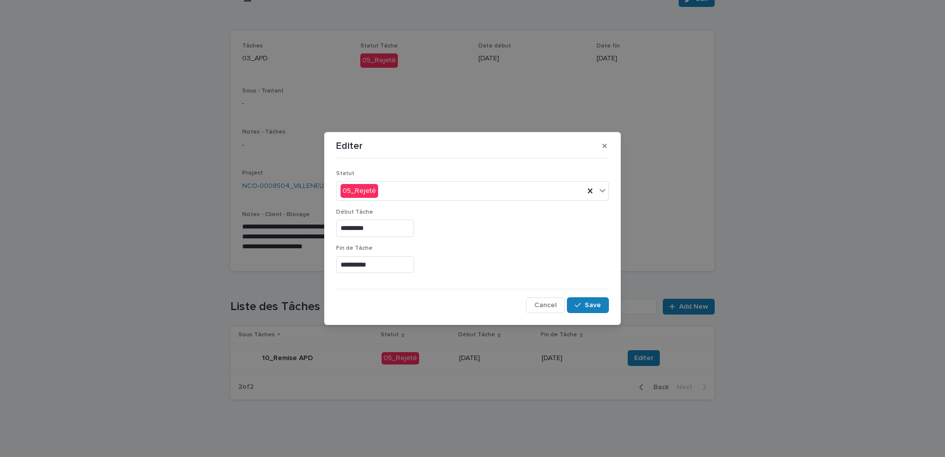
click at [385, 266] on input "**********" at bounding box center [375, 264] width 78 height 17
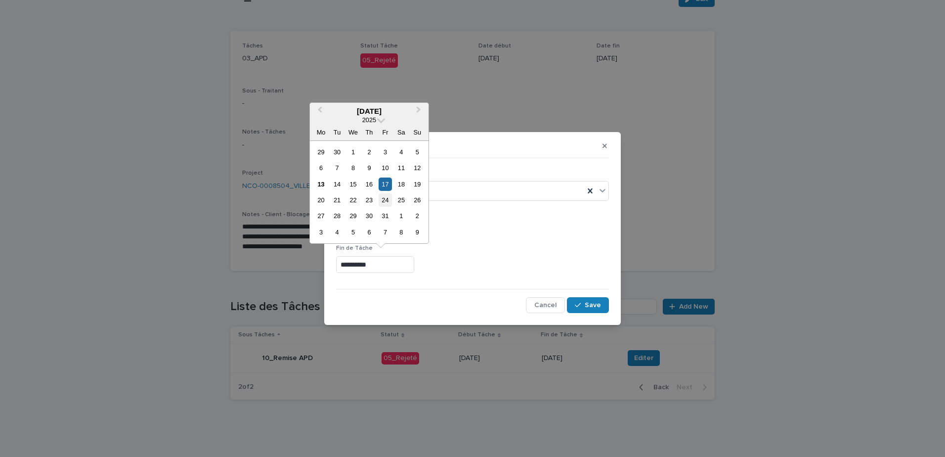
click at [388, 204] on div "24" at bounding box center [385, 199] width 13 height 13
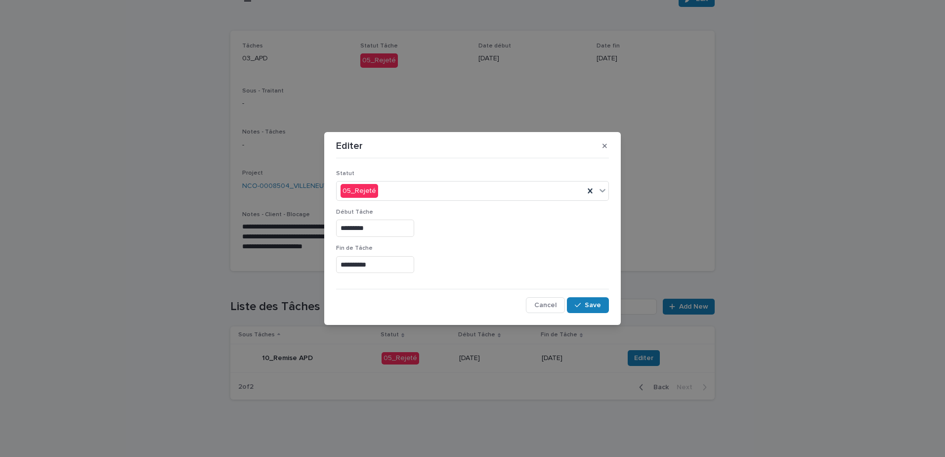
type input "**********"
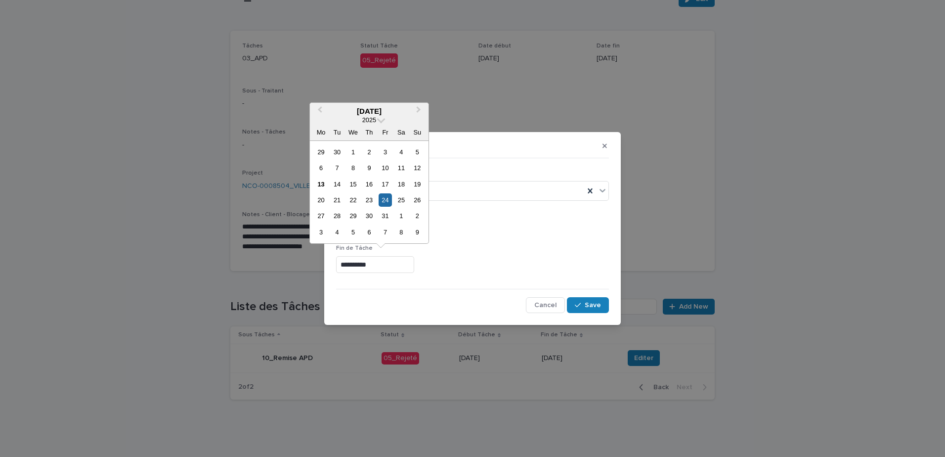
click at [381, 260] on input "**********" at bounding box center [375, 264] width 78 height 17
click at [590, 305] on span "Save" at bounding box center [593, 305] width 16 height 7
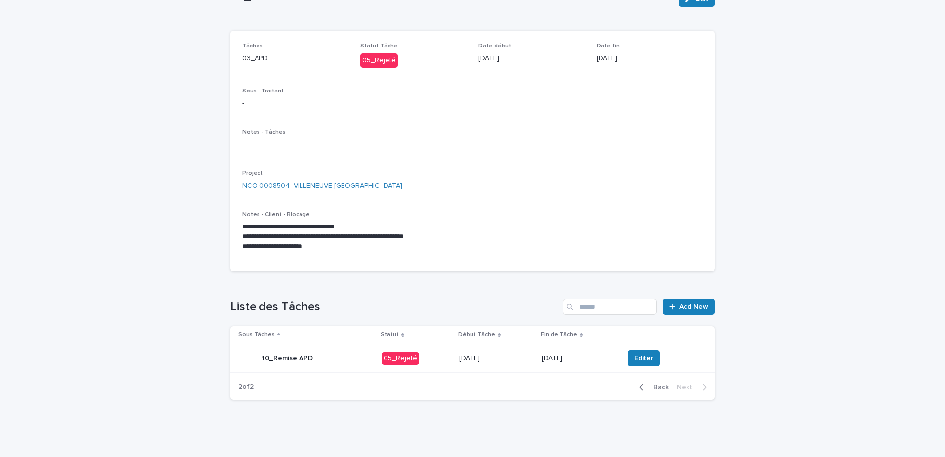
scroll to position [0, 0]
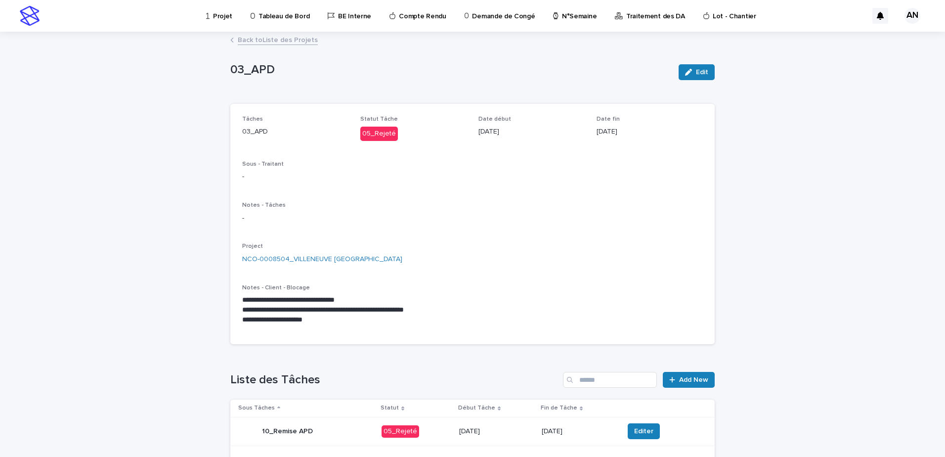
click at [248, 38] on link "Back to Liste des Projets" at bounding box center [278, 39] width 80 height 11
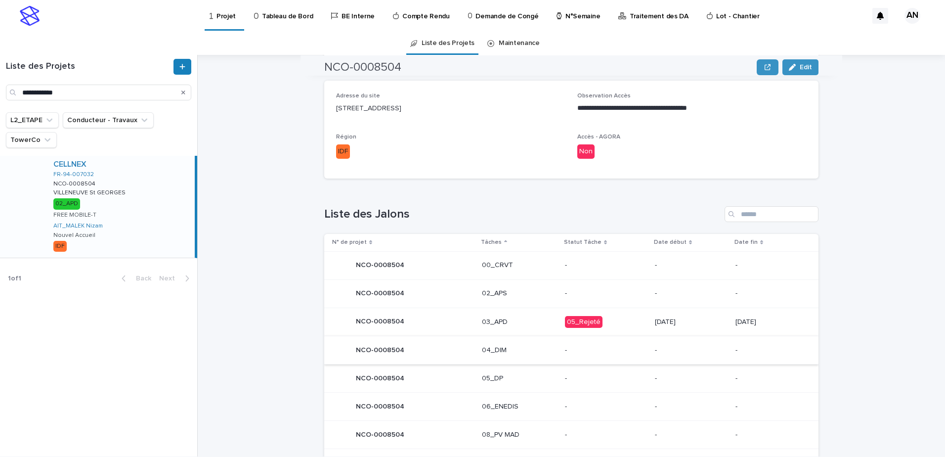
scroll to position [396, 0]
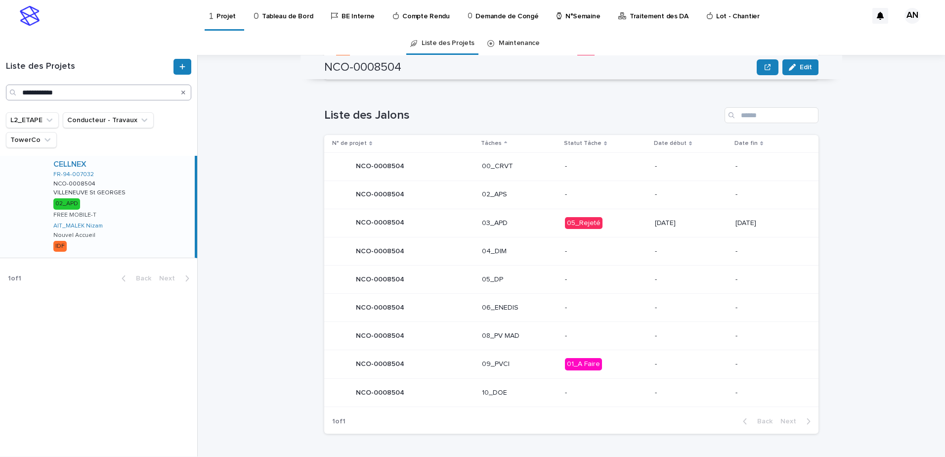
click at [184, 91] on icon "Search" at bounding box center [183, 92] width 4 height 4
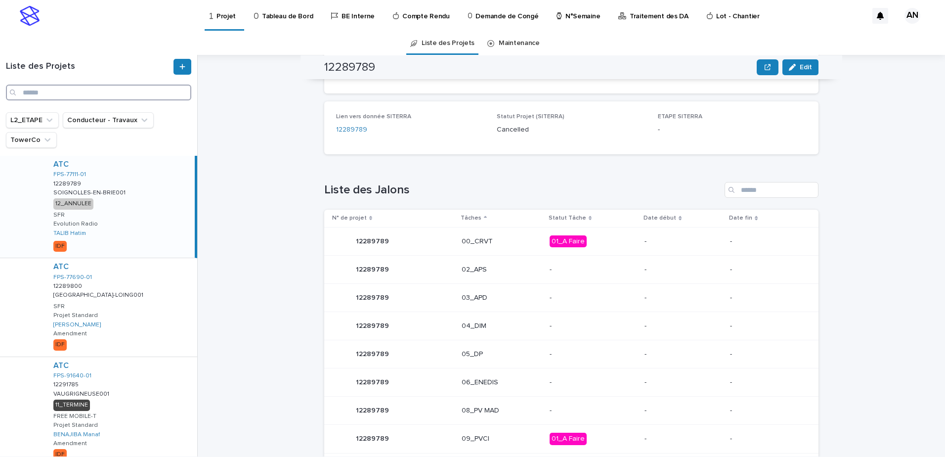
click at [89, 93] on input "Search" at bounding box center [98, 93] width 185 height 16
paste input "**********"
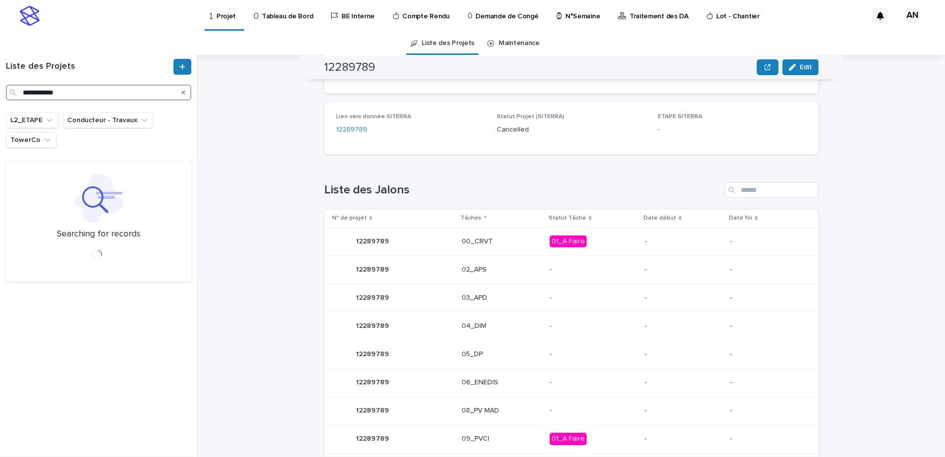
type input "**********"
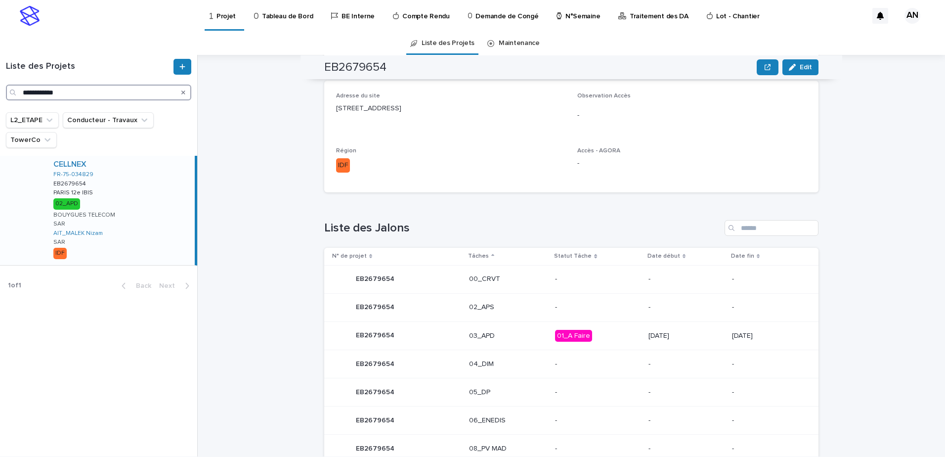
scroll to position [346, 0]
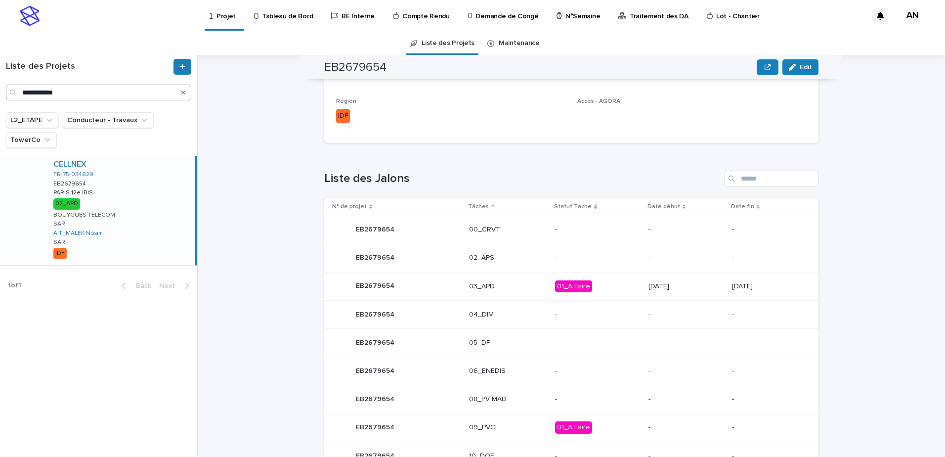
click at [183, 90] on icon "Search" at bounding box center [183, 92] width 4 height 6
click at [155, 96] on input "**********" at bounding box center [98, 93] width 185 height 16
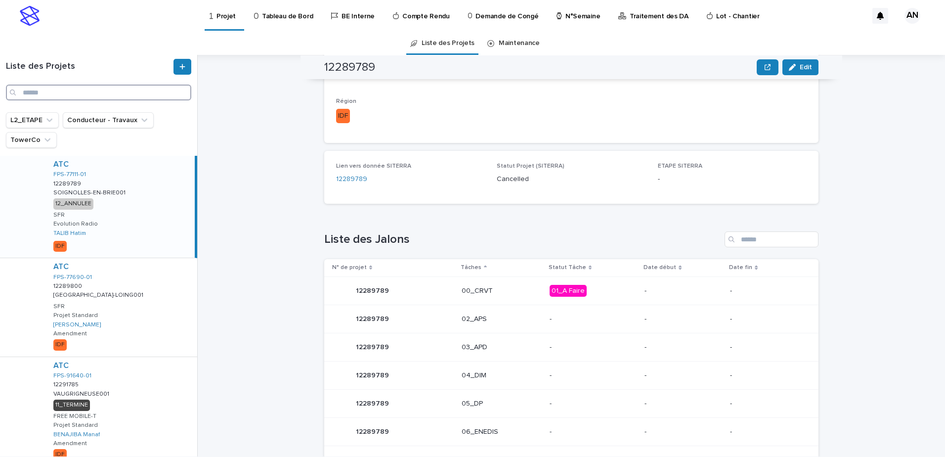
paste input "**********"
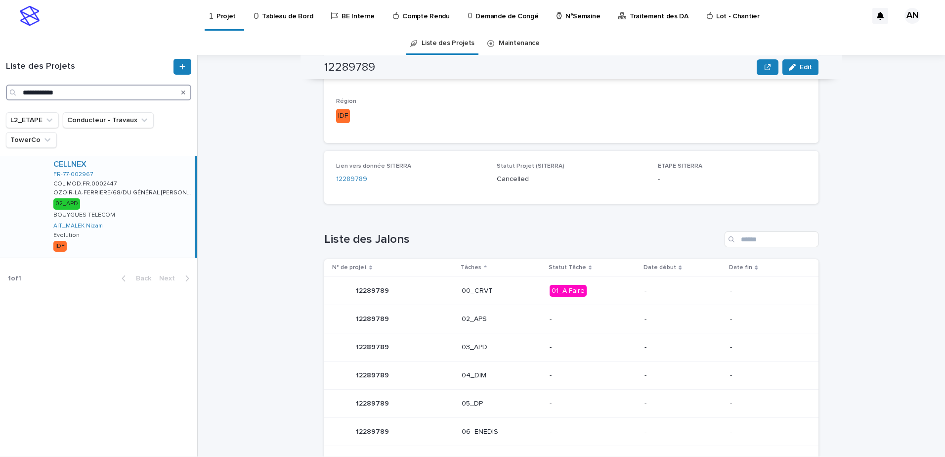
type input "**********"
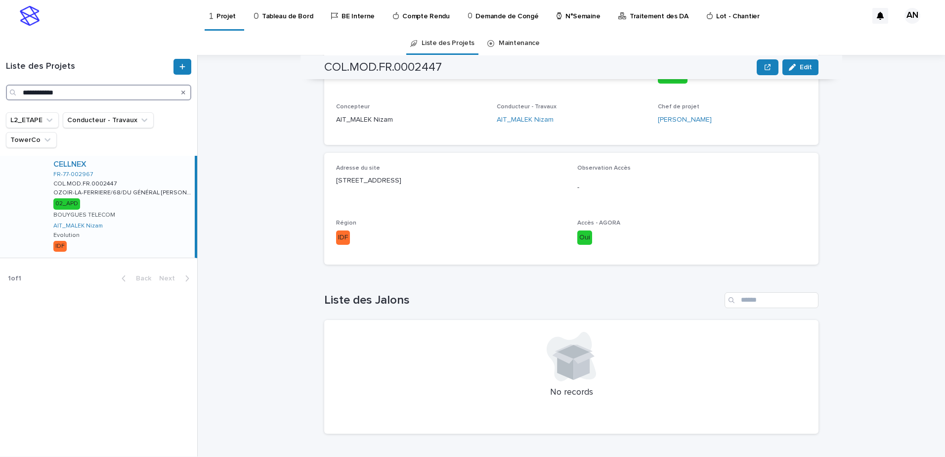
scroll to position [346, 0]
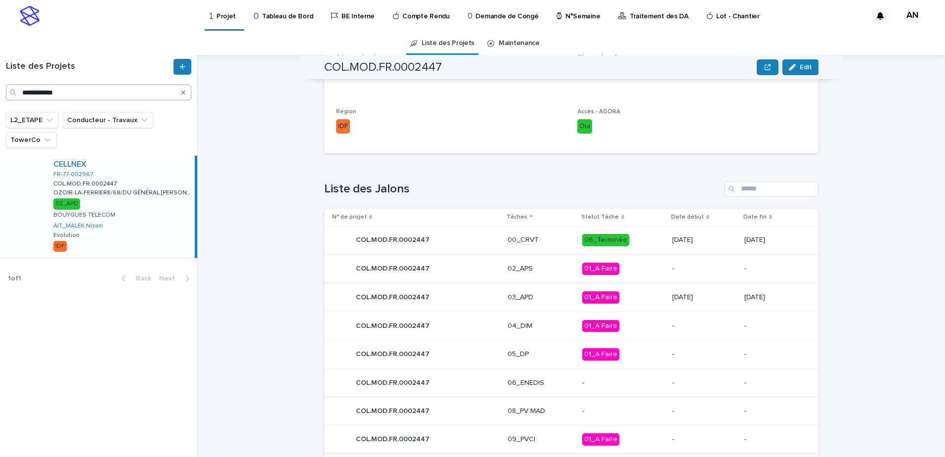
drag, startPoint x: 182, startPoint y: 90, endPoint x: 140, endPoint y: 89, distance: 42.0
click at [182, 90] on icon "Search" at bounding box center [183, 92] width 4 height 6
click at [140, 89] on input "**********" at bounding box center [98, 93] width 185 height 16
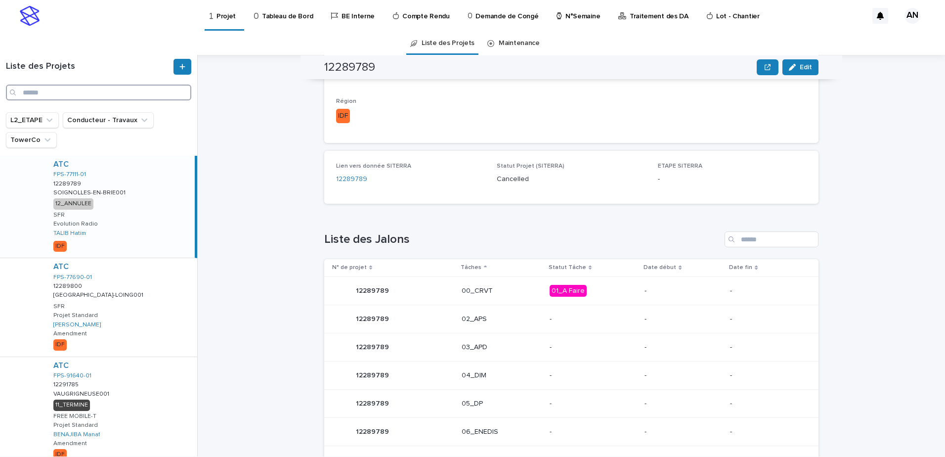
paste input "**********"
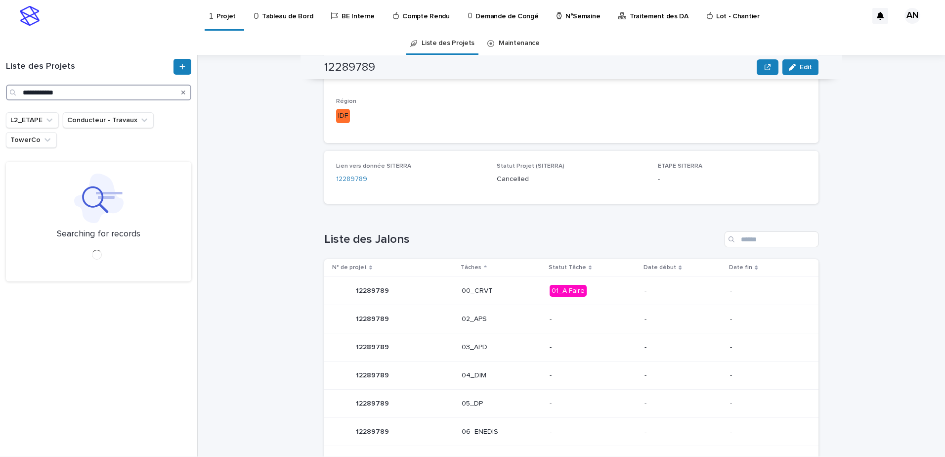
type input "**********"
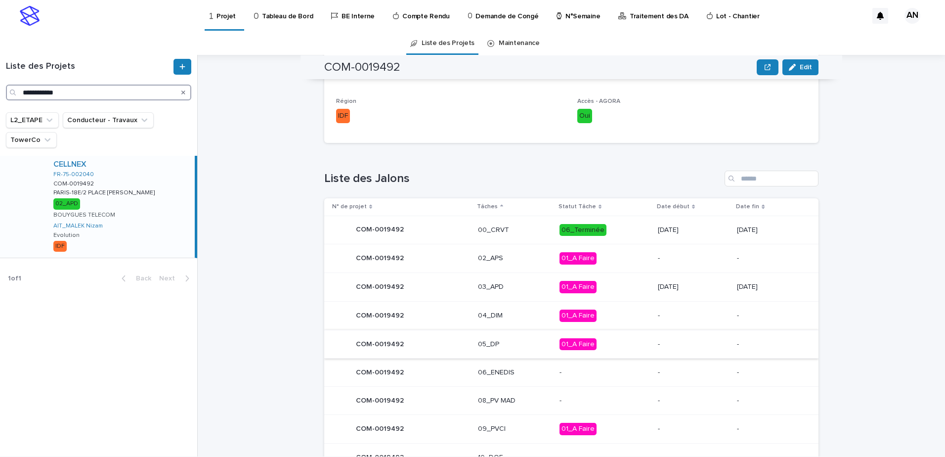
scroll to position [411, 0]
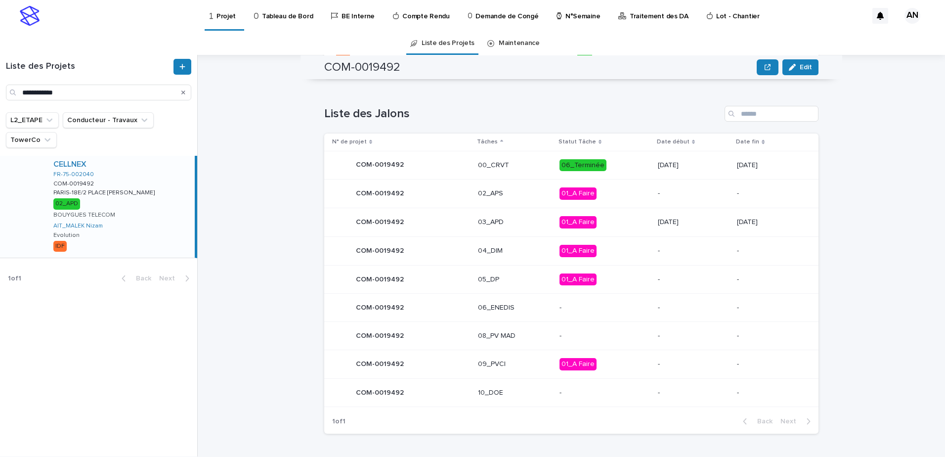
click at [183, 92] on icon "Search" at bounding box center [183, 92] width 4 height 4
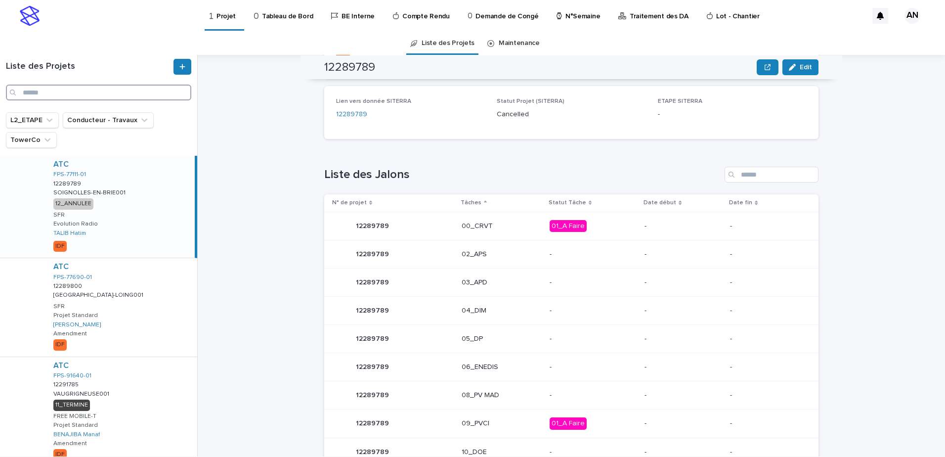
click at [127, 89] on input "Search" at bounding box center [98, 93] width 185 height 16
paste input "**********"
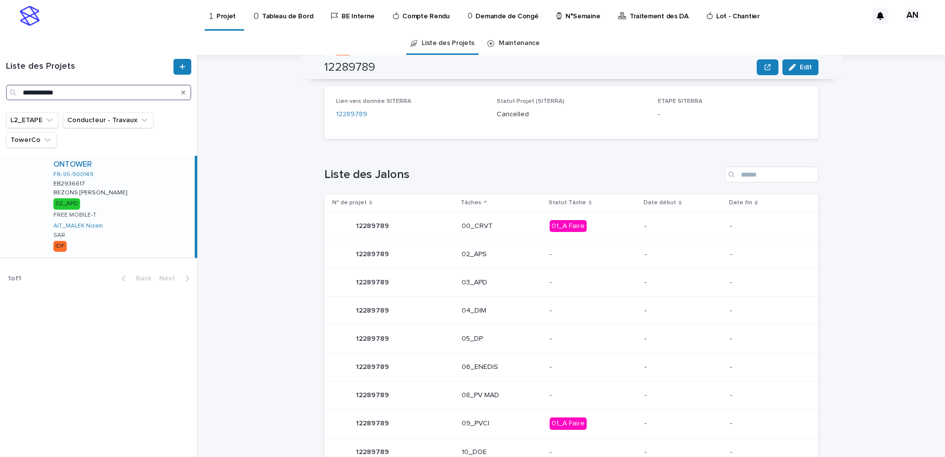
type input "**********"
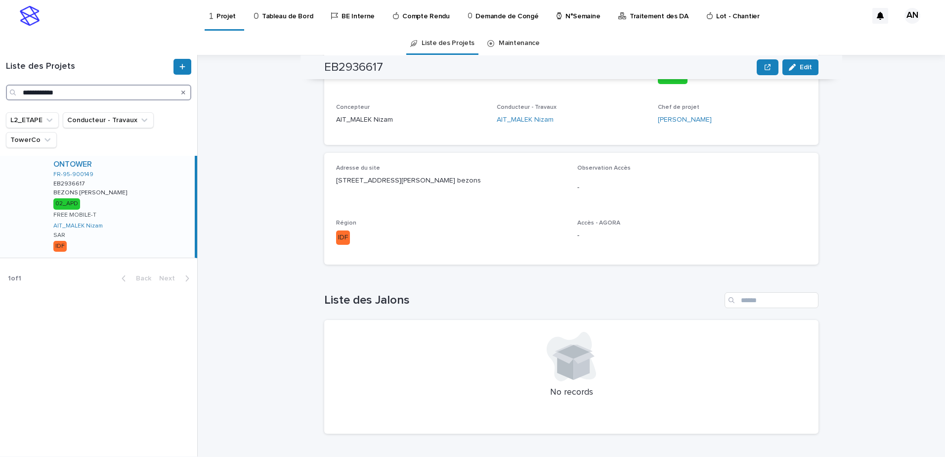
scroll to position [409, 0]
